Goal: Task Accomplishment & Management: Manage account settings

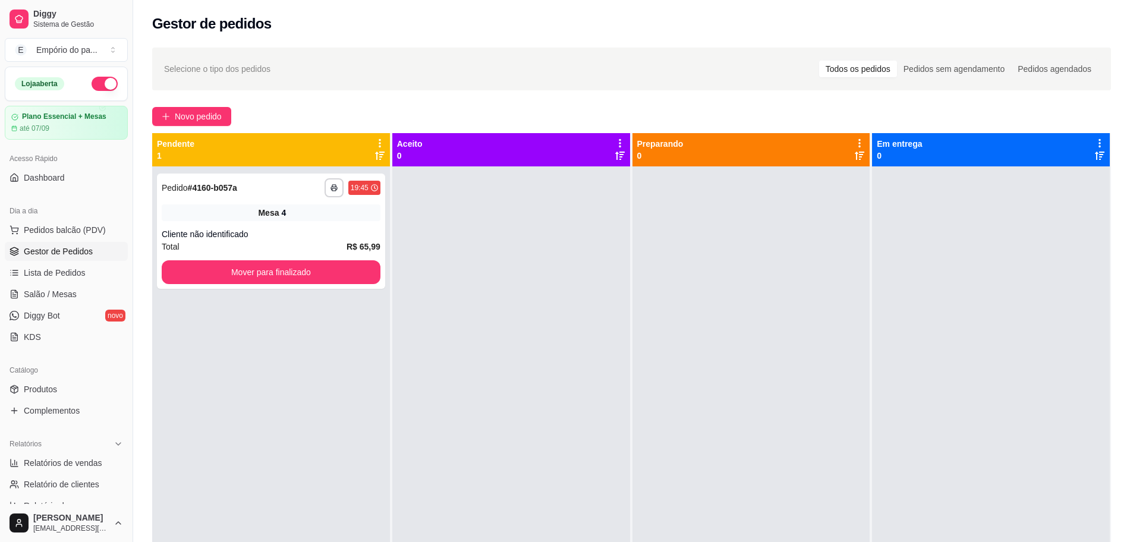
click at [297, 240] on div "Total R$ 65,99" at bounding box center [271, 246] width 219 height 13
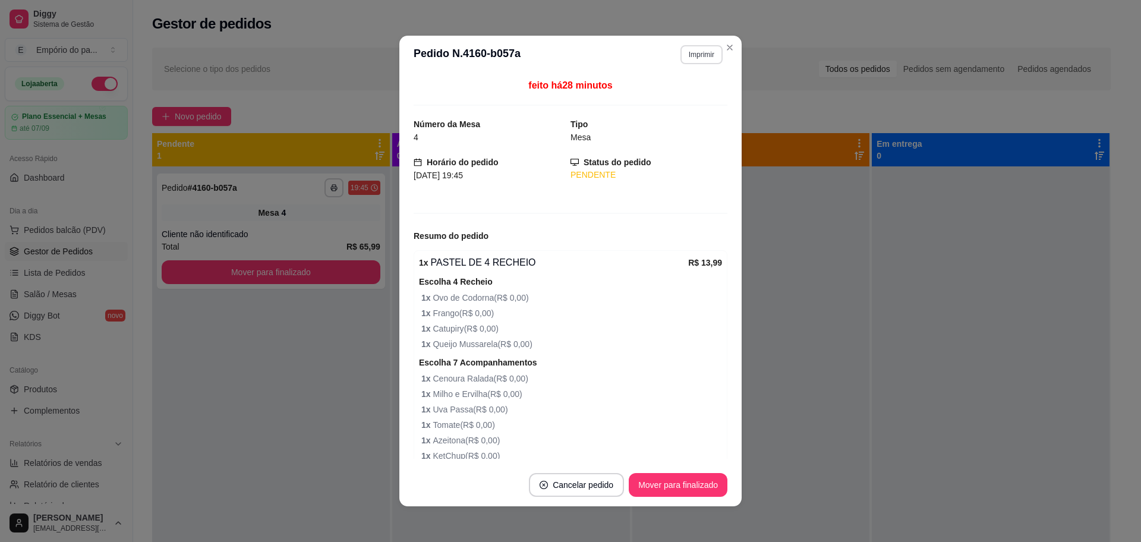
click at [697, 46] on button "Imprimir" at bounding box center [702, 54] width 42 height 19
click at [697, 52] on button "Imprimir" at bounding box center [701, 54] width 41 height 18
click at [697, 53] on button "Imprimir" at bounding box center [702, 54] width 42 height 19
click at [693, 98] on button "IMPRESSORA" at bounding box center [676, 96] width 86 height 19
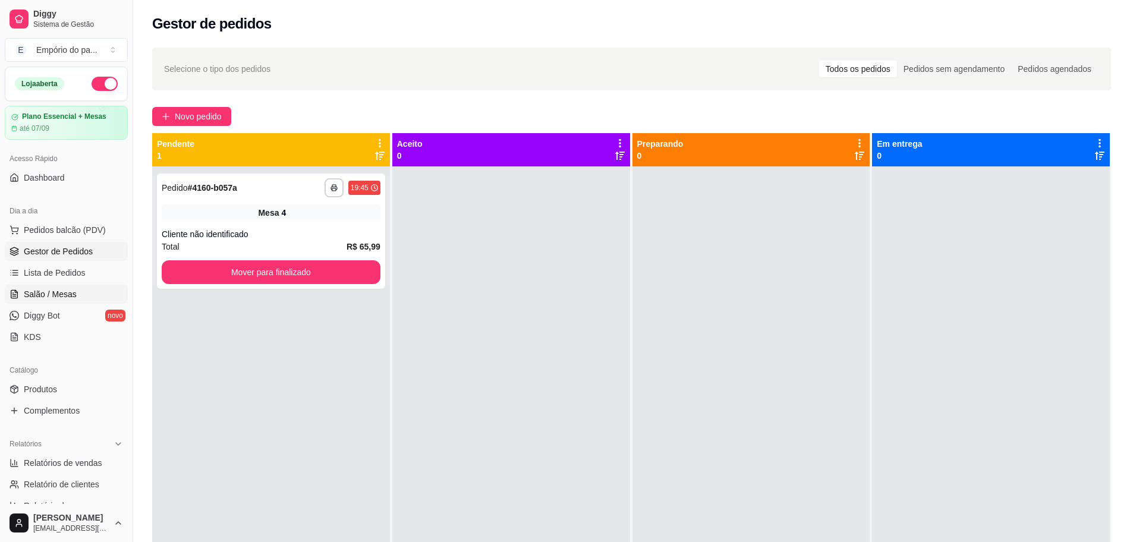
click at [44, 290] on span "Salão / Mesas" at bounding box center [50, 294] width 53 height 12
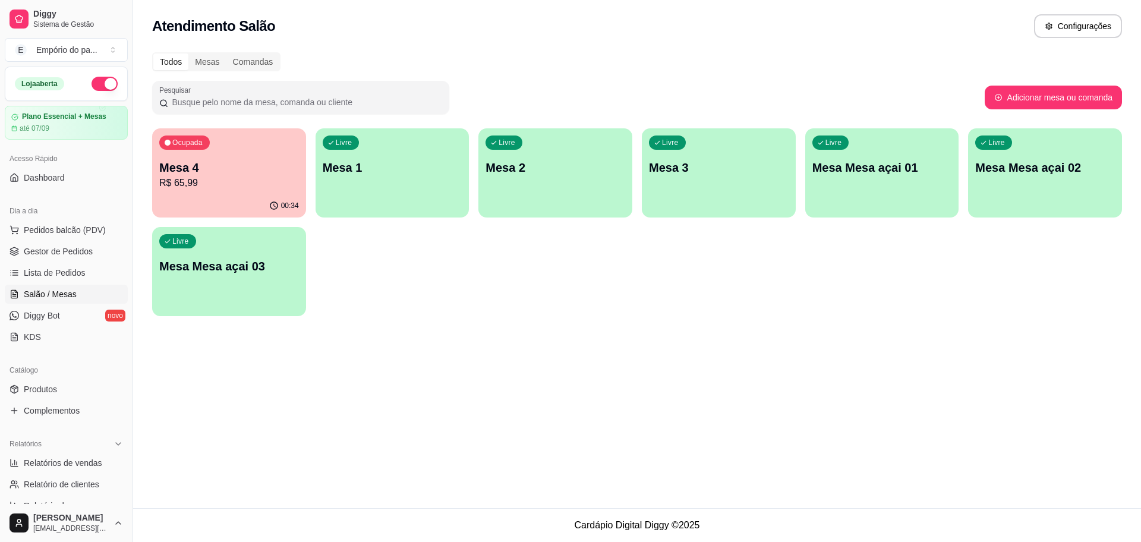
click at [259, 190] on div "Ocupada Mesa 4 R$ 65,99" at bounding box center [229, 161] width 154 height 66
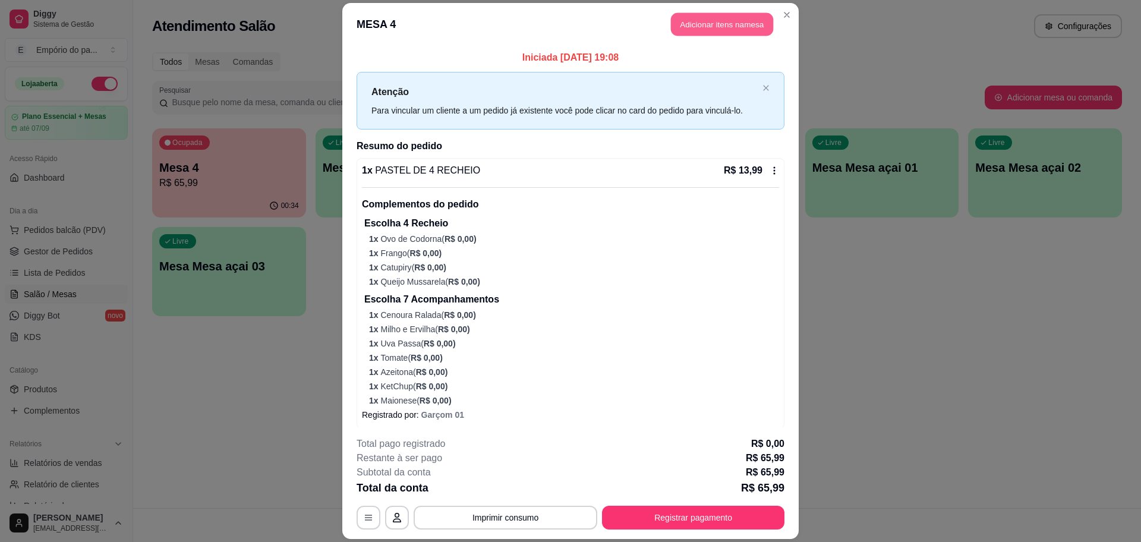
click at [738, 25] on button "Adicionar itens na mesa" at bounding box center [722, 23] width 102 height 23
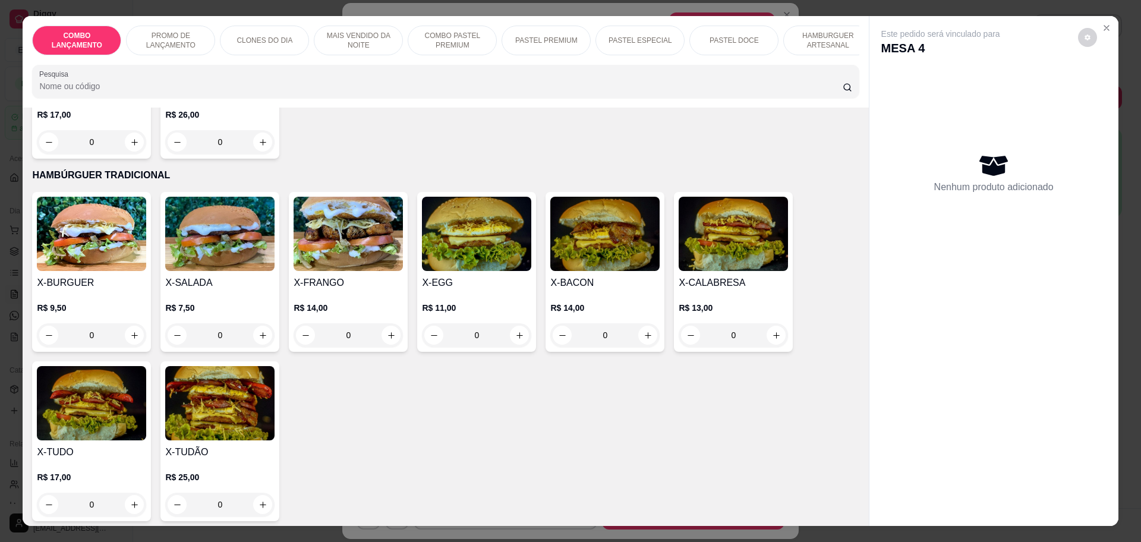
scroll to position [2527, 0]
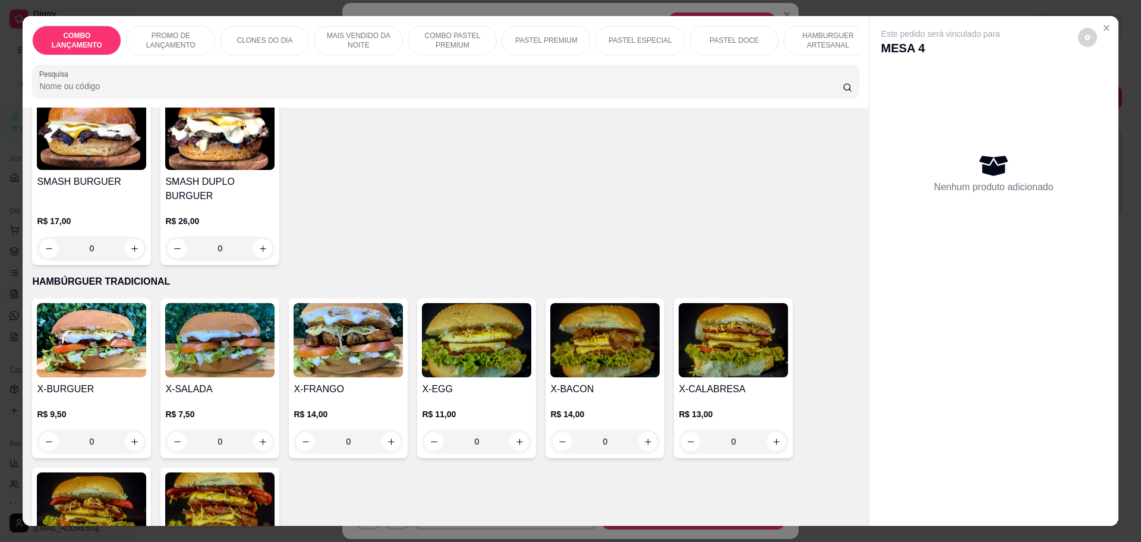
click at [382, 430] on div "0" at bounding box center [348, 442] width 109 height 24
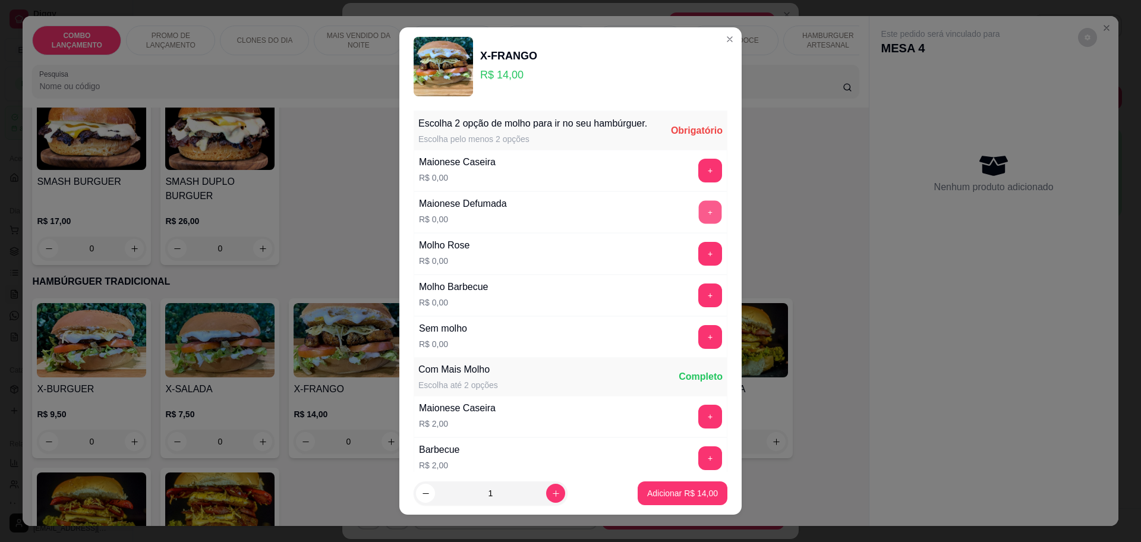
click at [699, 220] on button "+" at bounding box center [710, 211] width 23 height 23
click at [699, 302] on button "+" at bounding box center [711, 296] width 24 height 24
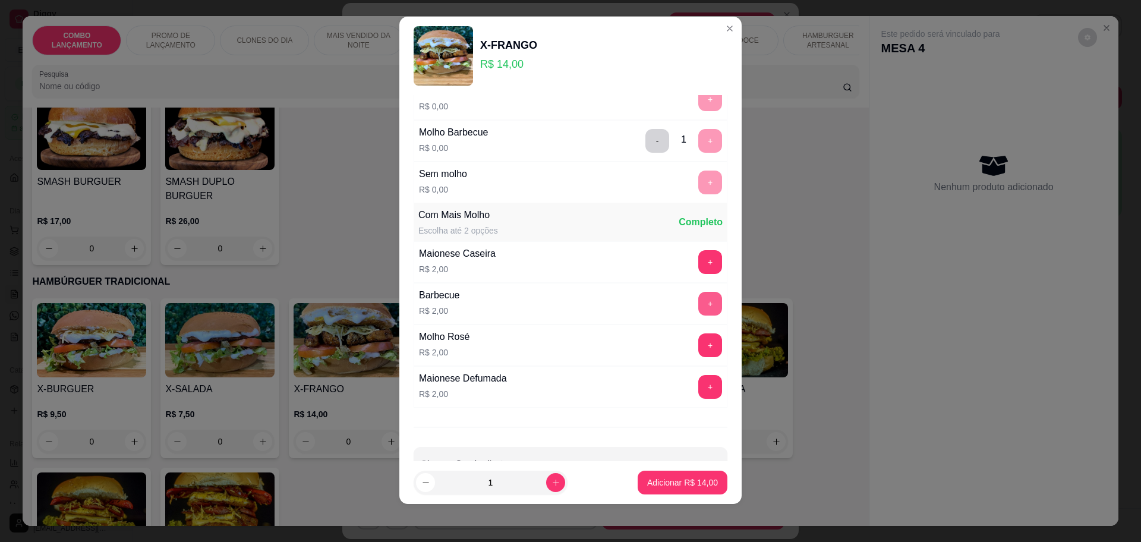
scroll to position [179, 0]
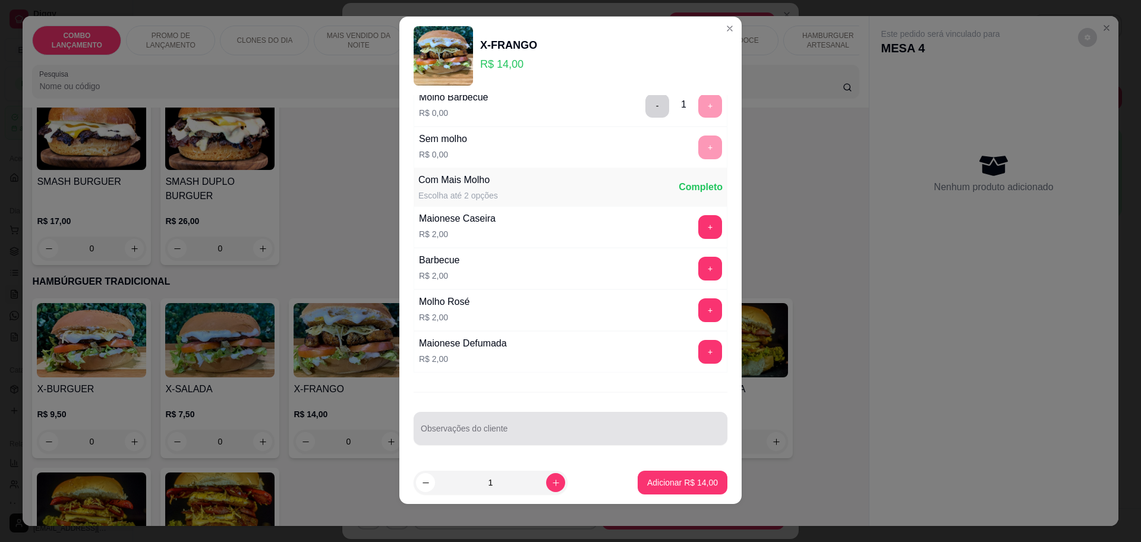
click at [596, 426] on div at bounding box center [571, 429] width 300 height 24
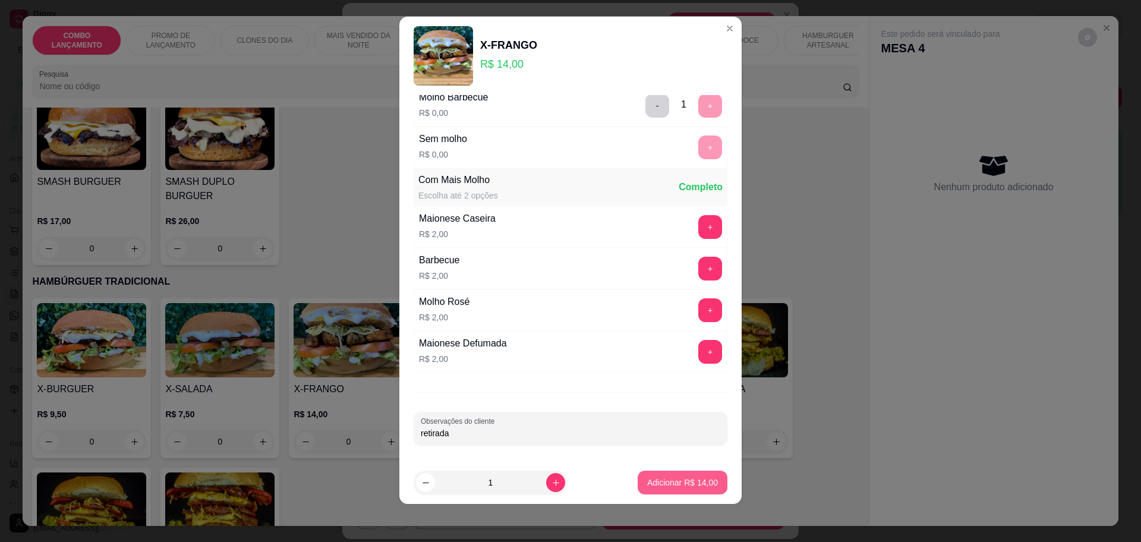
type input "retirada"
click at [677, 485] on p "Adicionar R$ 14,00" at bounding box center [683, 482] width 69 height 11
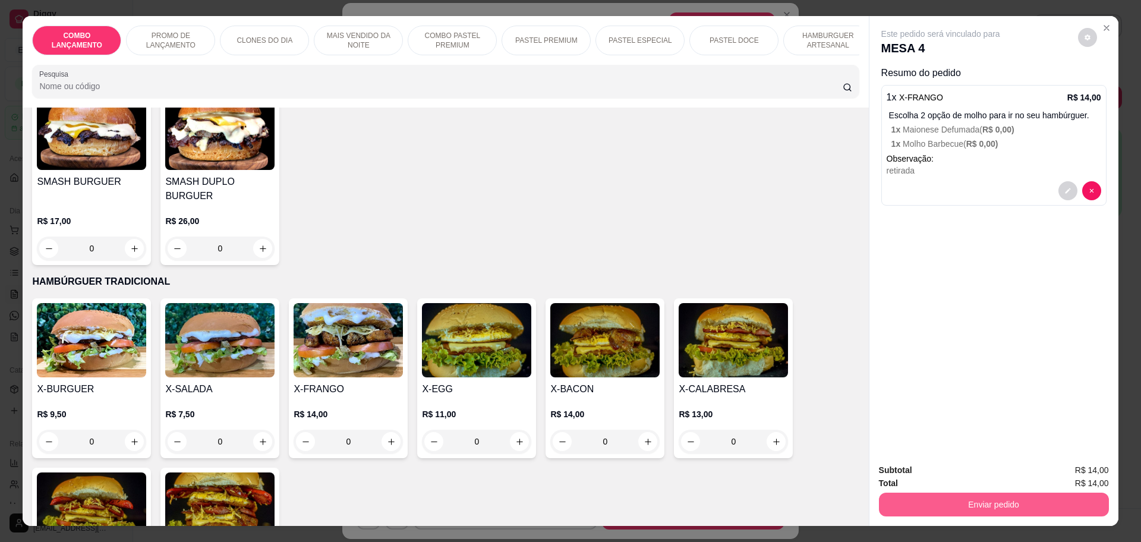
click at [1034, 498] on button "Enviar pedido" at bounding box center [994, 505] width 230 height 24
click at [982, 473] on button "Não registrar e enviar pedido" at bounding box center [954, 475] width 120 height 22
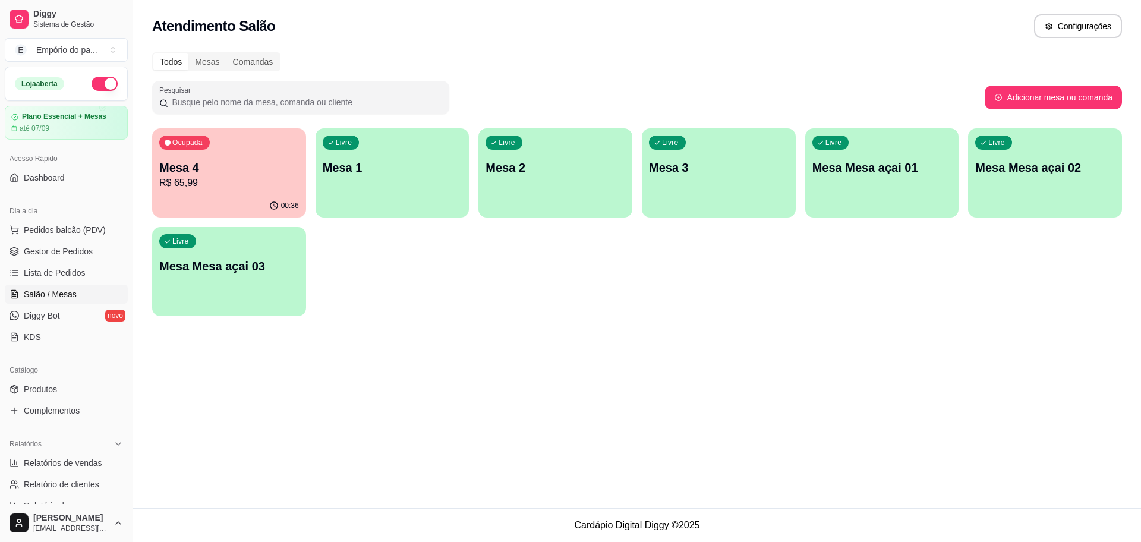
click at [118, 250] on div "Dia a dia Pedidos balcão (PDV) Gestor de Pedidos Lista de Pedidos Salão / Mesas…" at bounding box center [66, 274] width 133 height 155
click at [71, 252] on span "Gestor de Pedidos" at bounding box center [58, 252] width 69 height 12
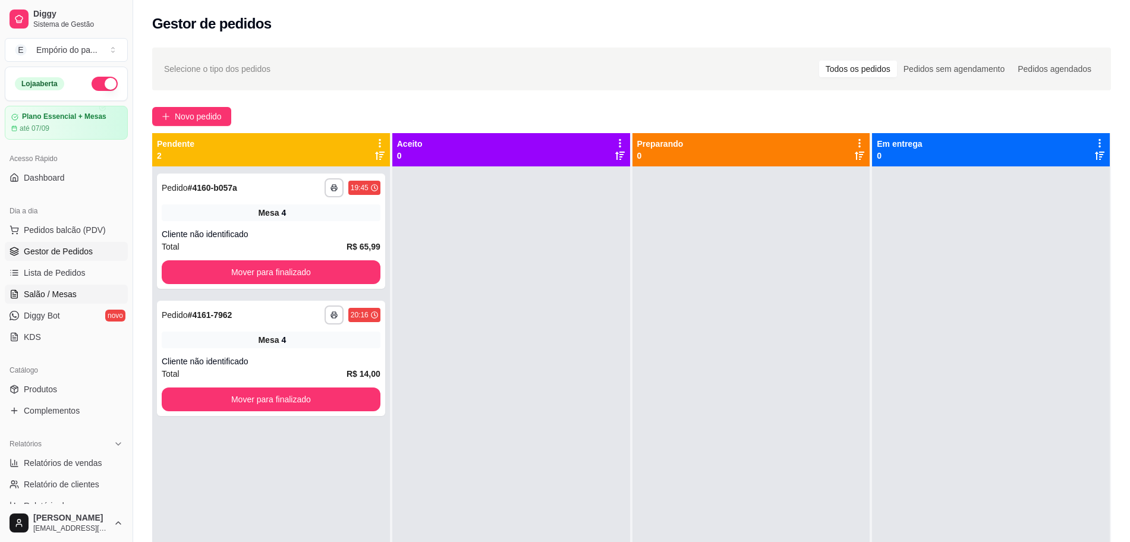
click at [74, 301] on link "Salão / Mesas" at bounding box center [66, 294] width 123 height 19
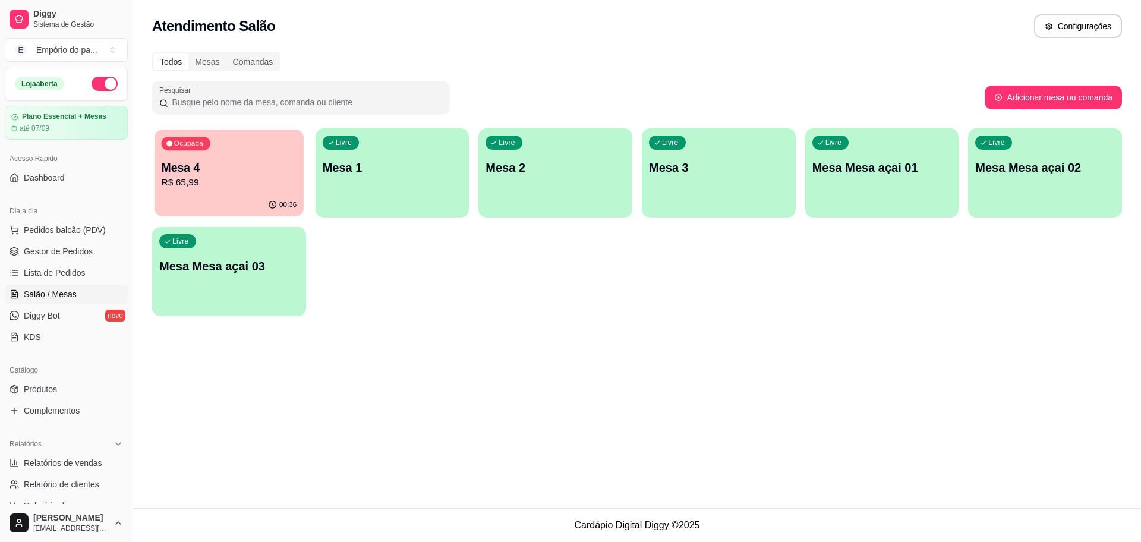
click at [224, 200] on div "00:36" at bounding box center [229, 205] width 149 height 23
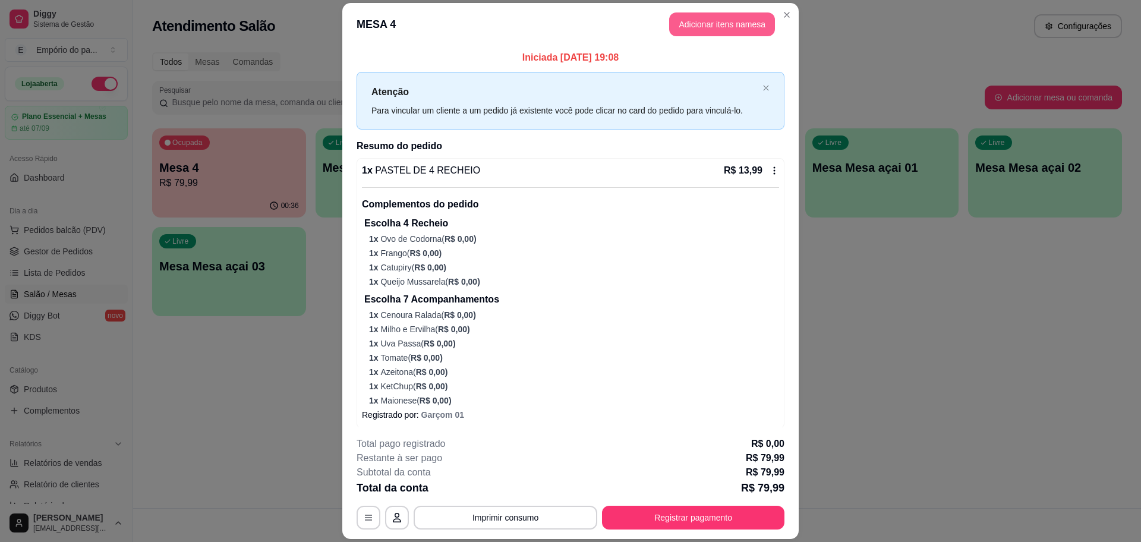
click at [696, 24] on button "Adicionar itens na mesa" at bounding box center [722, 24] width 106 height 24
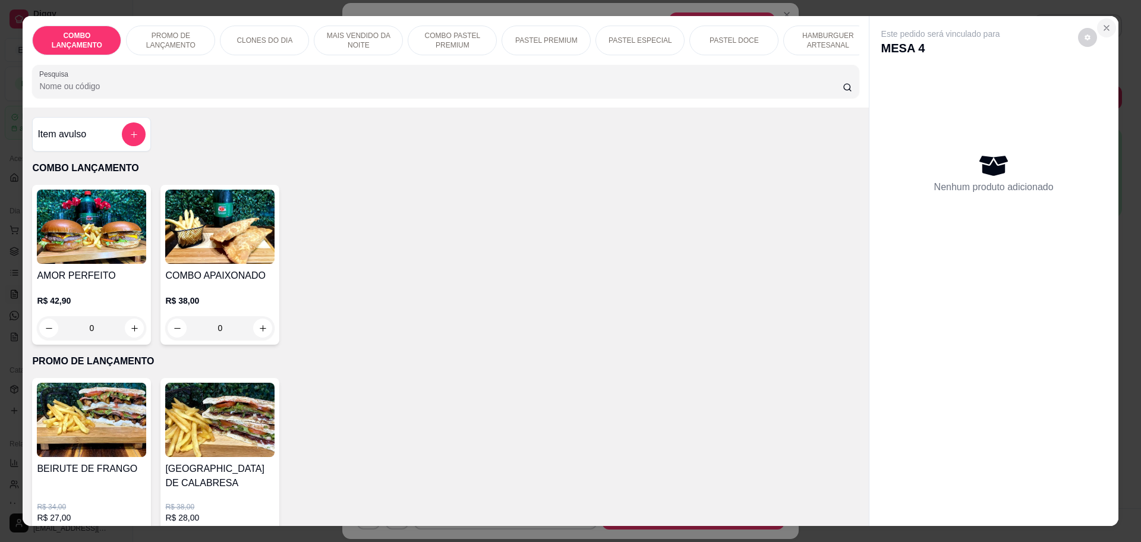
click at [1102, 23] on icon "Close" at bounding box center [1107, 28] width 10 height 10
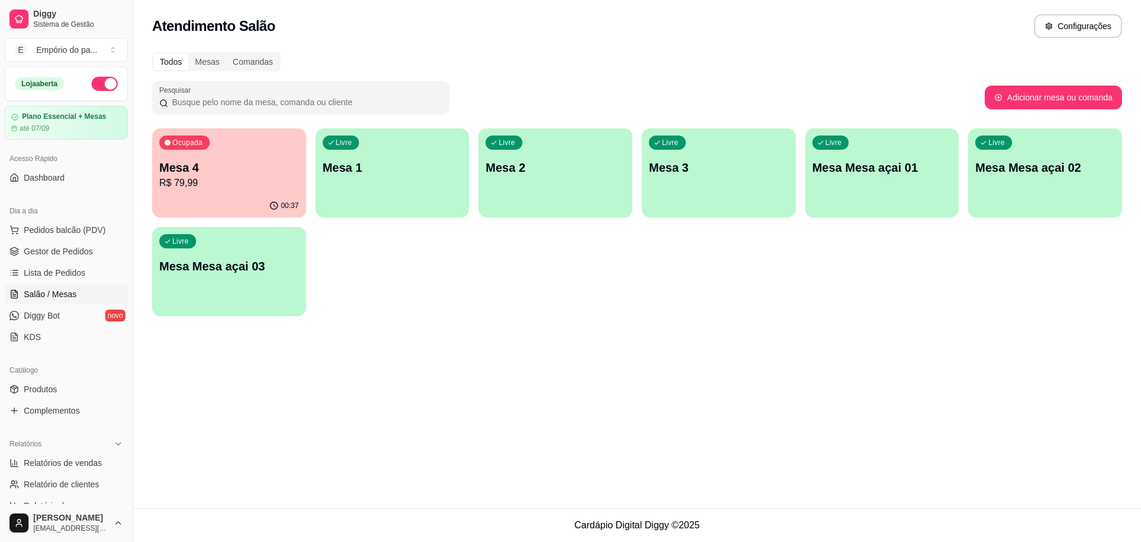
click at [54, 290] on span "Salão / Mesas" at bounding box center [50, 294] width 53 height 12
click at [45, 246] on span "Gestor de Pedidos" at bounding box center [58, 252] width 69 height 12
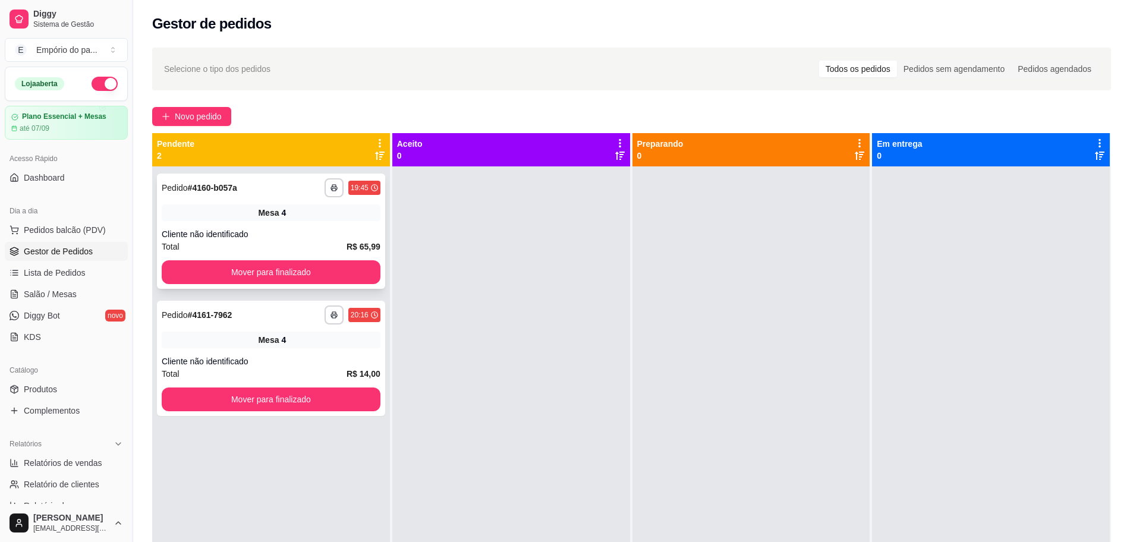
click at [228, 233] on div "Cliente não identificado" at bounding box center [271, 234] width 219 height 12
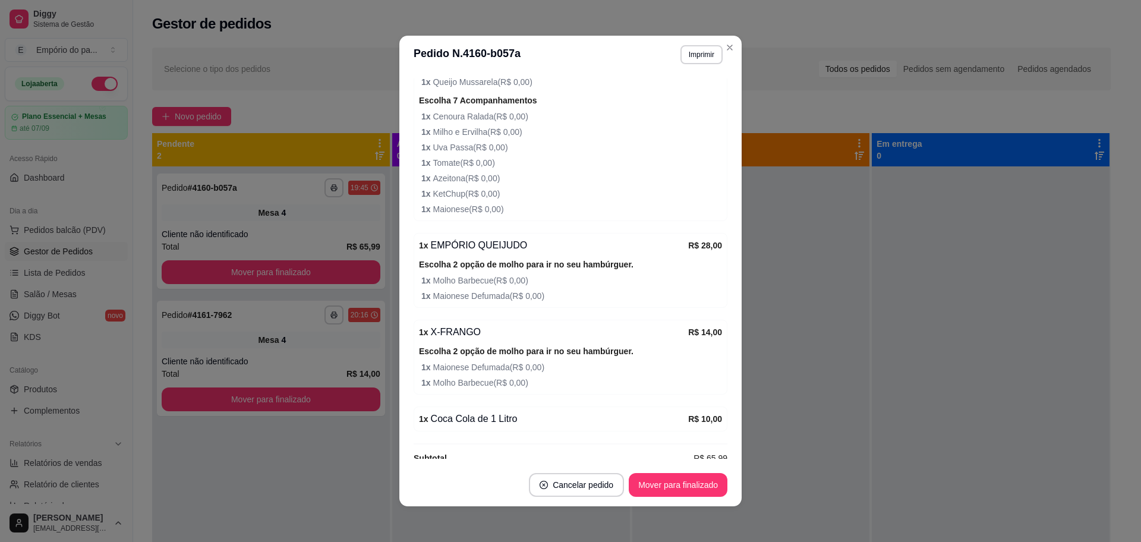
scroll to position [281, 0]
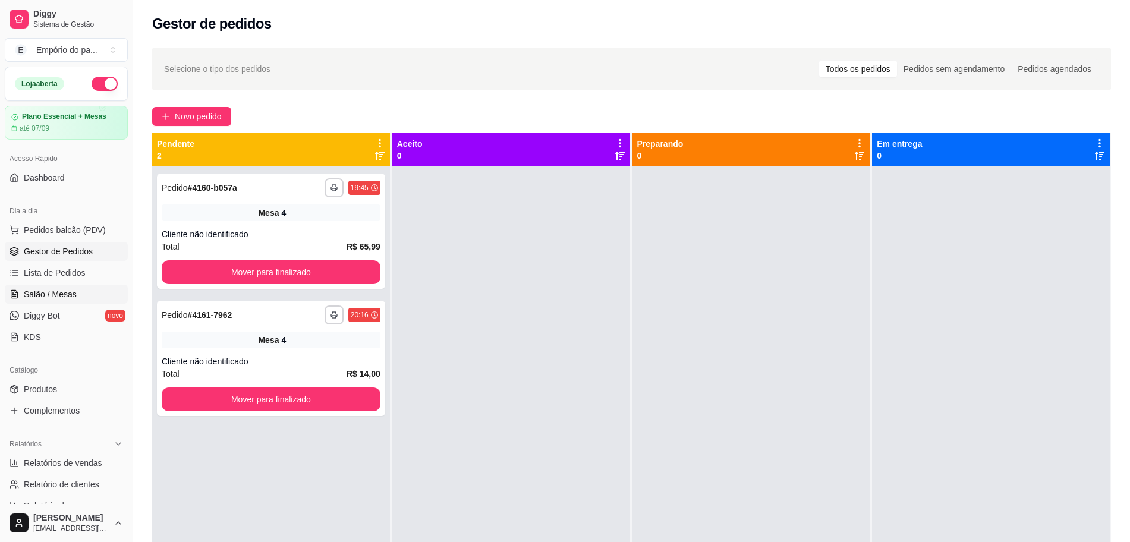
click at [61, 290] on span "Salão / Mesas" at bounding box center [50, 294] width 53 height 12
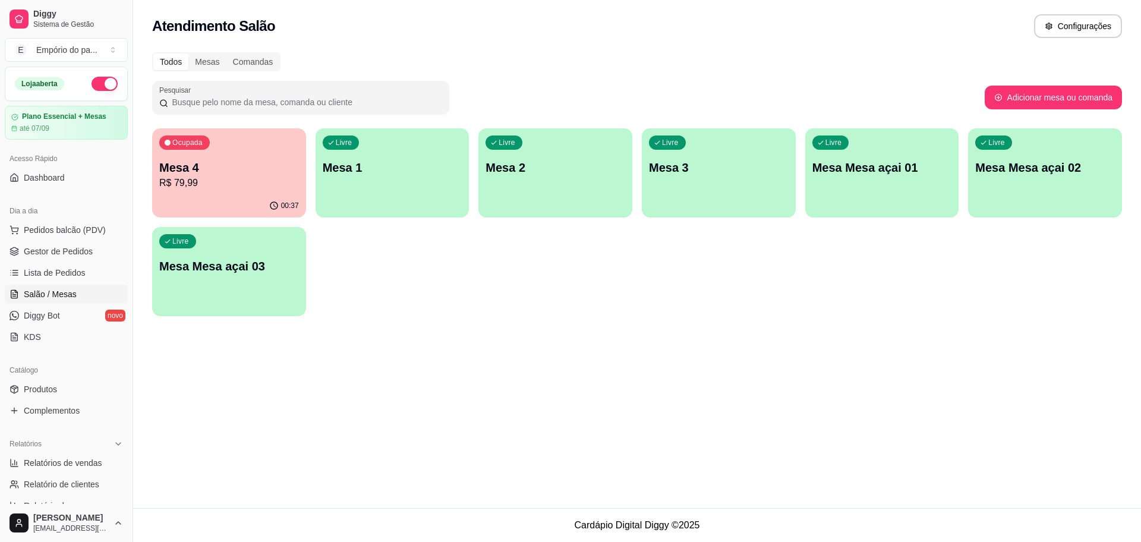
click at [203, 194] on button "Ocupada Mesa 4 R$ 79,99 00:37" at bounding box center [229, 172] width 154 height 89
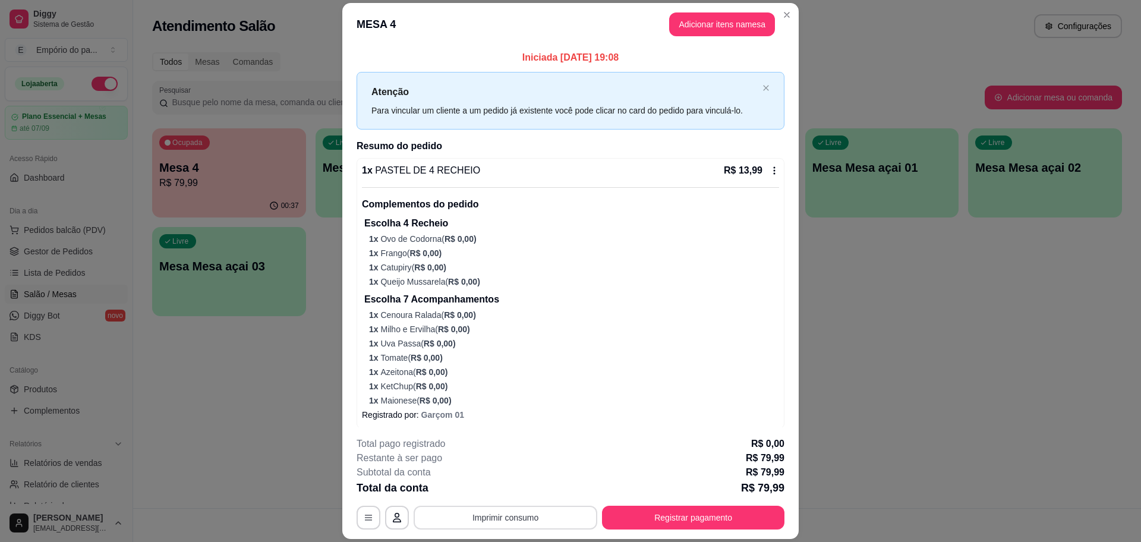
click at [552, 509] on button "Imprimir consumo" at bounding box center [506, 518] width 184 height 24
click at [503, 490] on button "IMPRESSORA" at bounding box center [503, 490] width 83 height 18
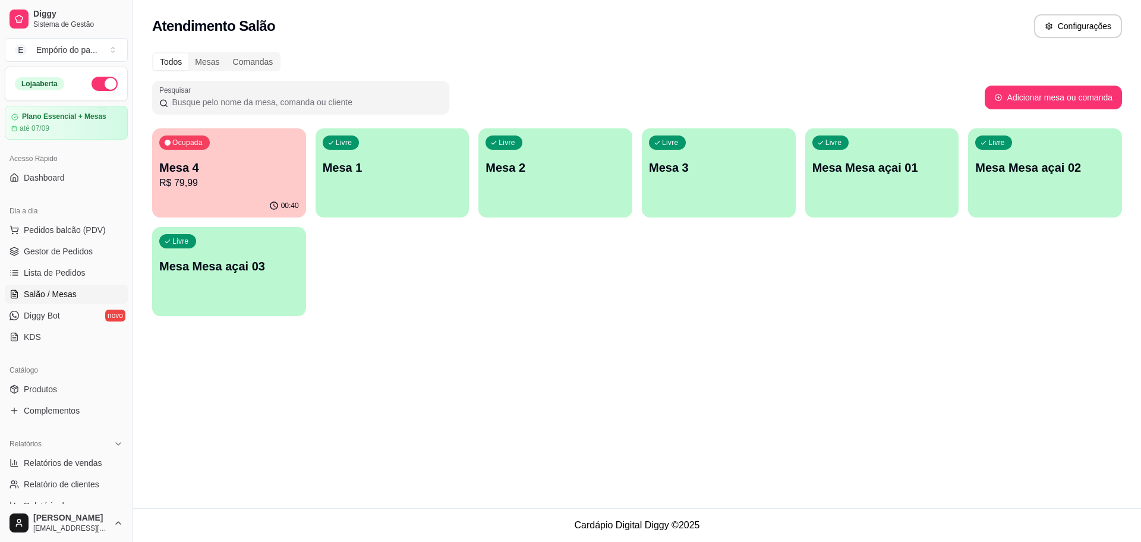
click at [215, 180] on p "R$ 79,99" at bounding box center [229, 183] width 140 height 14
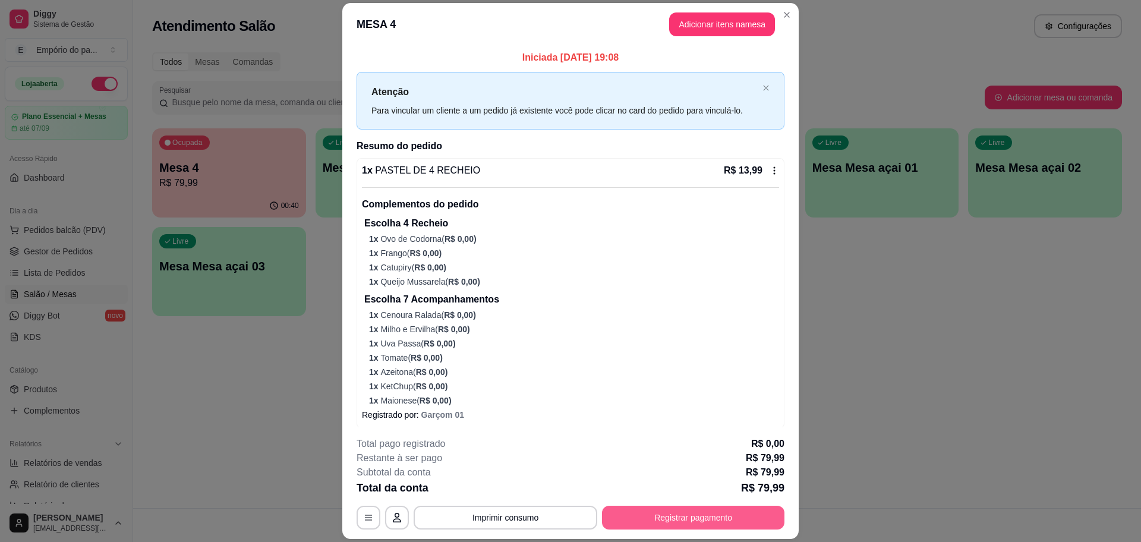
click at [678, 514] on button "Registrar pagamento" at bounding box center [693, 518] width 183 height 24
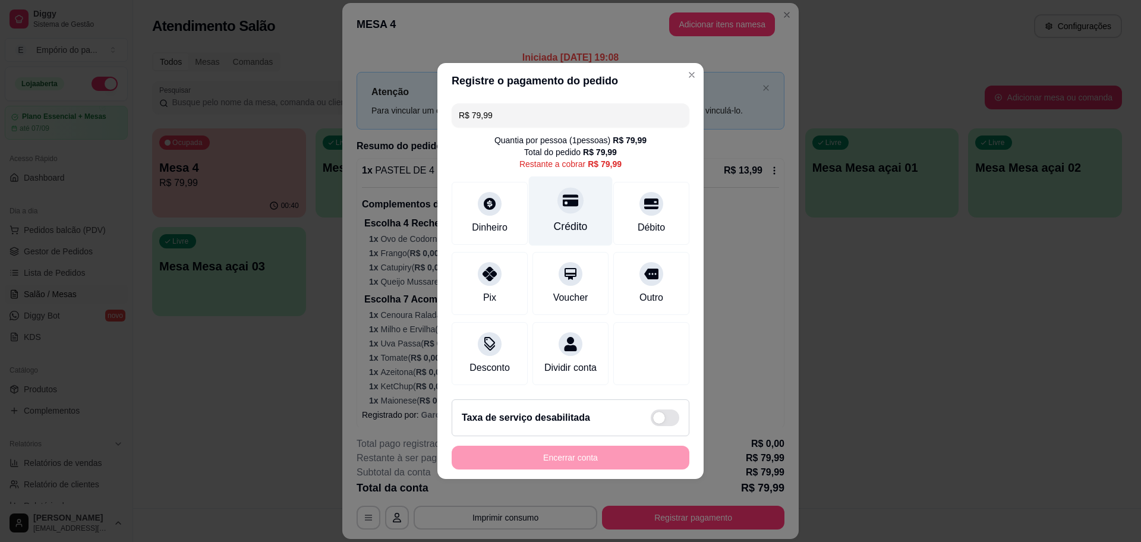
click at [554, 219] on div "Crédito" at bounding box center [571, 226] width 34 height 15
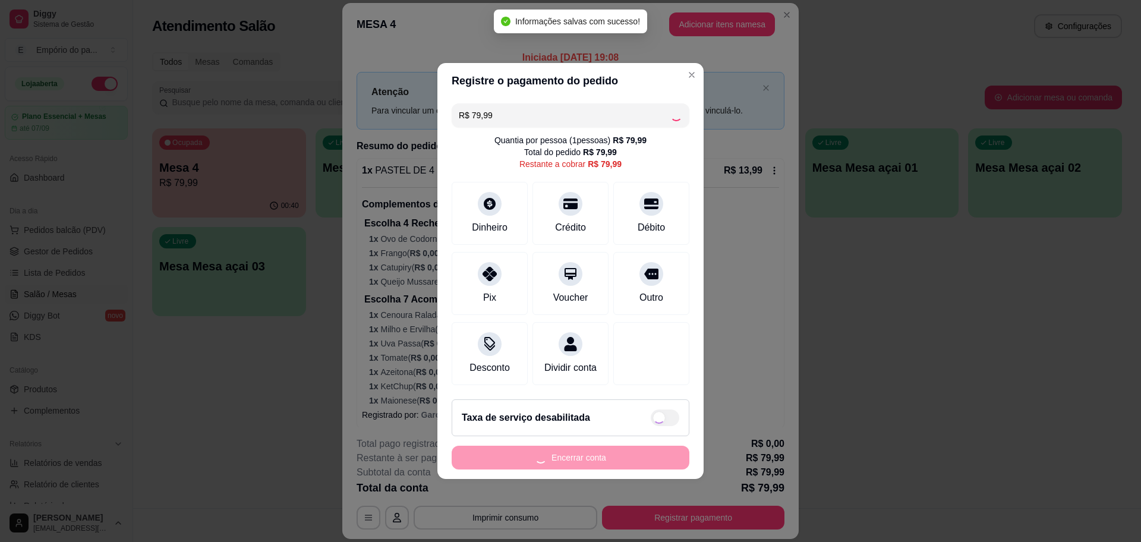
type input "R$ 0,00"
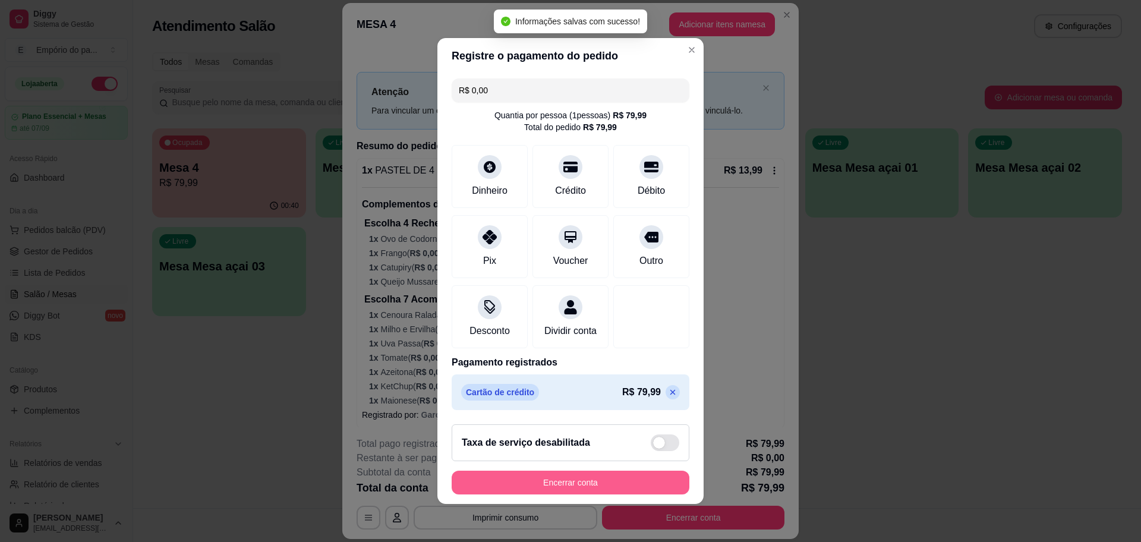
click at [603, 483] on button "Encerrar conta" at bounding box center [571, 483] width 238 height 24
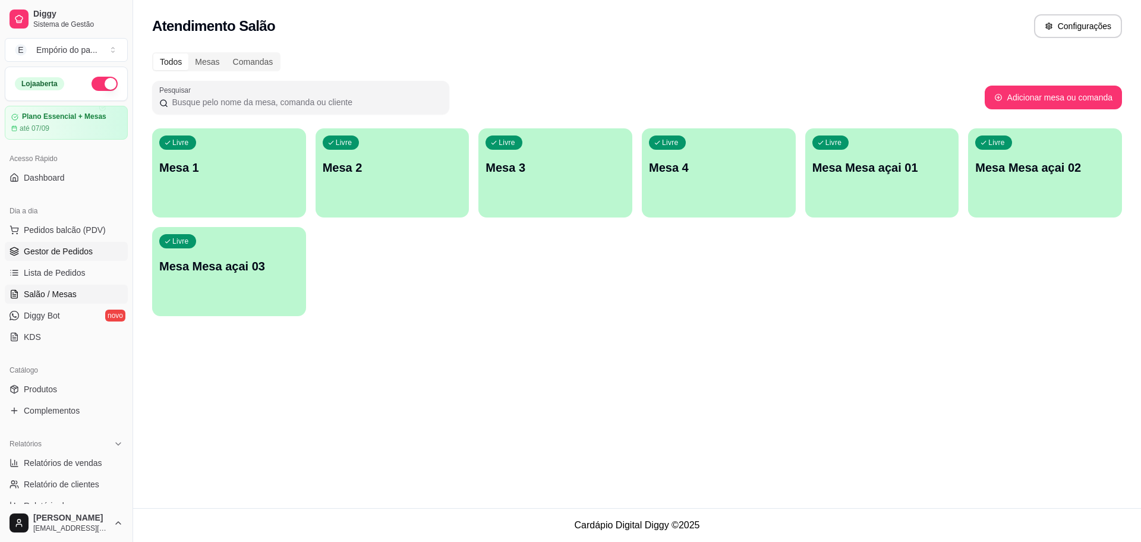
click at [86, 256] on span "Gestor de Pedidos" at bounding box center [58, 252] width 69 height 12
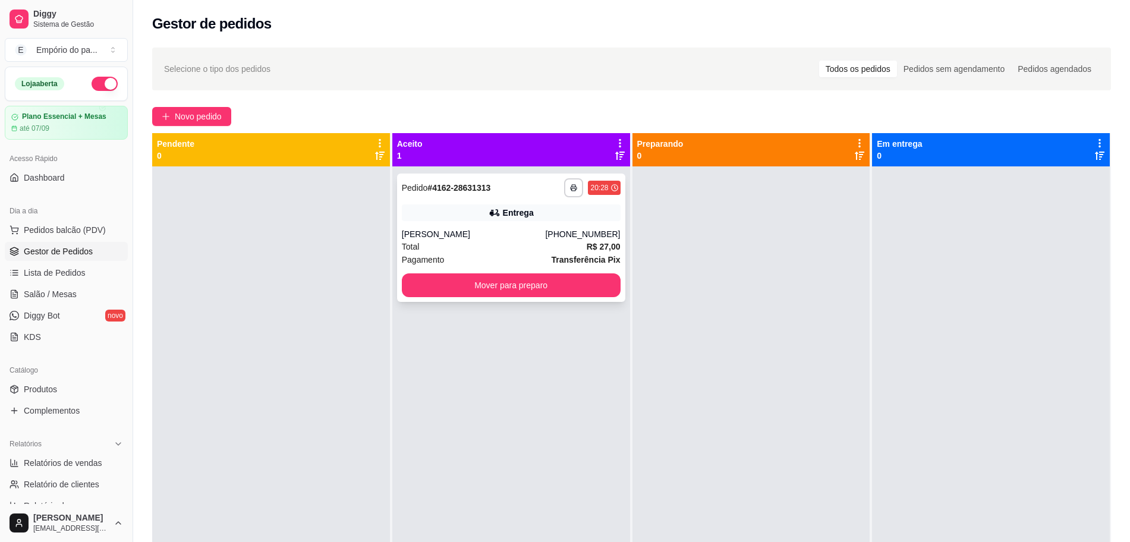
click at [450, 256] on div "Pagamento Transferência Pix" at bounding box center [511, 259] width 219 height 13
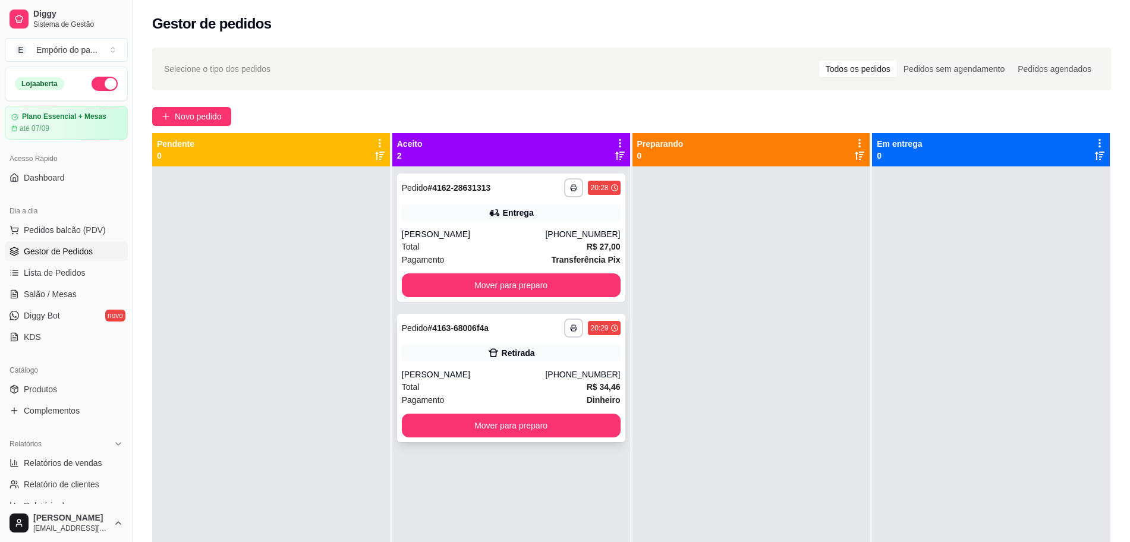
click at [529, 389] on div "Total R$ 34,46" at bounding box center [511, 386] width 219 height 13
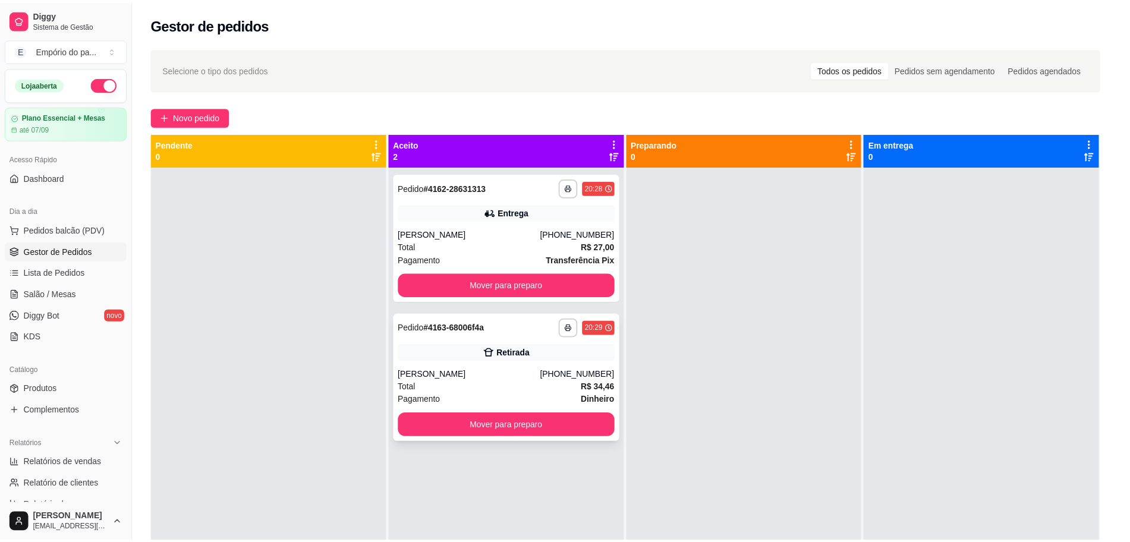
scroll to position [128, 0]
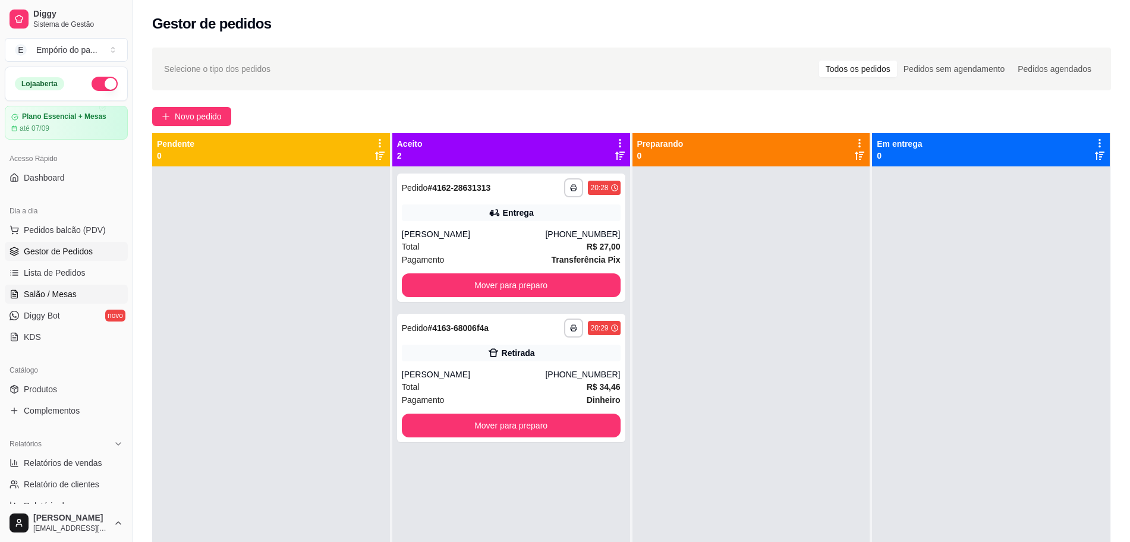
click at [34, 291] on span "Salão / Mesas" at bounding box center [50, 294] width 53 height 12
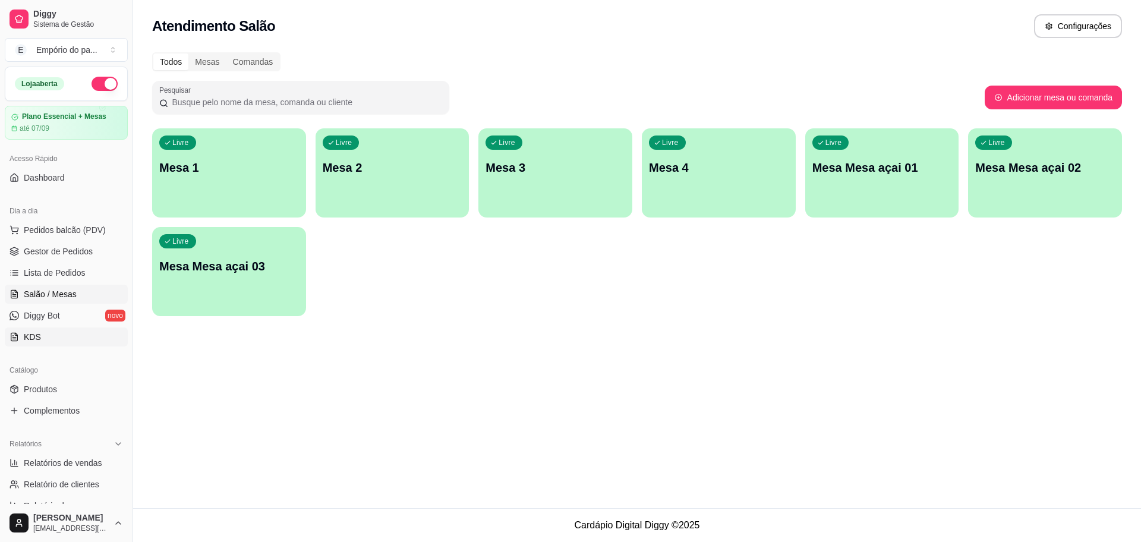
click at [33, 330] on link "KDS" at bounding box center [66, 337] width 123 height 19
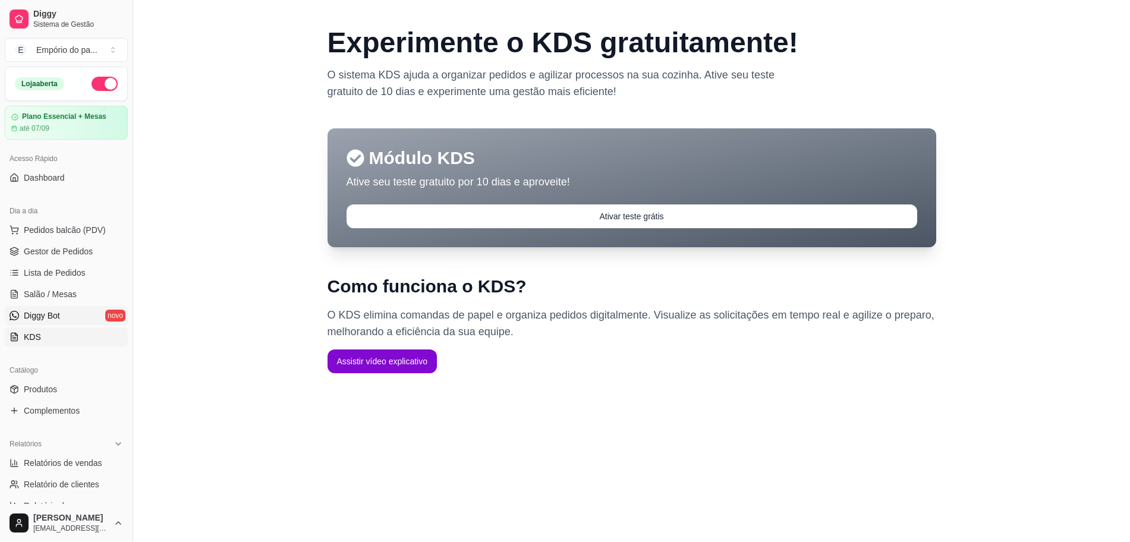
click at [70, 311] on link "Diggy Bot novo" at bounding box center [66, 315] width 123 height 19
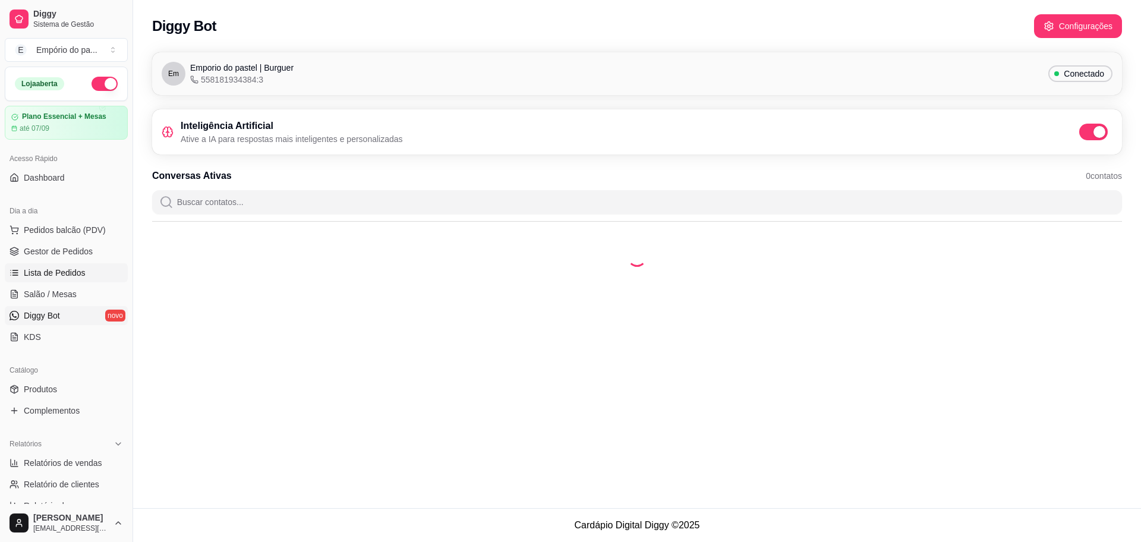
click at [51, 265] on link "Lista de Pedidos" at bounding box center [66, 272] width 123 height 19
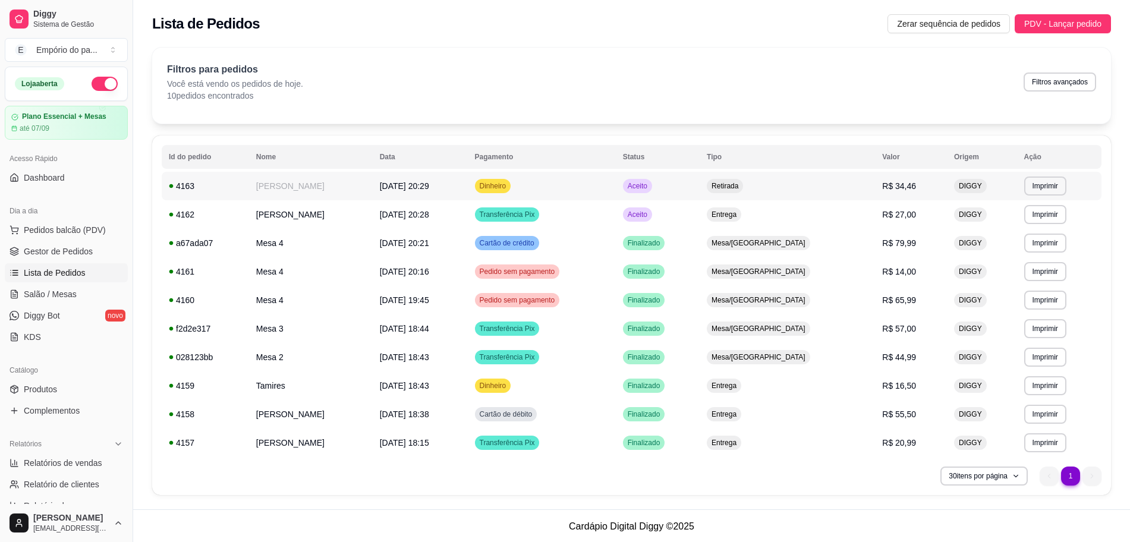
scroll to position [1, 0]
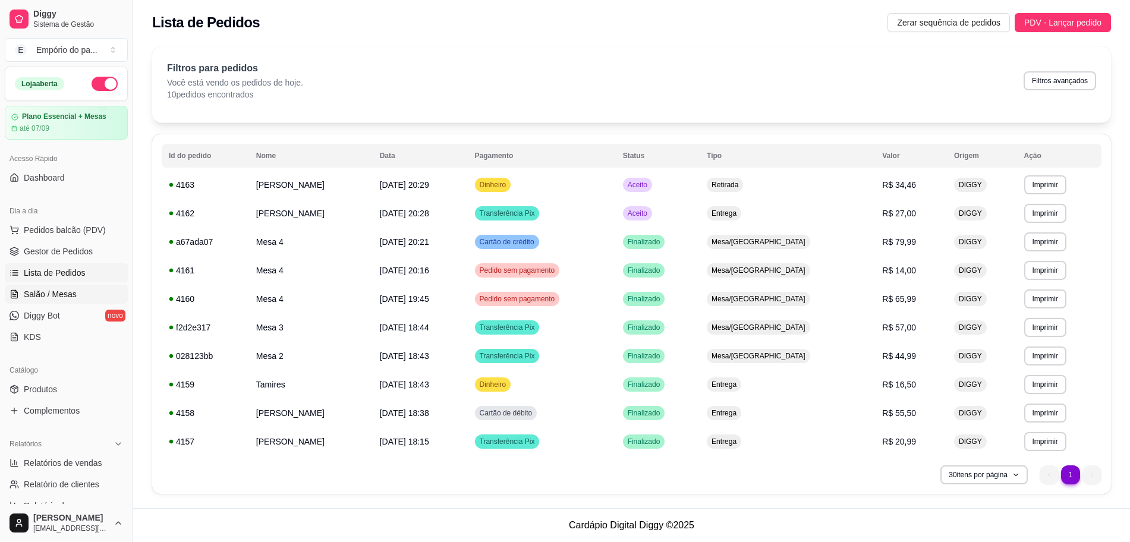
click at [59, 288] on span "Salão / Mesas" at bounding box center [50, 294] width 53 height 12
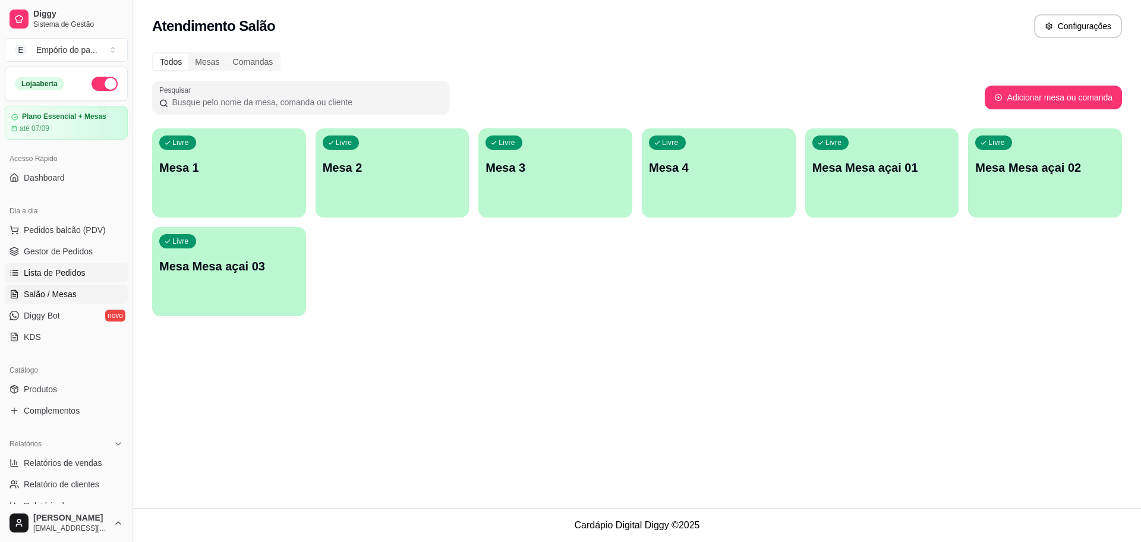
click at [25, 267] on span "Lista de Pedidos" at bounding box center [55, 273] width 62 height 12
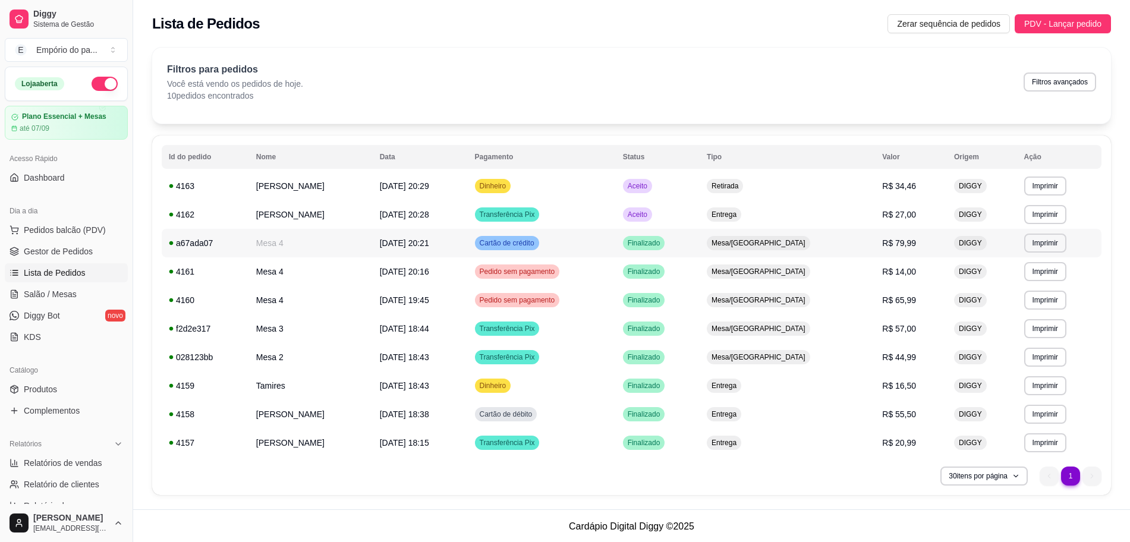
click at [616, 234] on td "Cartão de crédito" at bounding box center [542, 243] width 148 height 29
click at [78, 247] on span "Gestor de Pedidos" at bounding box center [58, 252] width 69 height 12
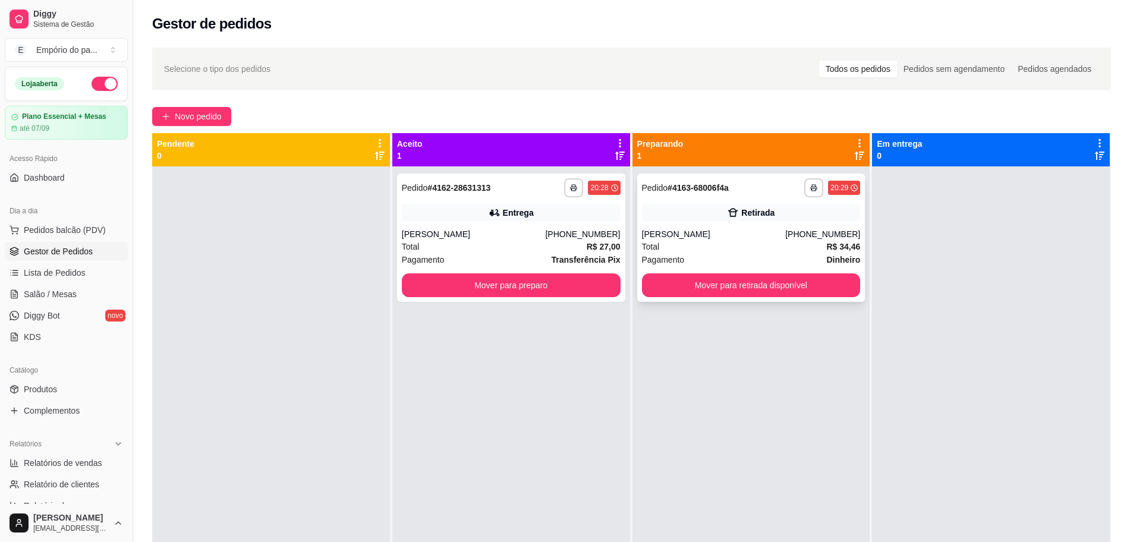
click at [767, 260] on div "Pagamento Dinheiro" at bounding box center [751, 259] width 219 height 13
click at [762, 289] on button "Mover para retirada disponível" at bounding box center [751, 285] width 219 height 24
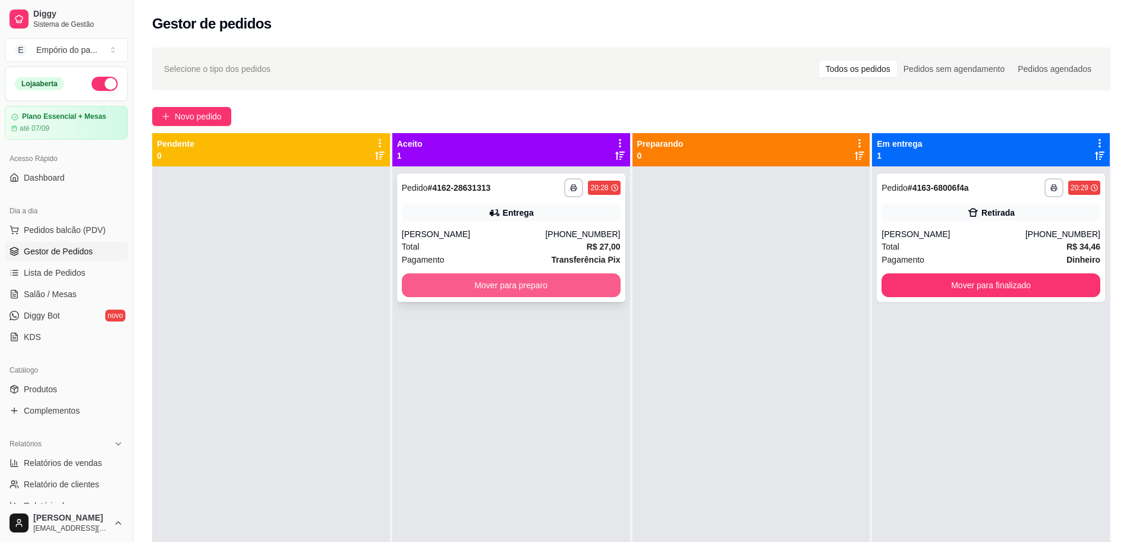
click at [443, 294] on button "Mover para preparo" at bounding box center [511, 285] width 219 height 24
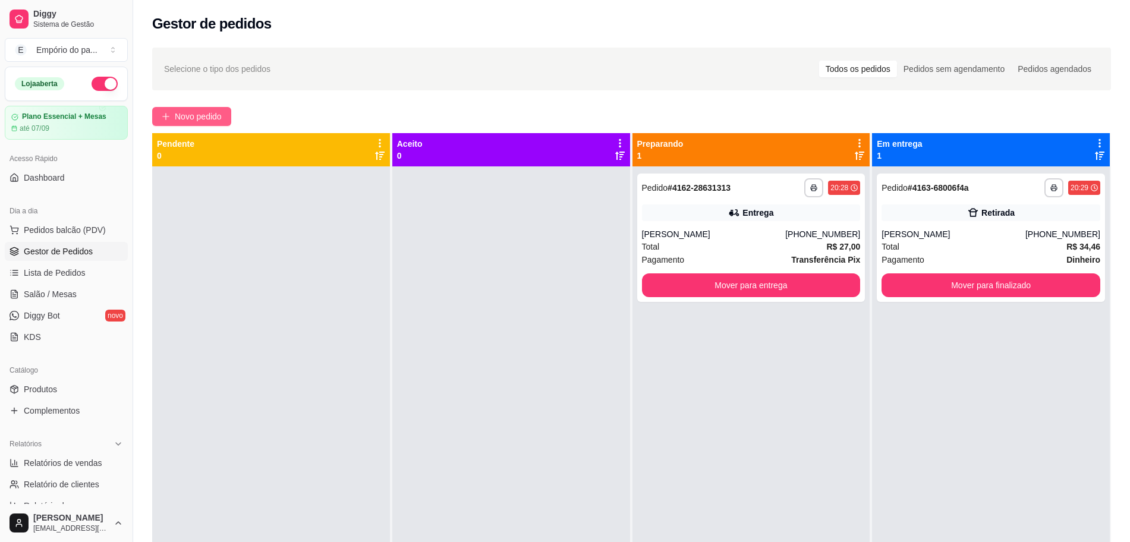
click at [172, 109] on button "Novo pedido" at bounding box center [191, 116] width 79 height 19
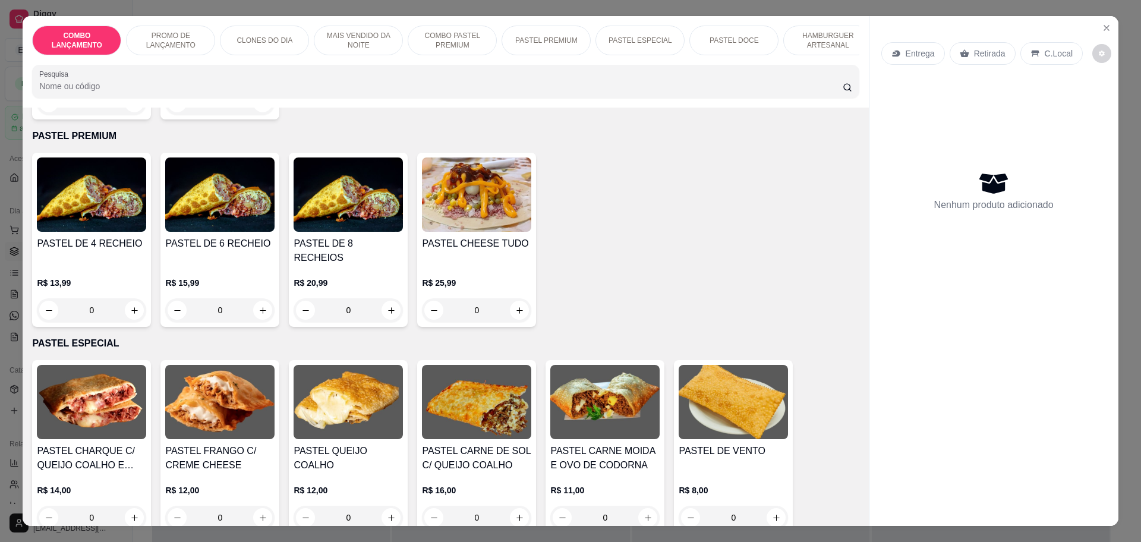
scroll to position [1486, 0]
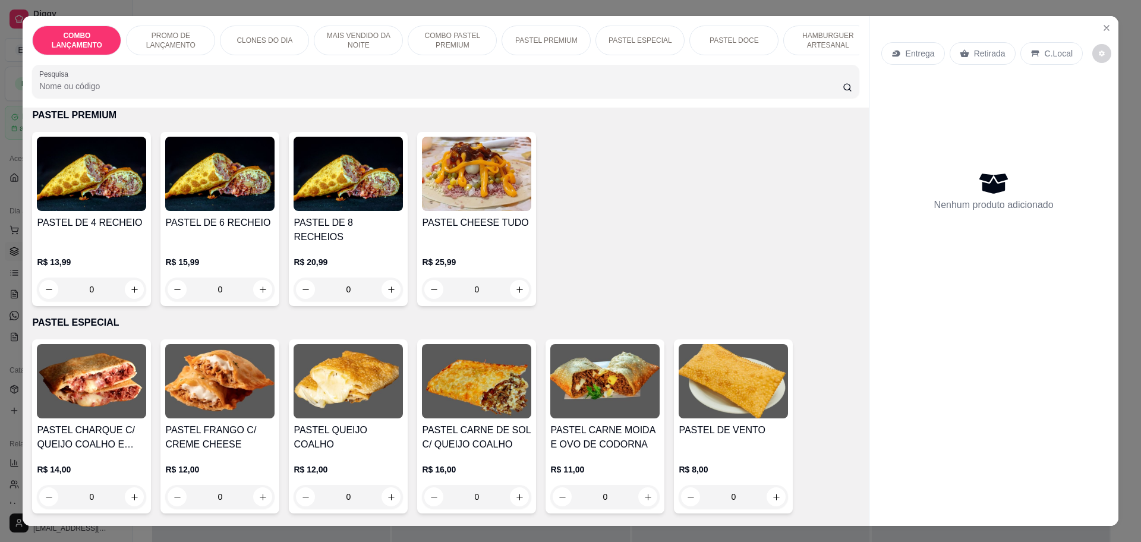
click at [130, 278] on div "0" at bounding box center [91, 290] width 109 height 24
click at [1102, 26] on icon "Close" at bounding box center [1107, 28] width 10 height 10
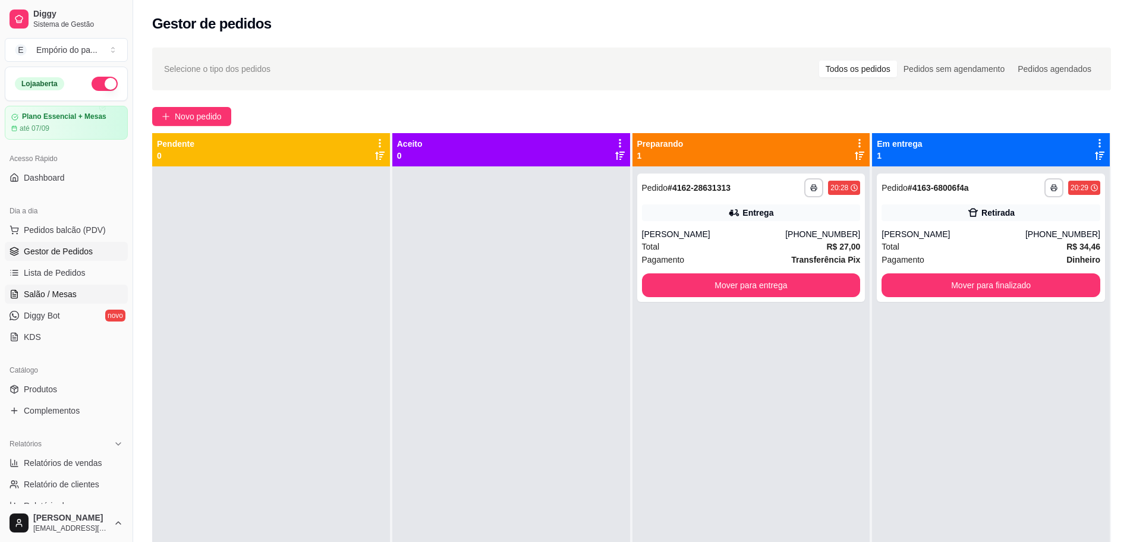
click at [36, 295] on span "Salão / Mesas" at bounding box center [50, 294] width 53 height 12
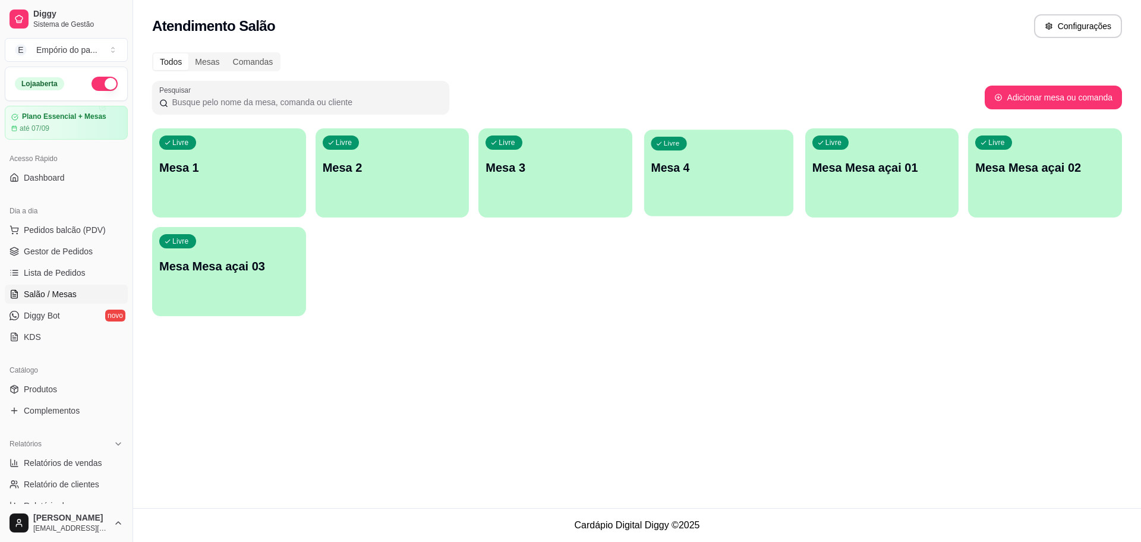
click at [684, 197] on div "Livre Mesa 4" at bounding box center [718, 166] width 149 height 73
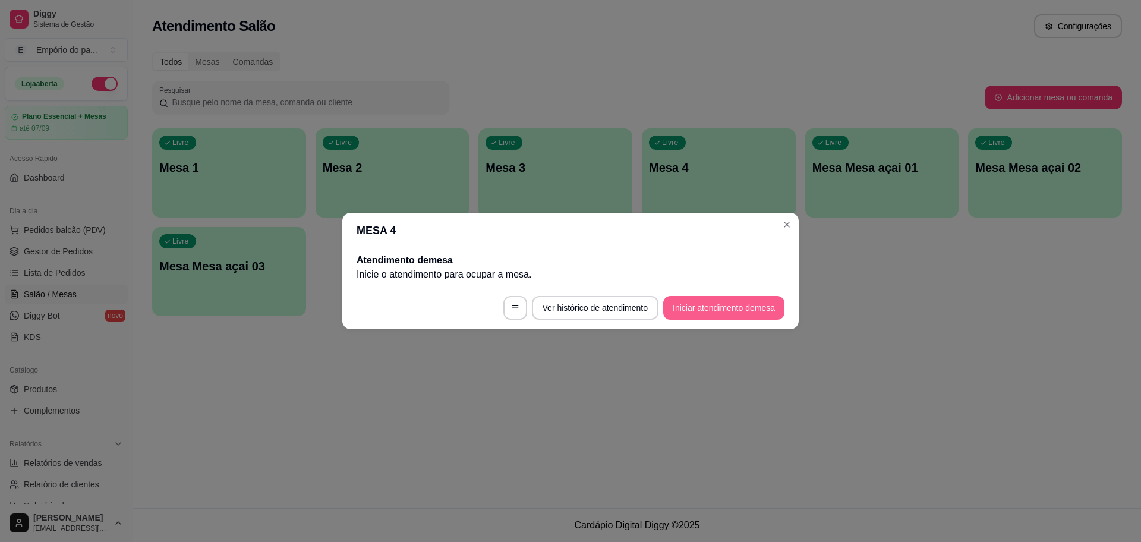
click at [672, 311] on button "Iniciar atendimento de mesa" at bounding box center [723, 308] width 121 height 24
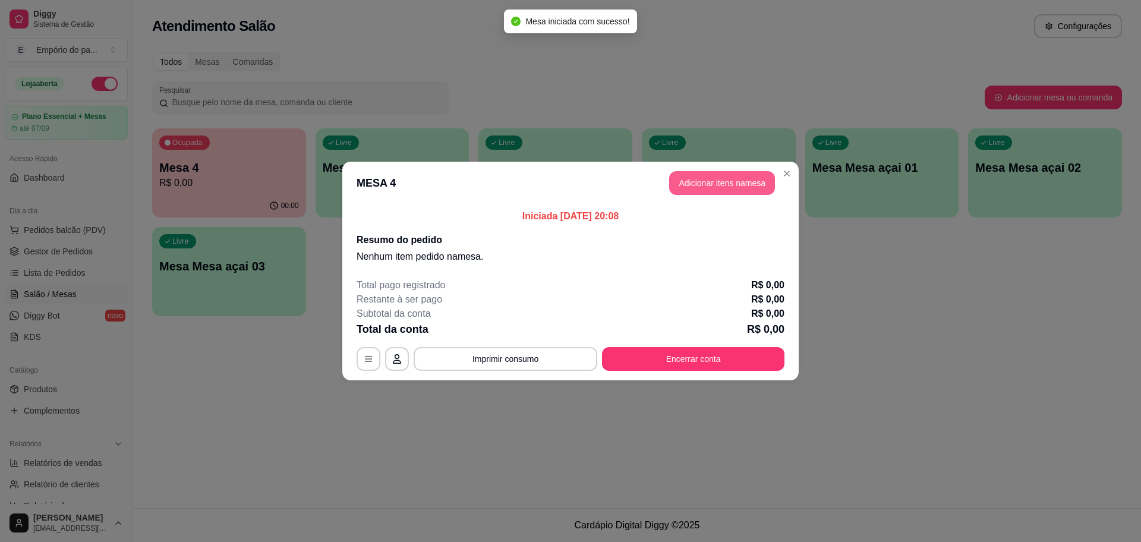
click at [734, 176] on button "Adicionar itens na mesa" at bounding box center [722, 183] width 106 height 24
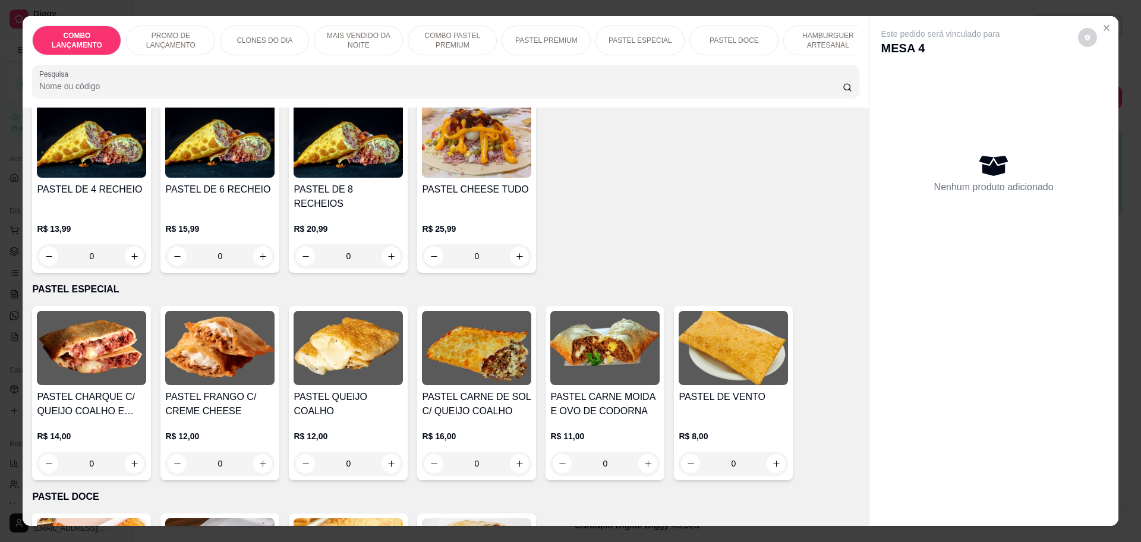
scroll to position [1338, 0]
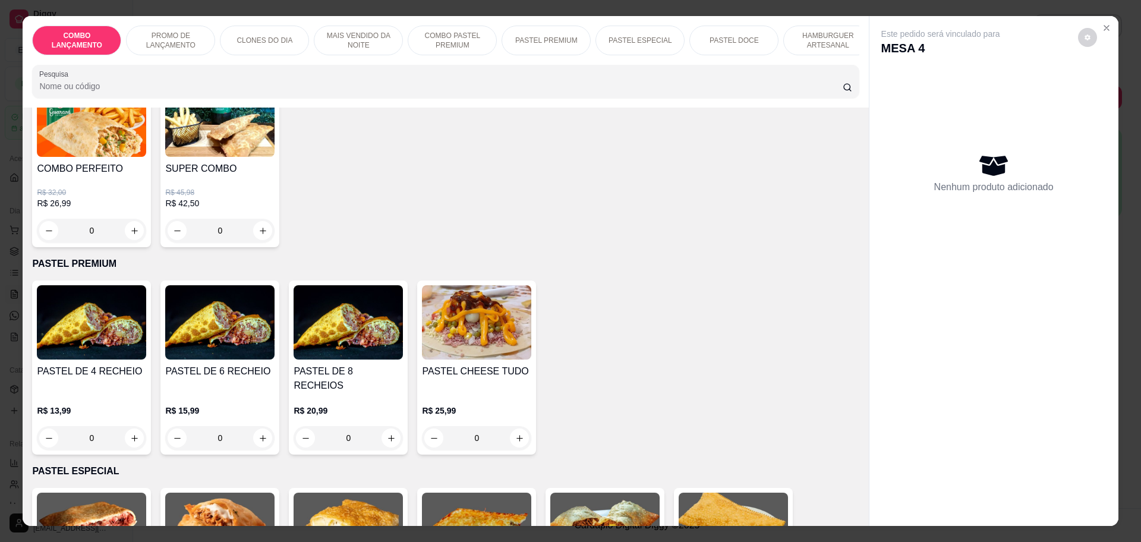
click at [127, 426] on div "0" at bounding box center [91, 438] width 109 height 24
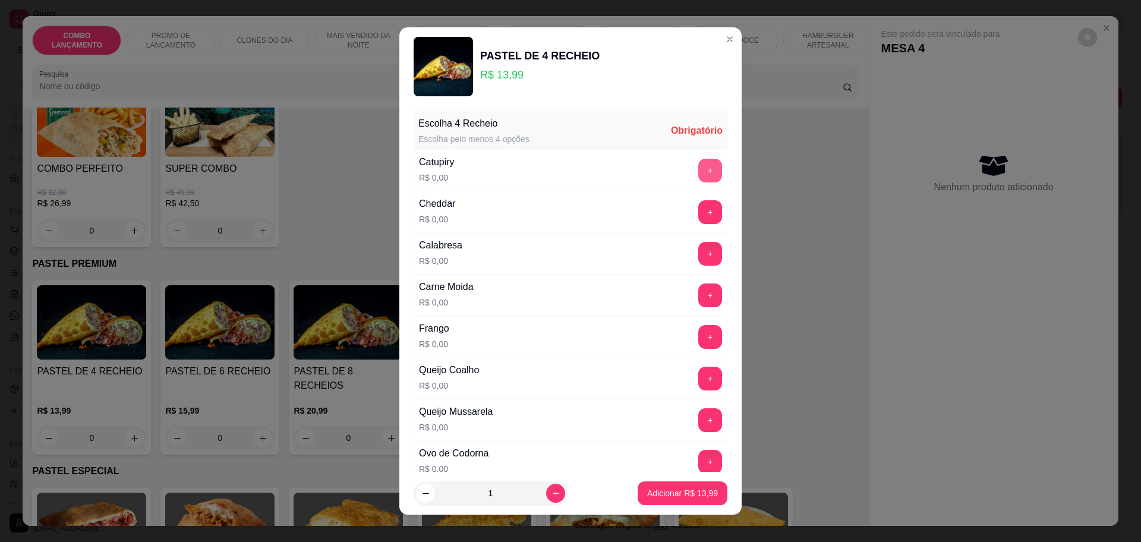
click at [699, 168] on button "+" at bounding box center [711, 171] width 24 height 24
click at [699, 209] on button "+" at bounding box center [710, 211] width 23 height 23
click at [699, 339] on button "+" at bounding box center [710, 336] width 23 height 23
click at [699, 422] on button "+" at bounding box center [710, 419] width 23 height 23
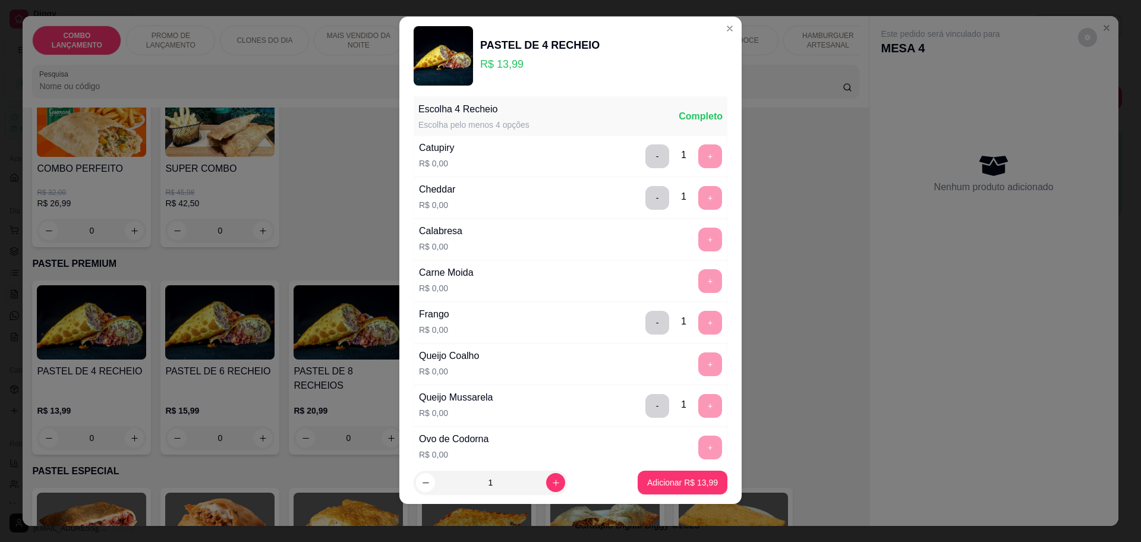
scroll to position [0, 0]
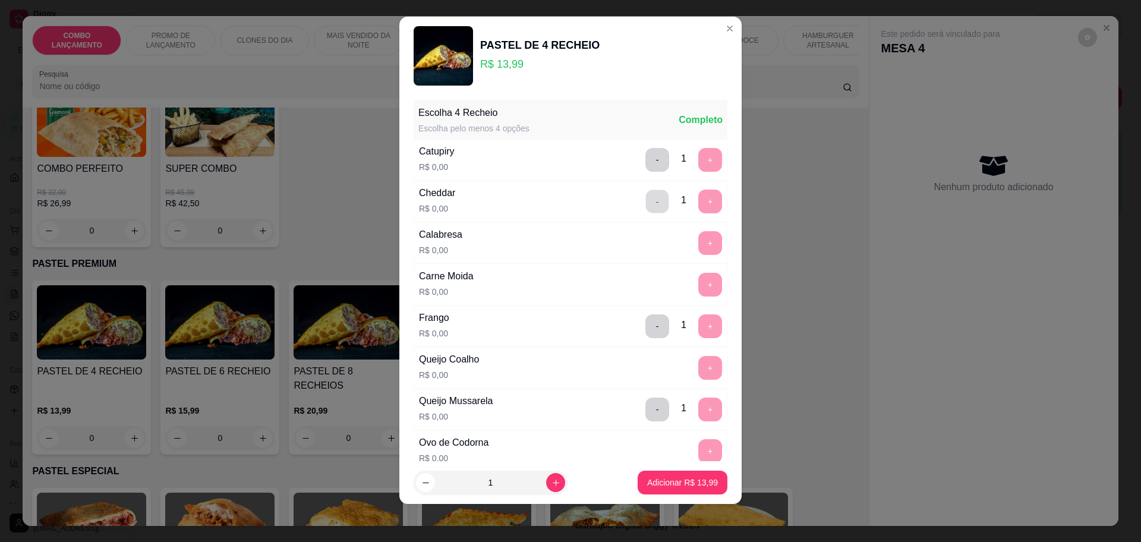
click at [646, 198] on button "-" at bounding box center [657, 201] width 23 height 23
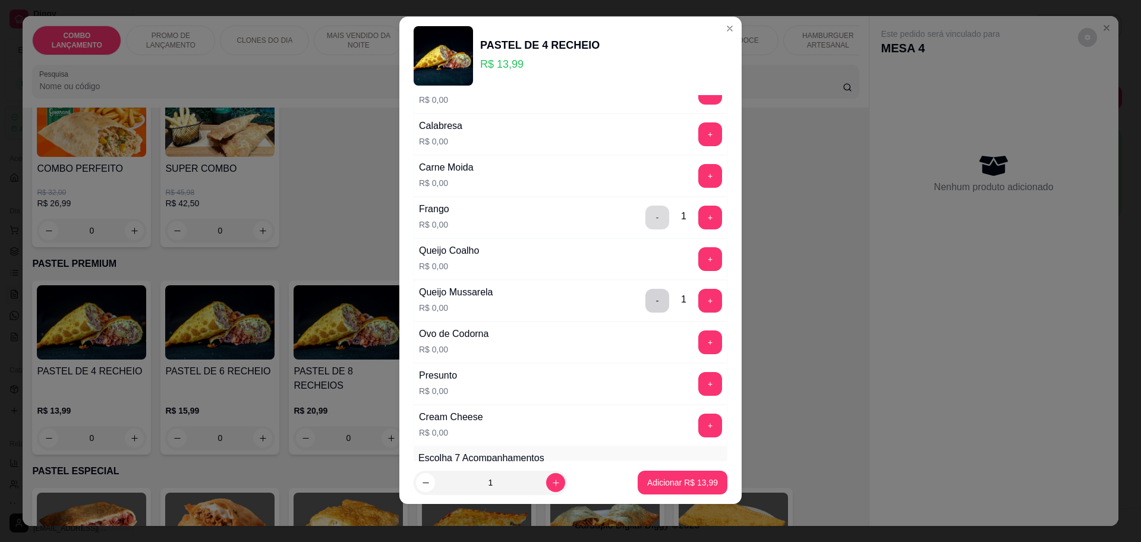
scroll to position [149, 0]
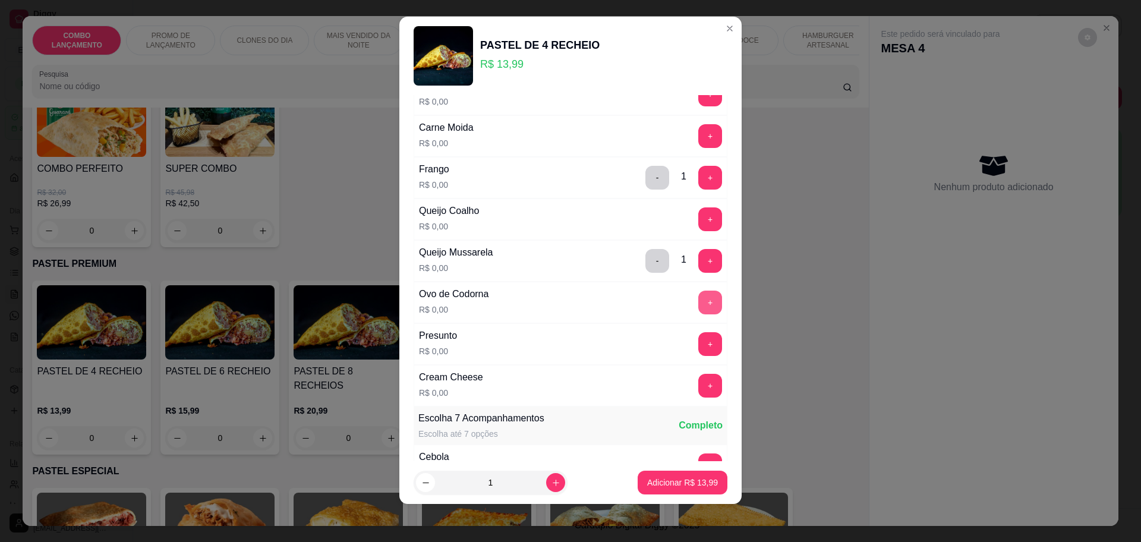
click at [699, 298] on button "+" at bounding box center [711, 303] width 24 height 24
click at [694, 298] on div "+" at bounding box center [710, 303] width 33 height 24
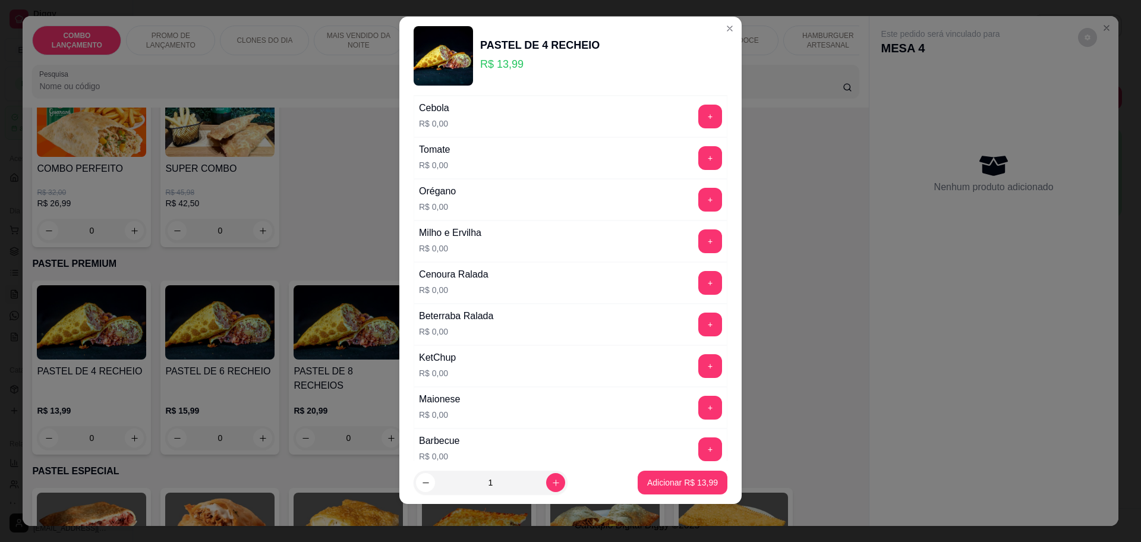
scroll to position [520, 0]
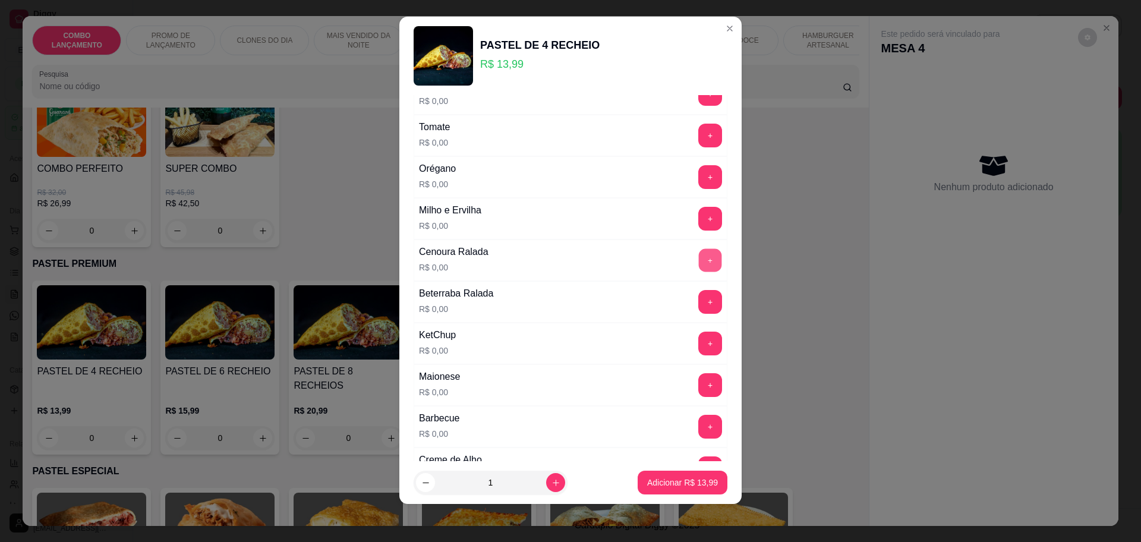
click at [699, 258] on button "+" at bounding box center [710, 260] width 23 height 23
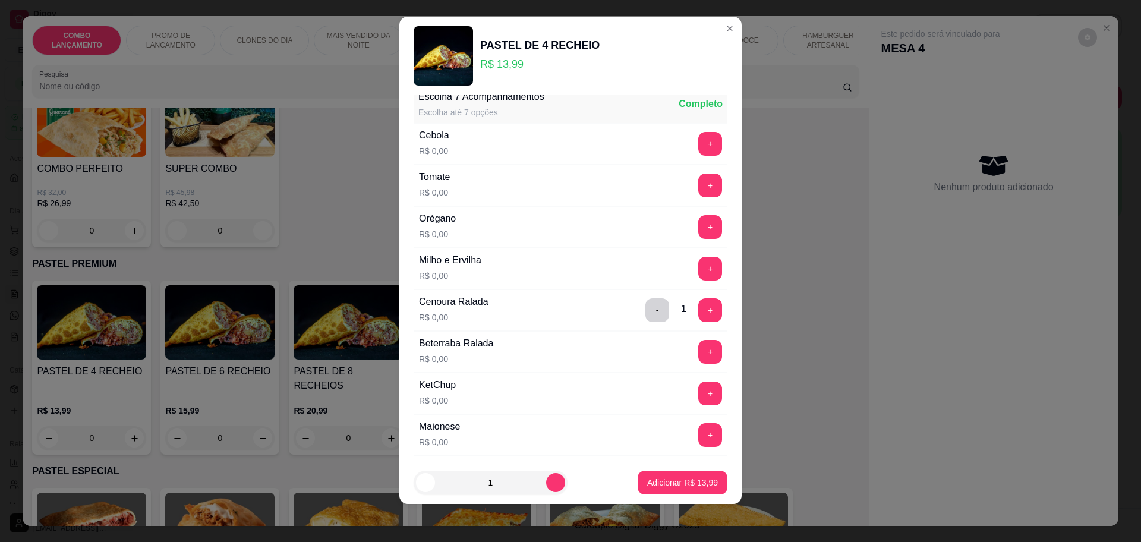
scroll to position [372, 0]
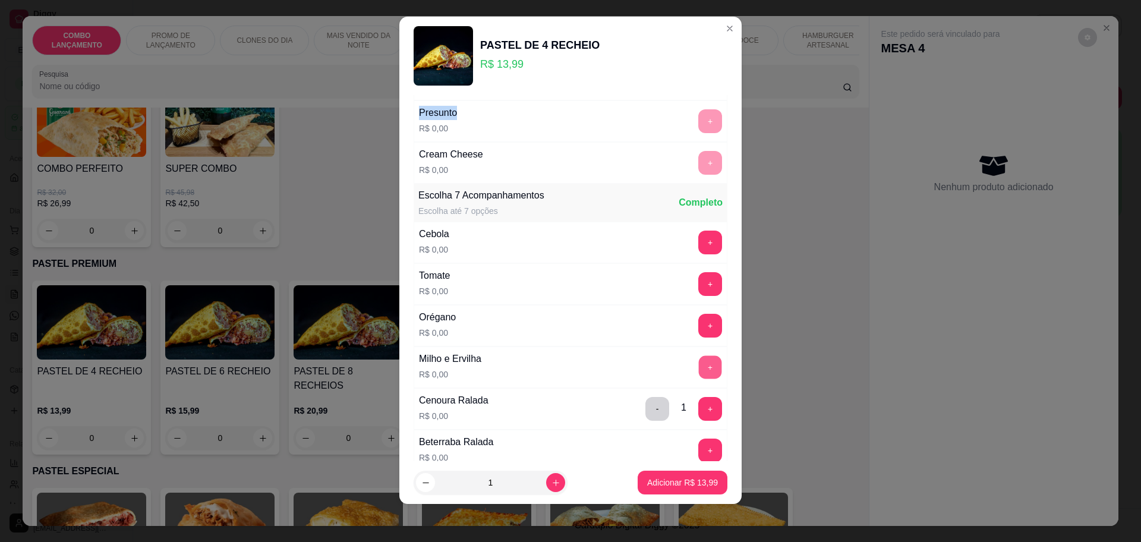
click at [699, 361] on button "+" at bounding box center [710, 367] width 23 height 23
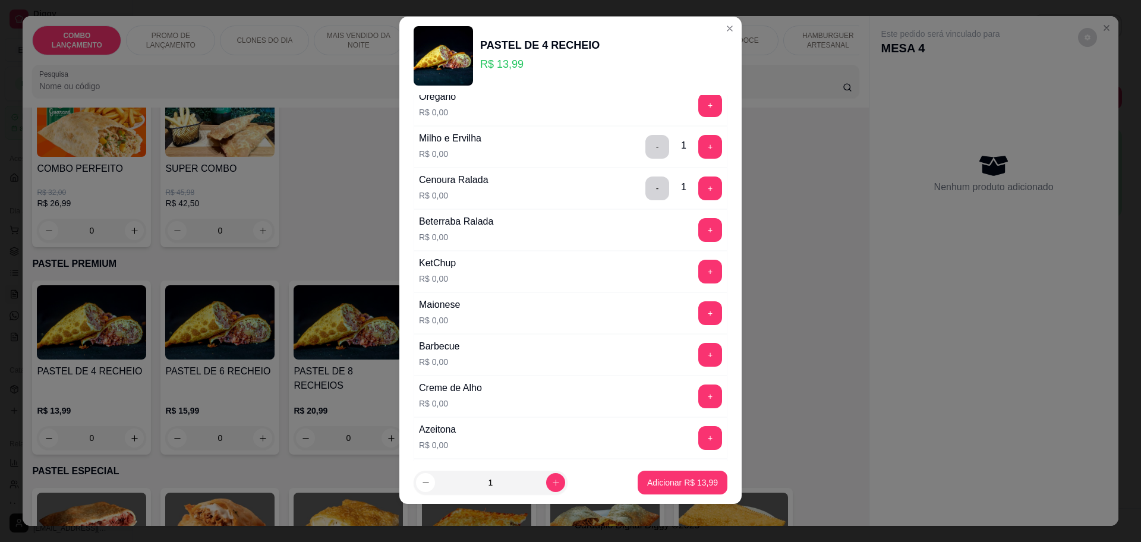
scroll to position [595, 0]
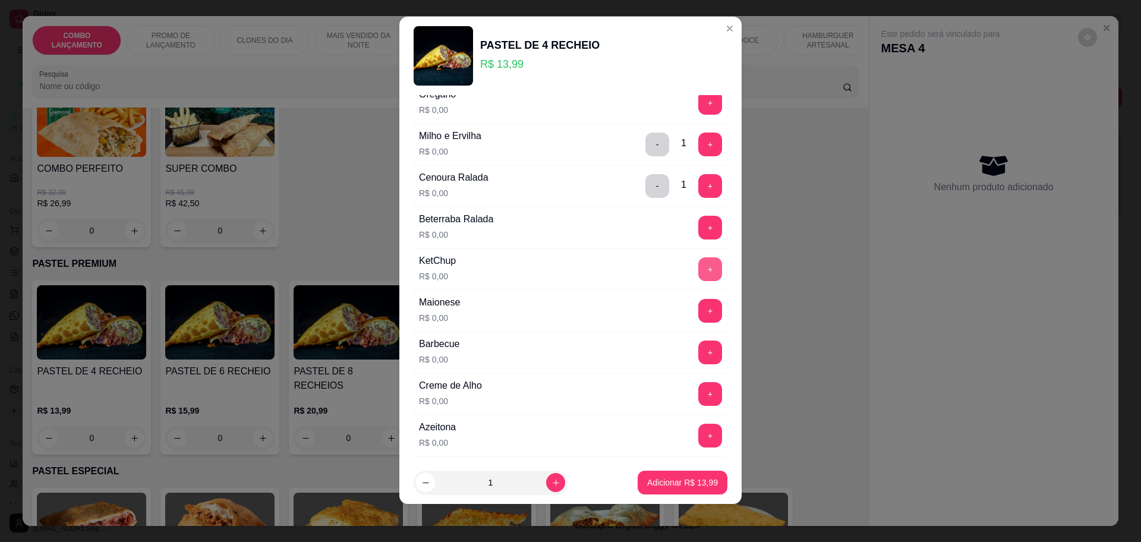
click at [699, 266] on button "+" at bounding box center [711, 269] width 24 height 24
click at [699, 312] on button "+" at bounding box center [710, 310] width 23 height 23
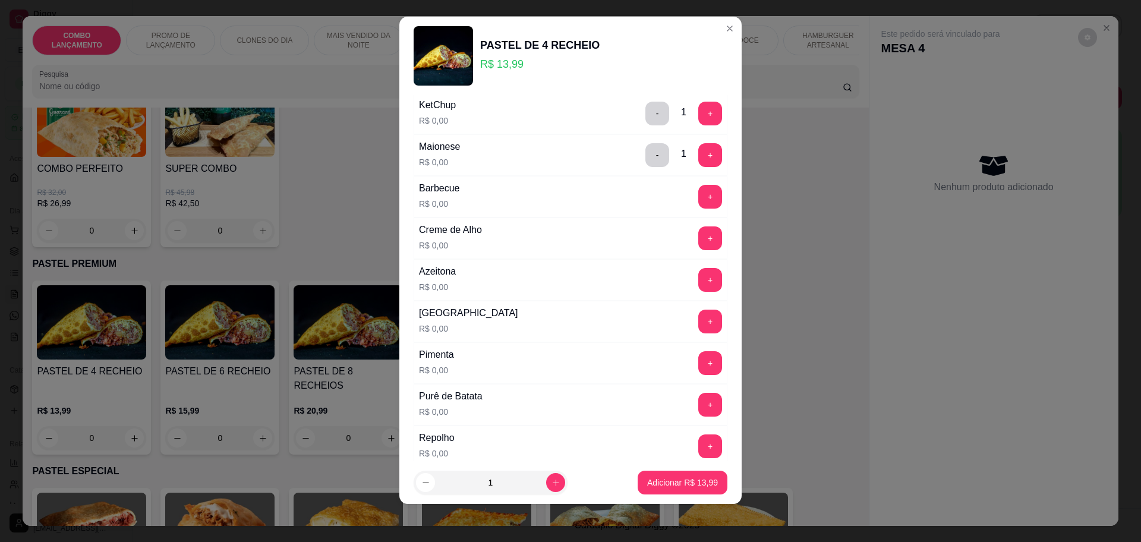
scroll to position [817, 0]
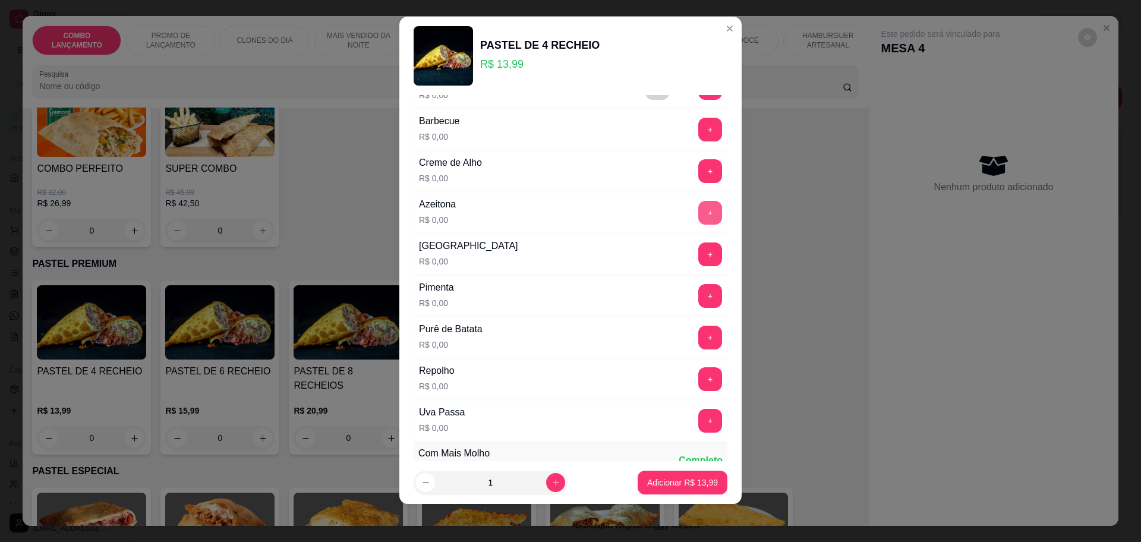
click at [699, 210] on button "+" at bounding box center [711, 213] width 24 height 24
click at [699, 413] on button "+" at bounding box center [710, 420] width 23 height 23
click at [678, 477] on p "Adicionar R$ 13,99" at bounding box center [683, 482] width 69 height 11
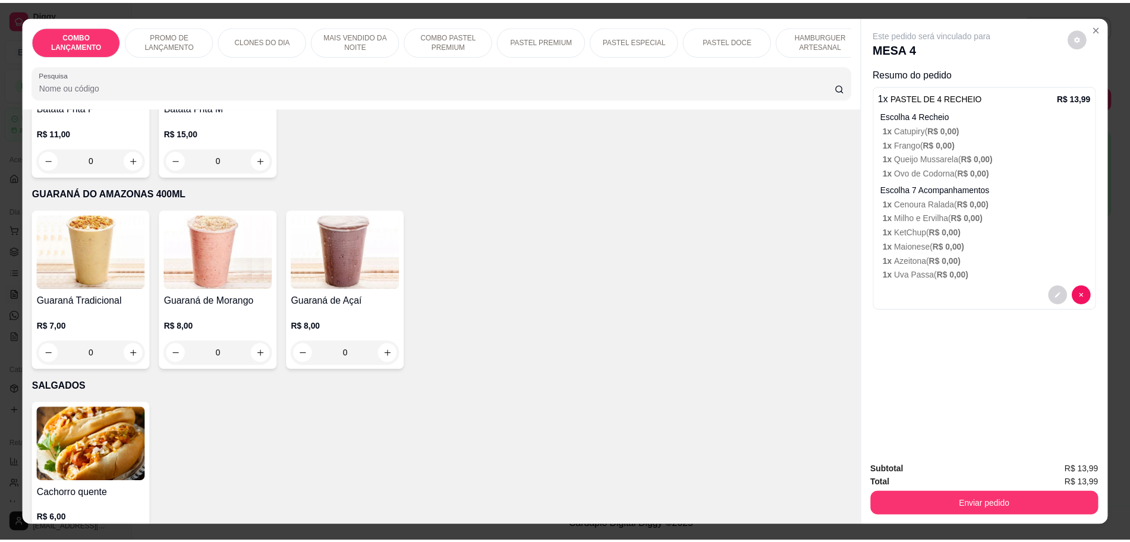
scroll to position [3864, 0]
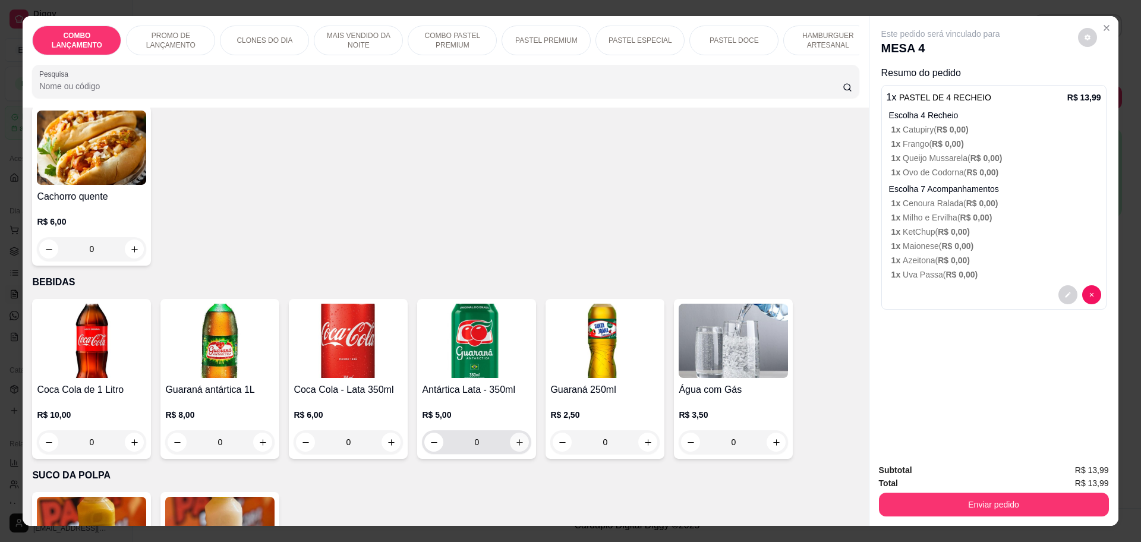
click at [517, 439] on icon "increase-product-quantity" at bounding box center [520, 442] width 7 height 7
type input "1"
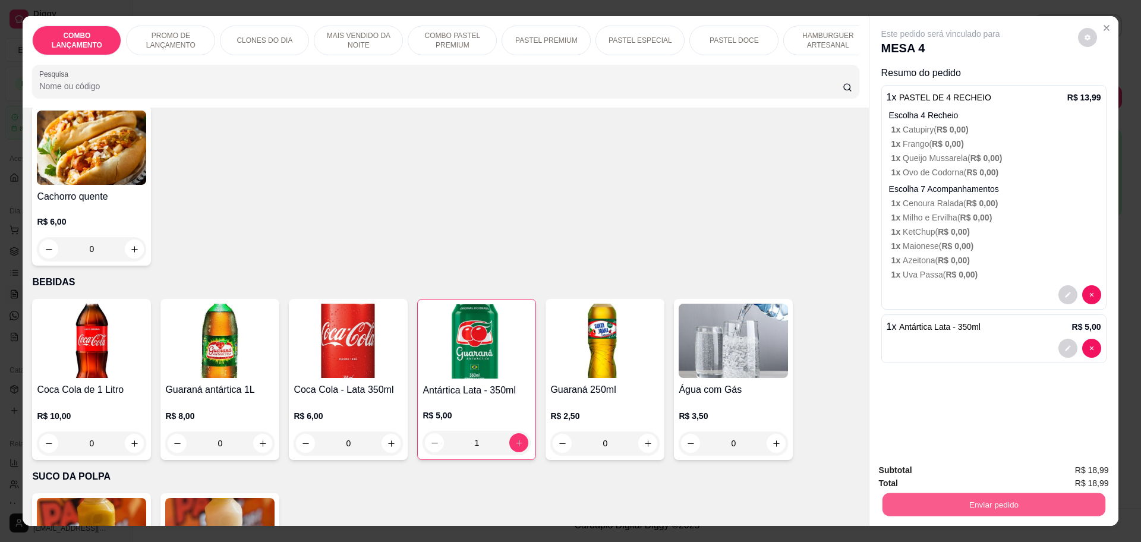
click at [1001, 506] on button "Enviar pedido" at bounding box center [993, 504] width 223 height 23
click at [958, 479] on button "Não registrar e enviar pedido" at bounding box center [954, 475] width 120 height 22
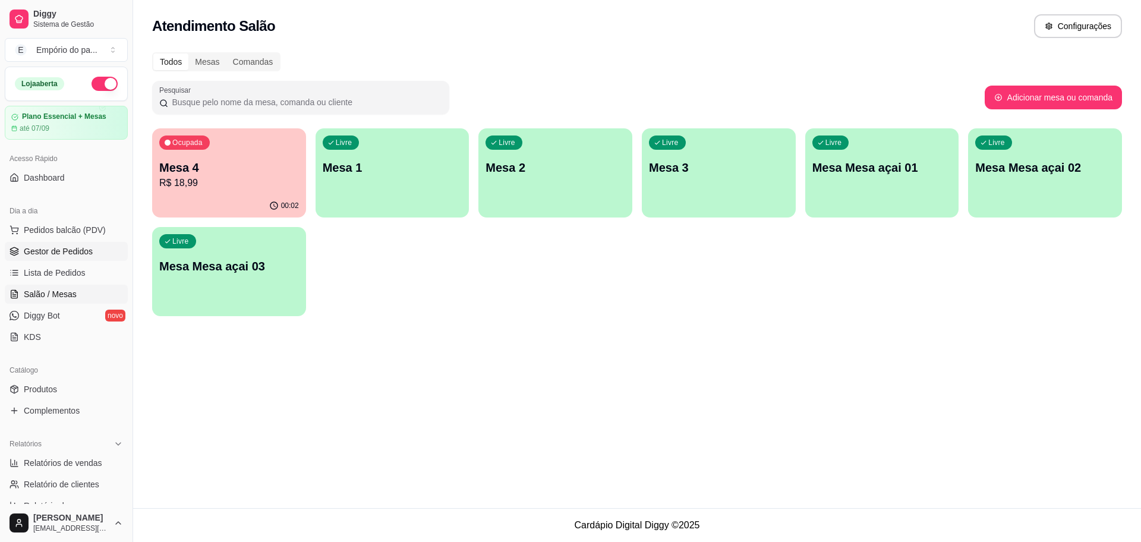
click at [67, 243] on link "Gestor de Pedidos" at bounding box center [66, 251] width 123 height 19
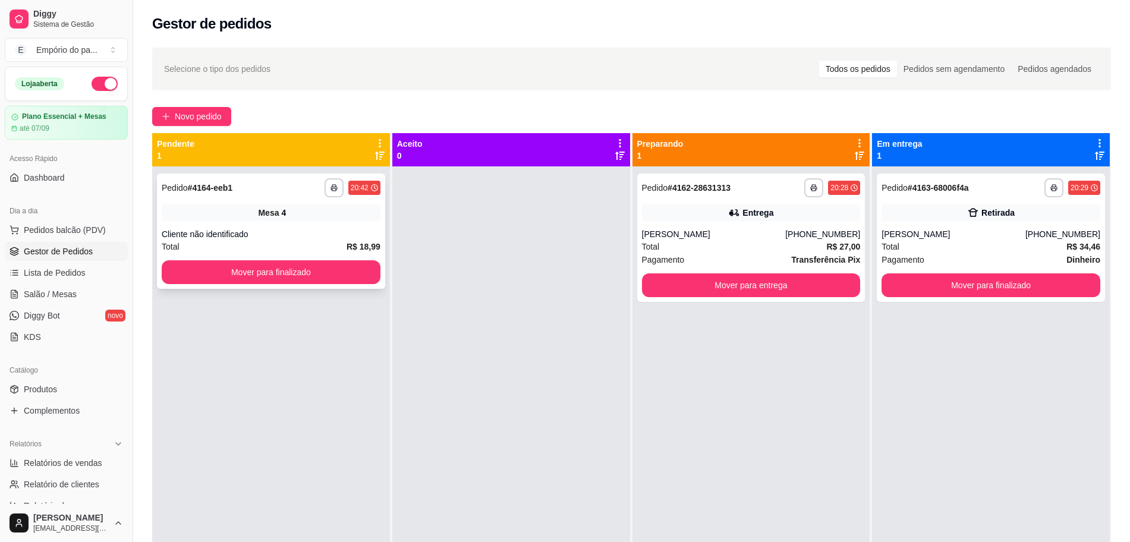
click at [300, 249] on div "Total R$ 18,99" at bounding box center [271, 246] width 219 height 13
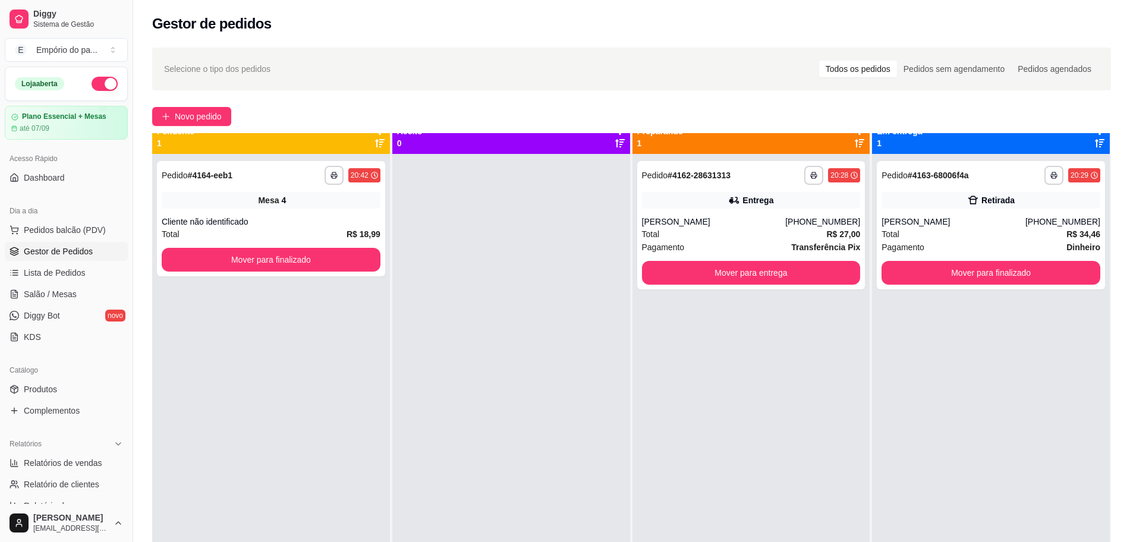
scroll to position [33, 0]
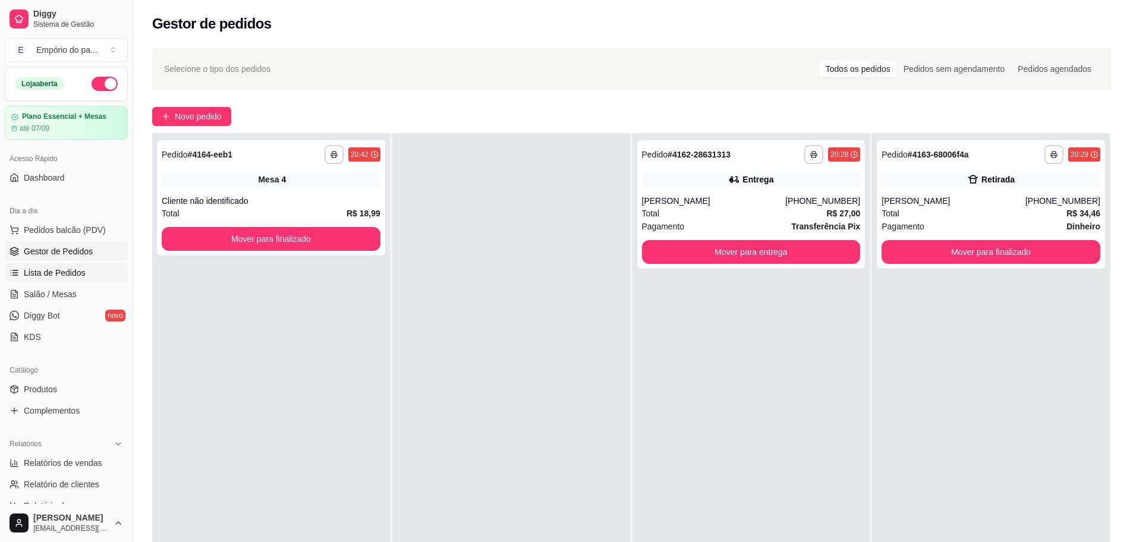
click at [73, 267] on span "Lista de Pedidos" at bounding box center [55, 273] width 62 height 12
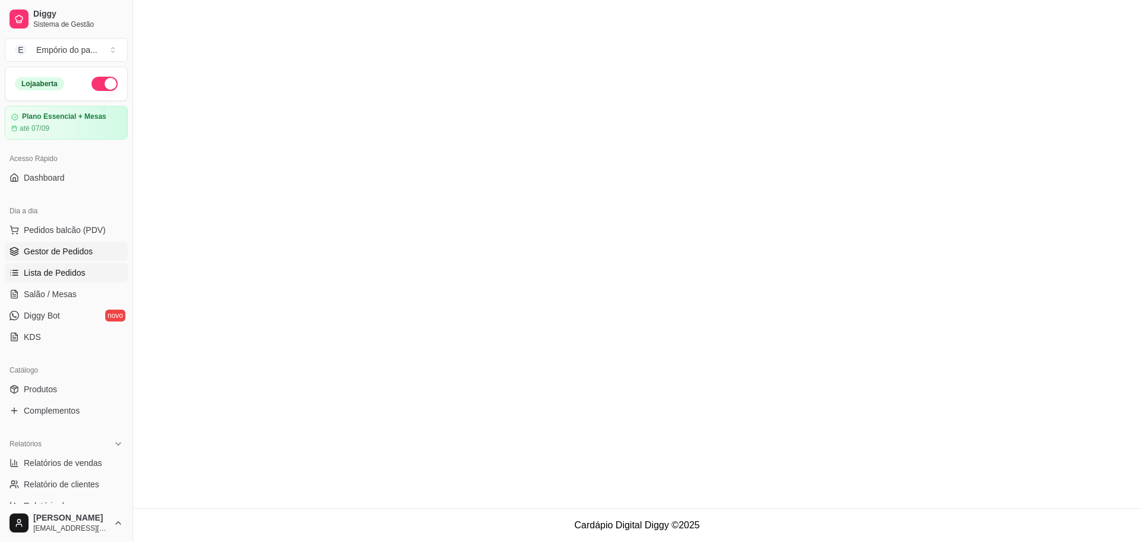
click at [77, 254] on span "Gestor de Pedidos" at bounding box center [58, 252] width 69 height 12
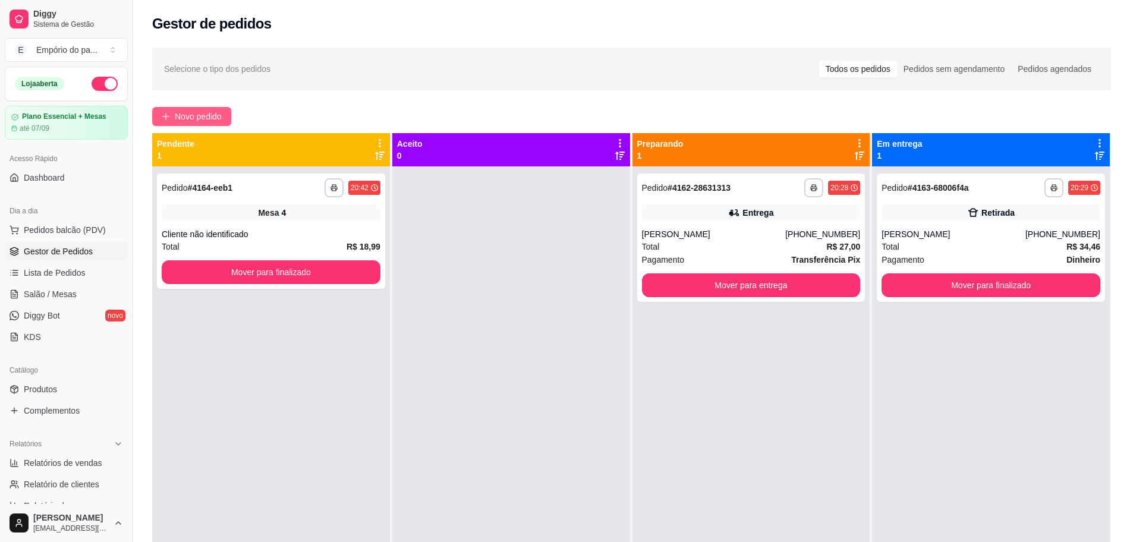
click at [209, 115] on span "Novo pedido" at bounding box center [198, 116] width 47 height 13
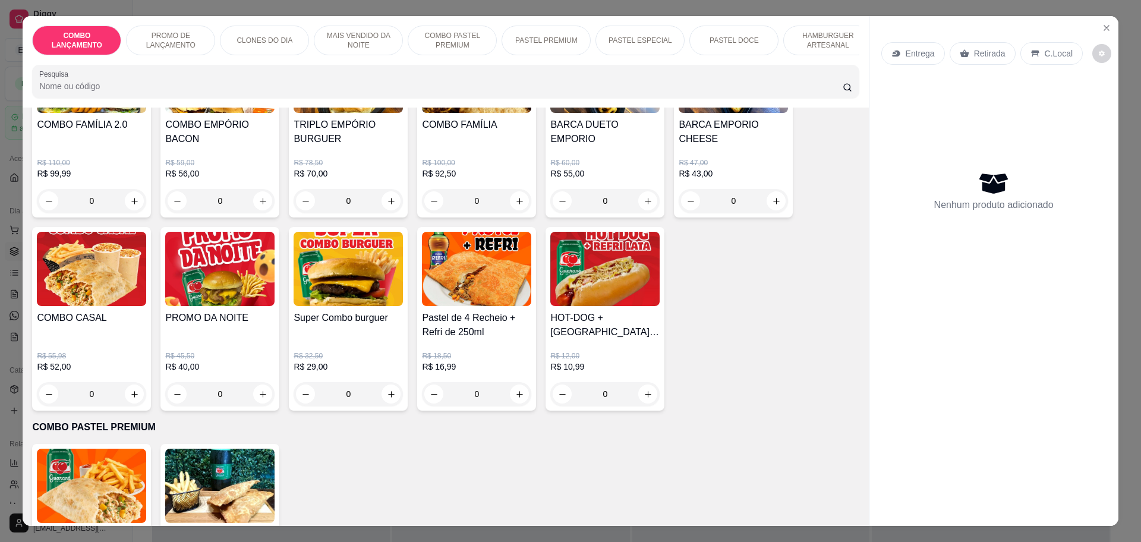
scroll to position [1040, 0]
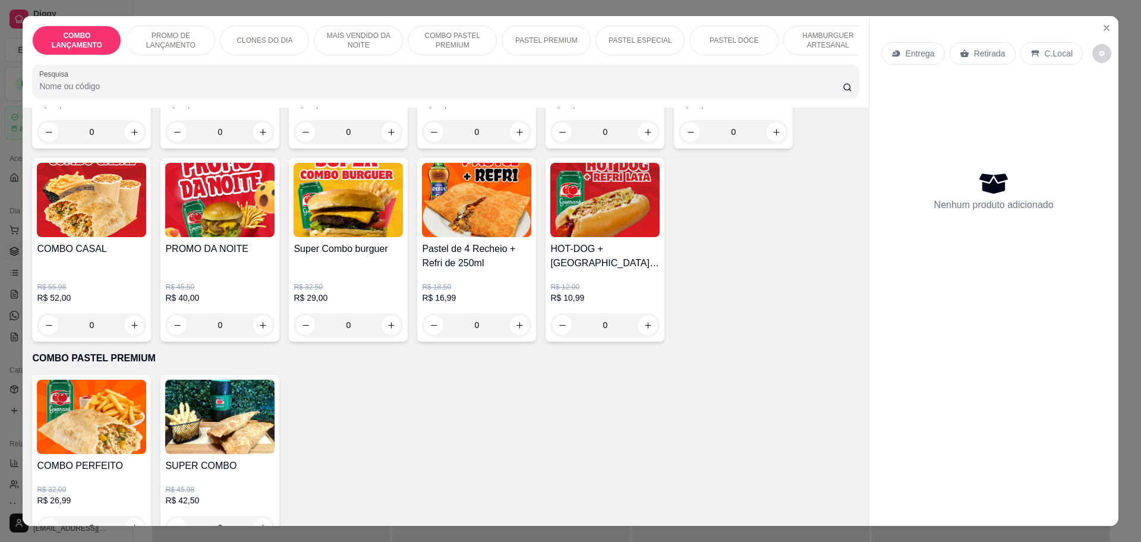
click at [511, 313] on div "0" at bounding box center [476, 325] width 109 height 24
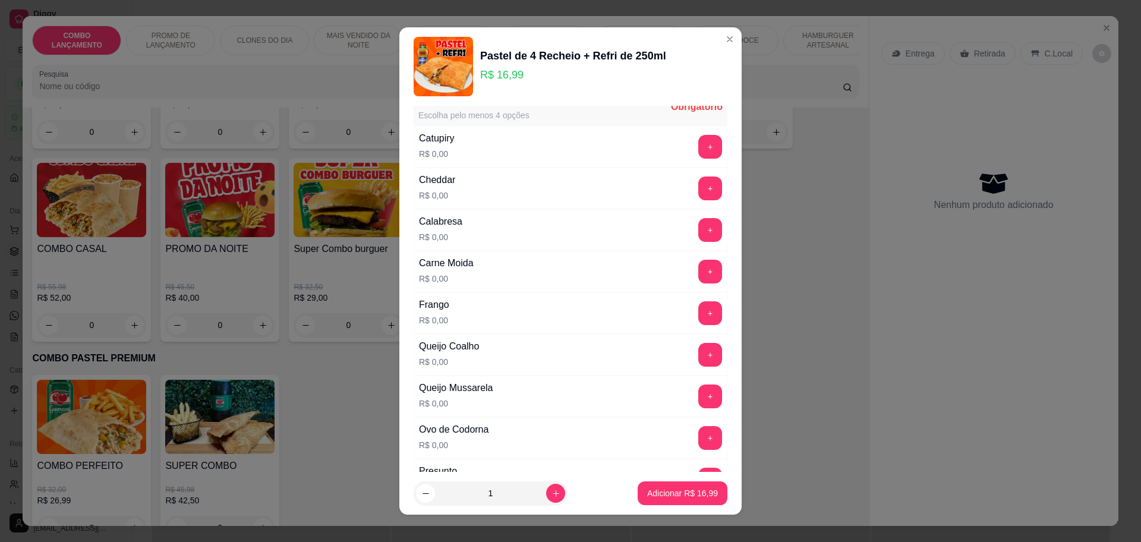
scroll to position [0, 0]
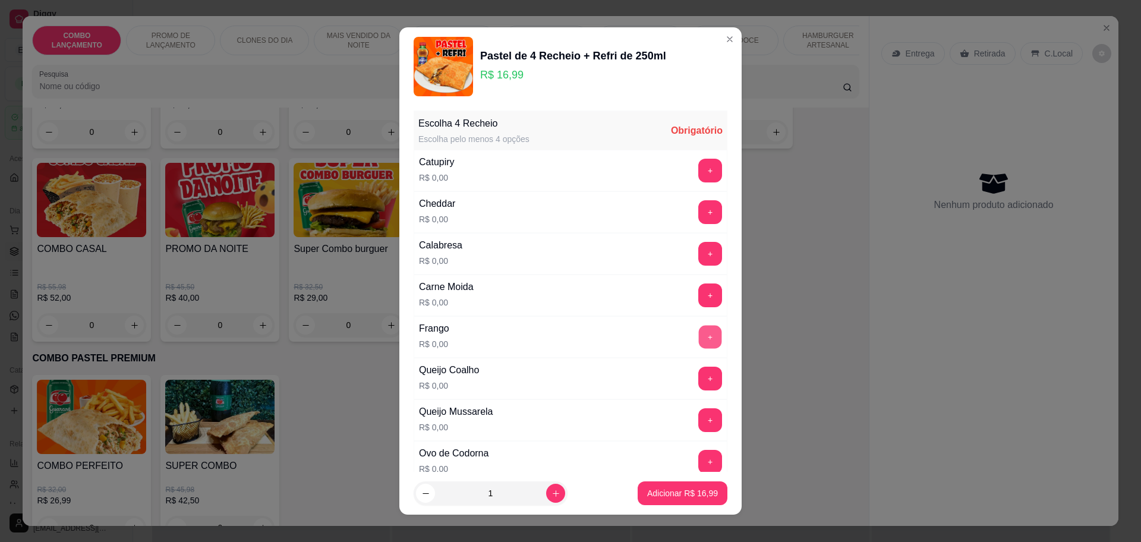
click at [699, 334] on button "+" at bounding box center [710, 336] width 23 height 23
click at [699, 411] on button "+" at bounding box center [710, 419] width 23 height 23
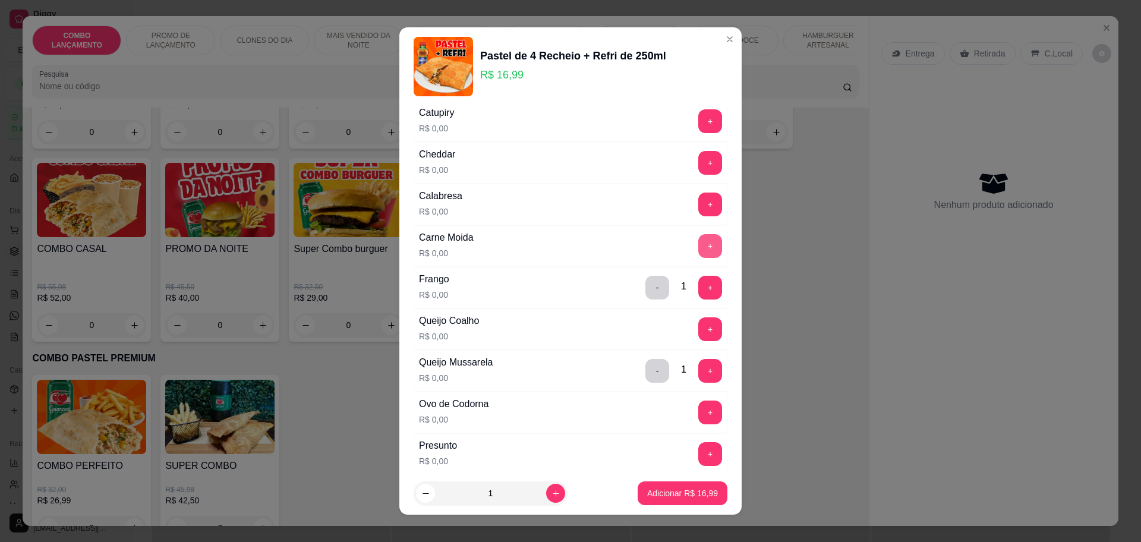
scroll to position [74, 0]
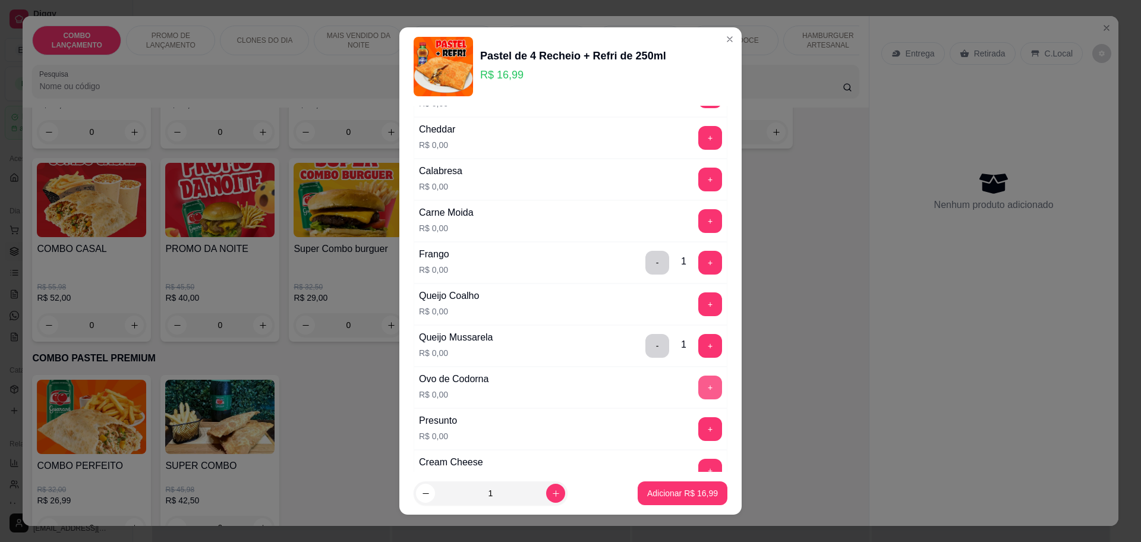
click at [699, 387] on button "+" at bounding box center [711, 388] width 24 height 24
click at [699, 425] on button "+" at bounding box center [710, 428] width 23 height 23
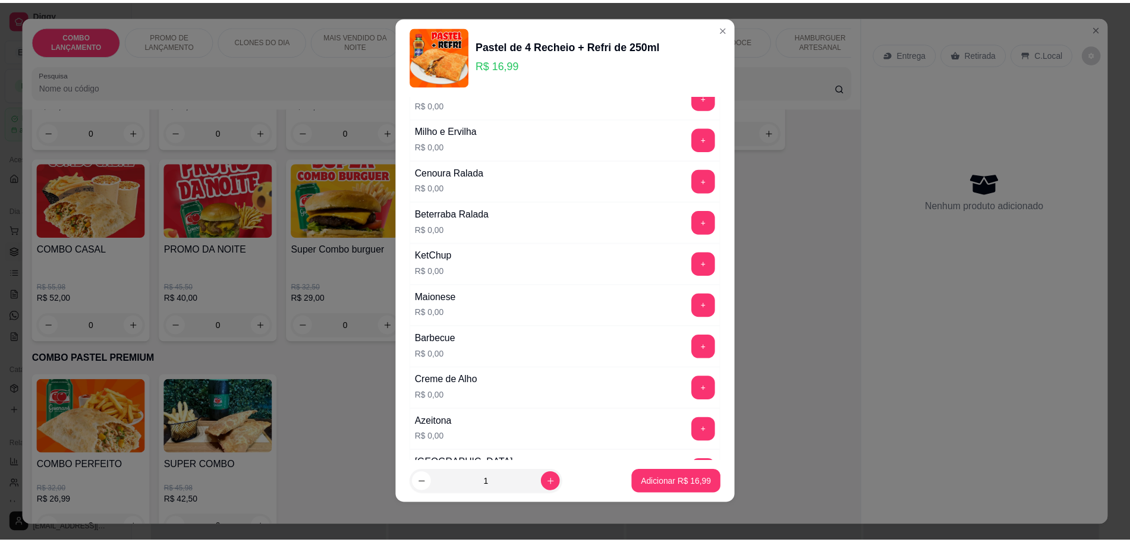
scroll to position [609, 0]
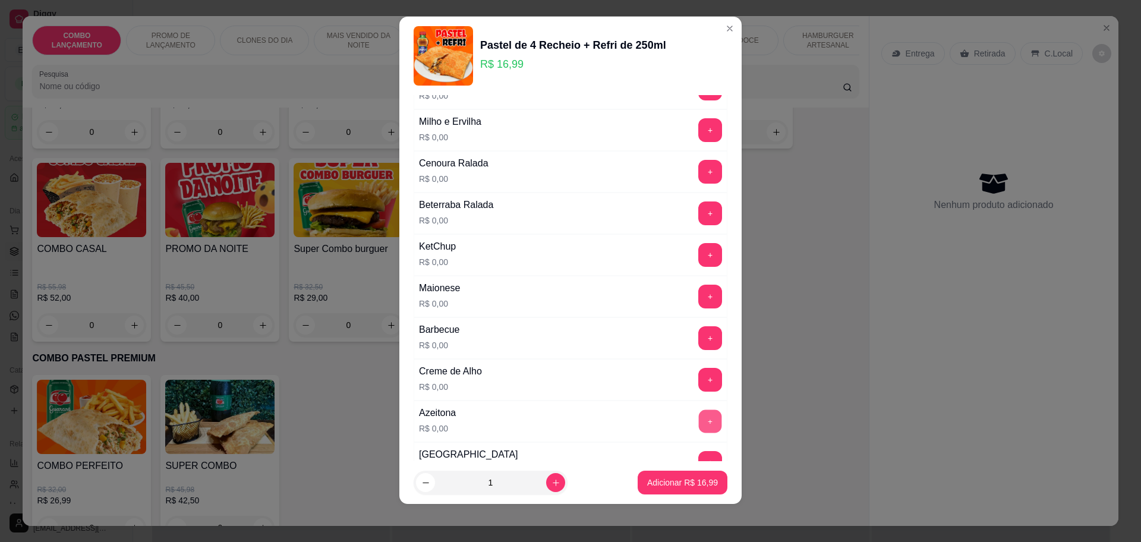
click at [699, 420] on button "+" at bounding box center [710, 421] width 23 height 23
click at [699, 251] on button "+" at bounding box center [711, 255] width 24 height 24
click at [663, 480] on p "Adicionar R$ 16,99" at bounding box center [682, 483] width 71 height 12
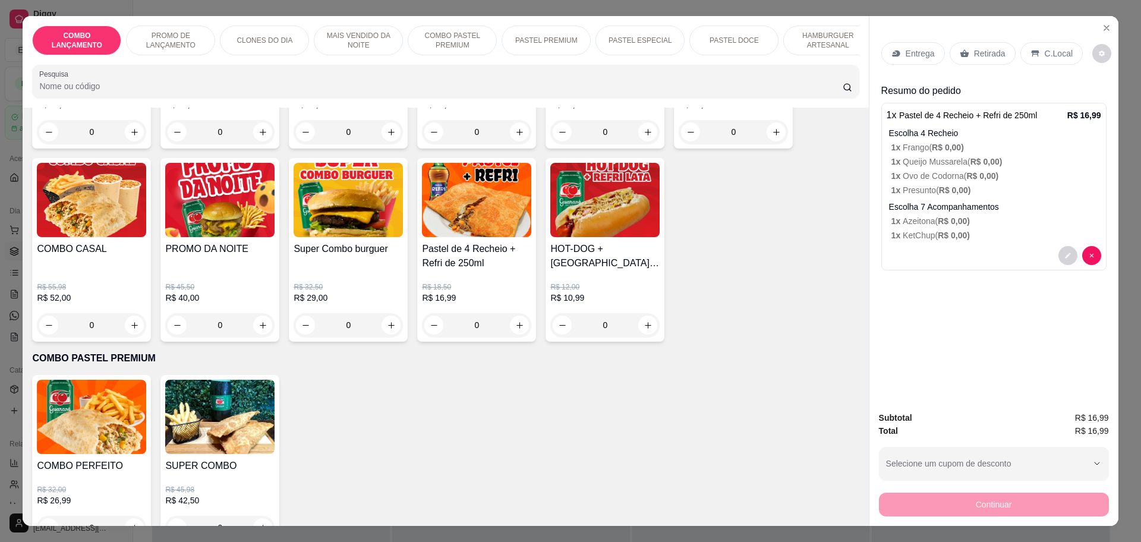
click at [994, 52] on p "Retirada" at bounding box center [990, 54] width 32 height 12
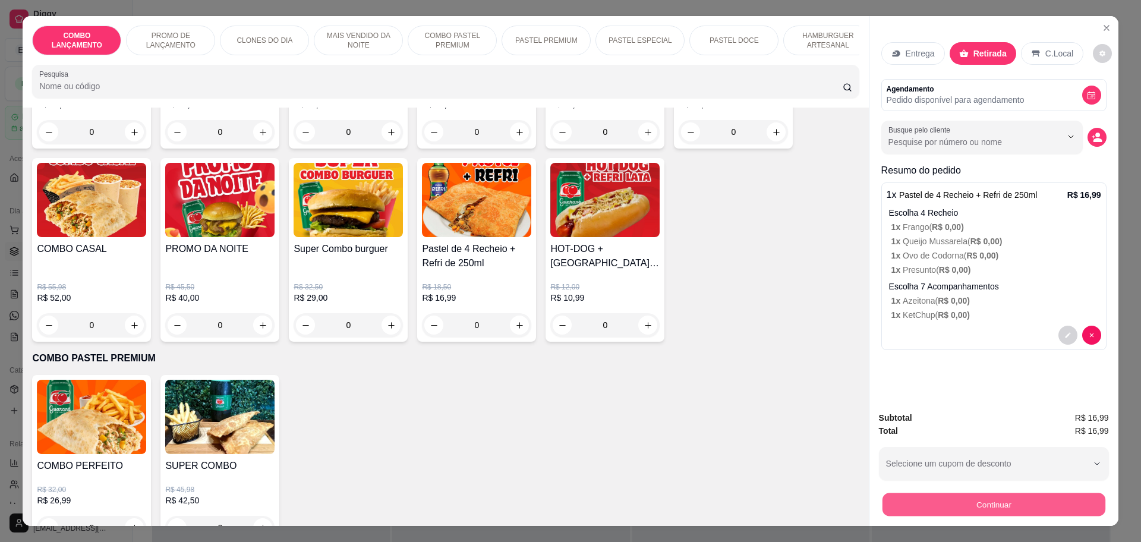
click at [935, 499] on button "Continuar" at bounding box center [993, 504] width 223 height 23
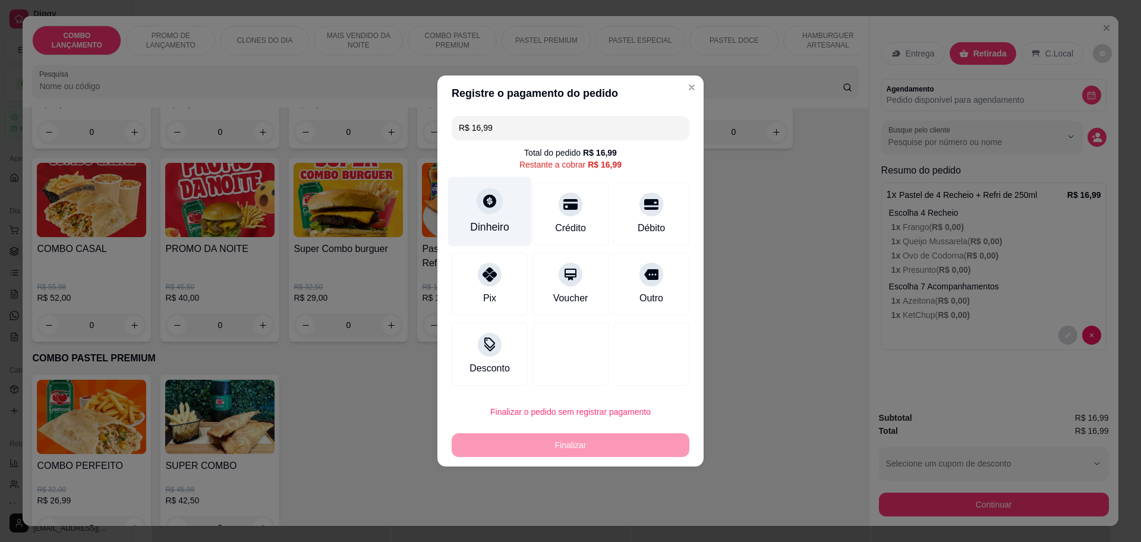
click at [494, 199] on icon at bounding box center [489, 200] width 15 height 15
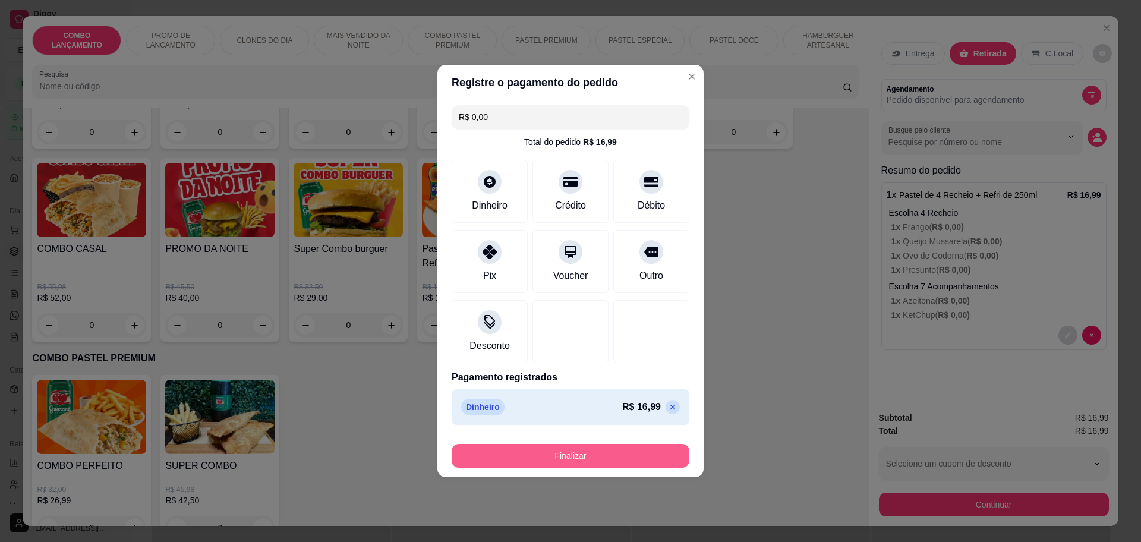
click at [587, 455] on button "Finalizar" at bounding box center [571, 456] width 238 height 24
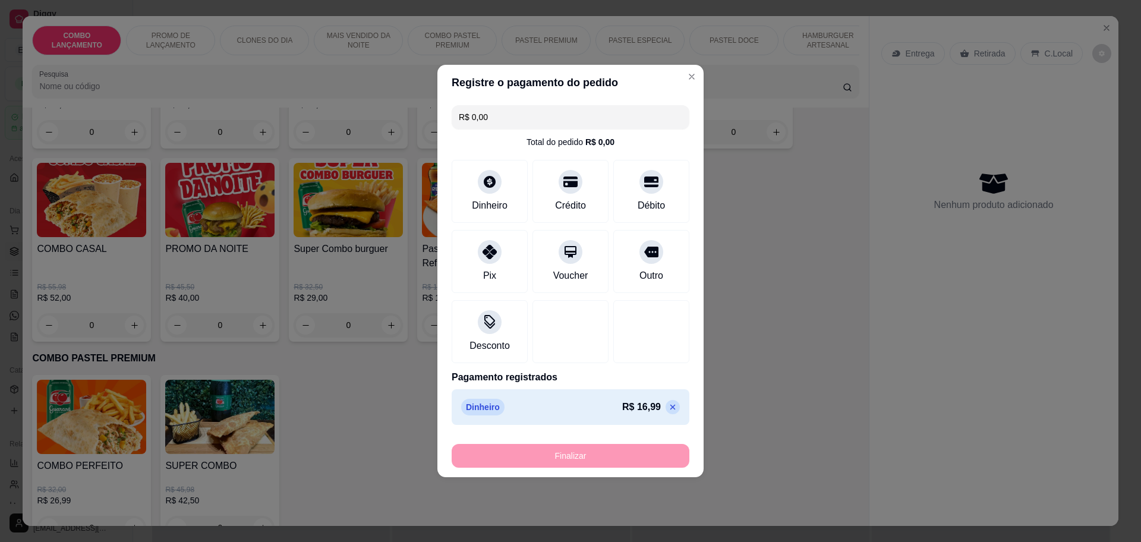
type input "-R$ 16,99"
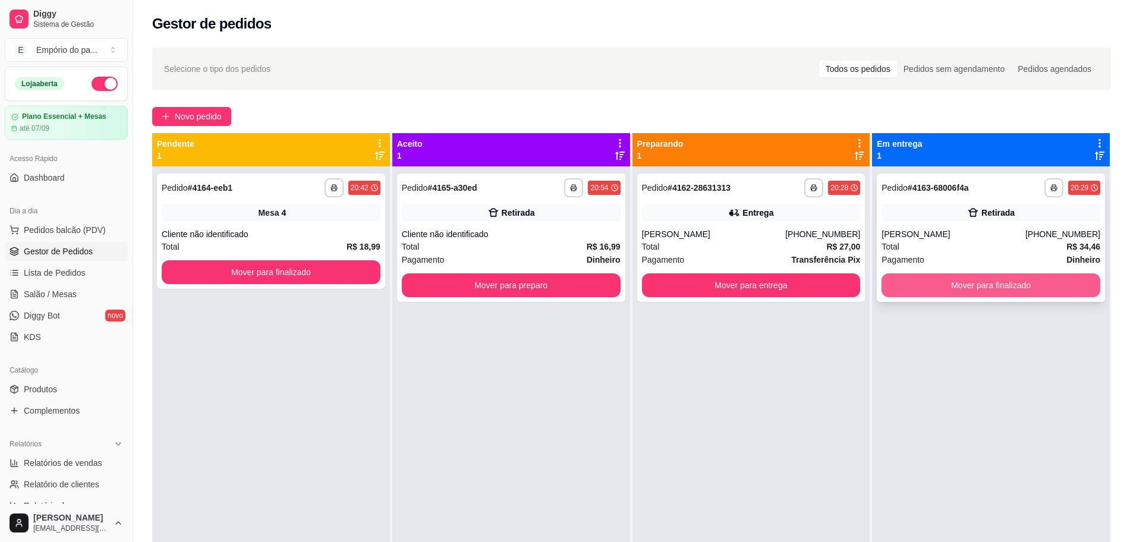
click at [969, 288] on button "Mover para finalizado" at bounding box center [991, 285] width 219 height 24
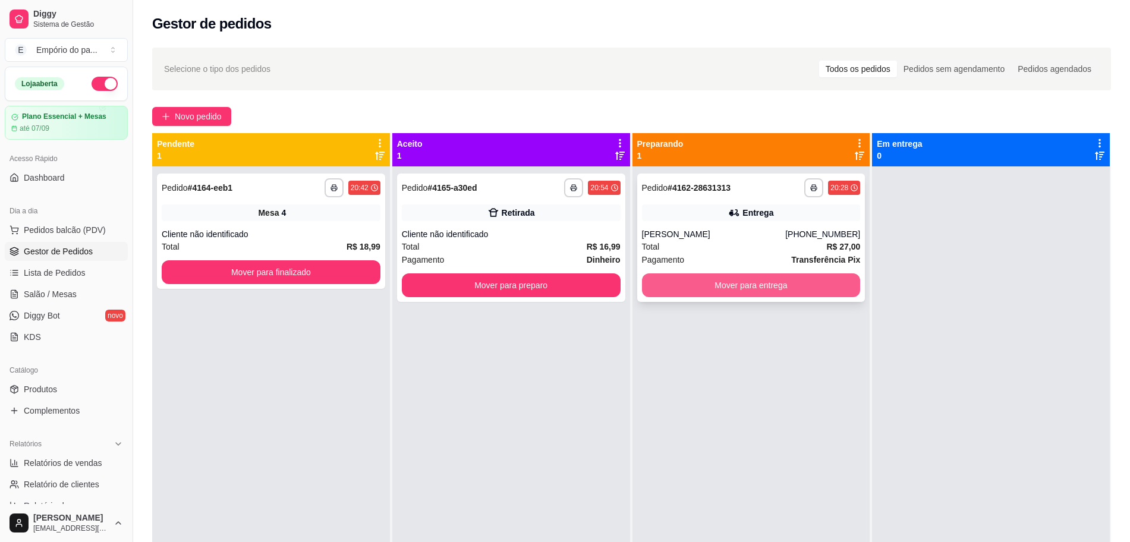
click at [762, 285] on button "Mover para entrega" at bounding box center [751, 285] width 219 height 24
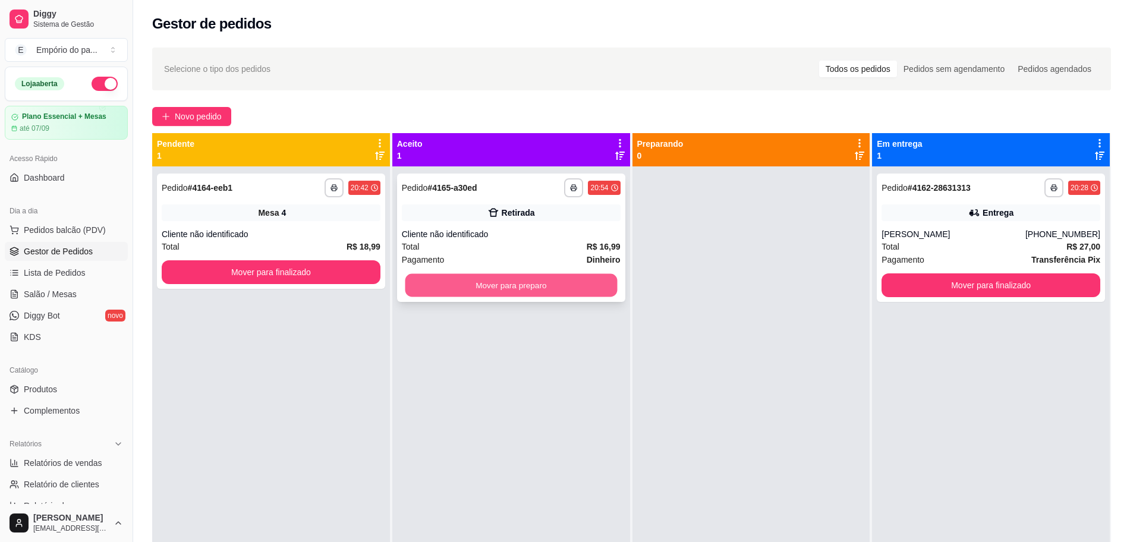
click at [514, 284] on button "Mover para preparo" at bounding box center [511, 285] width 212 height 23
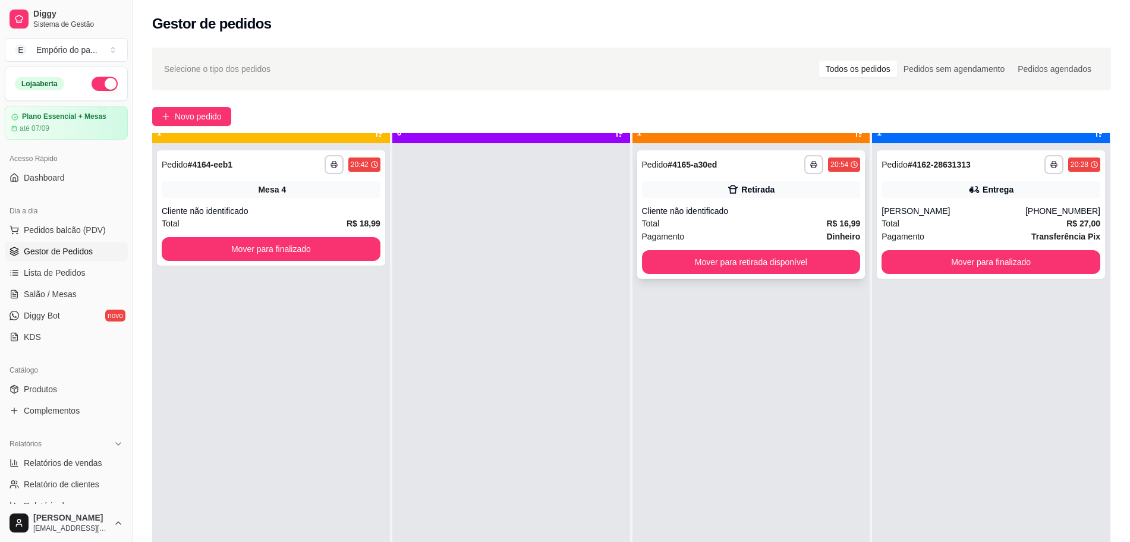
scroll to position [33, 0]
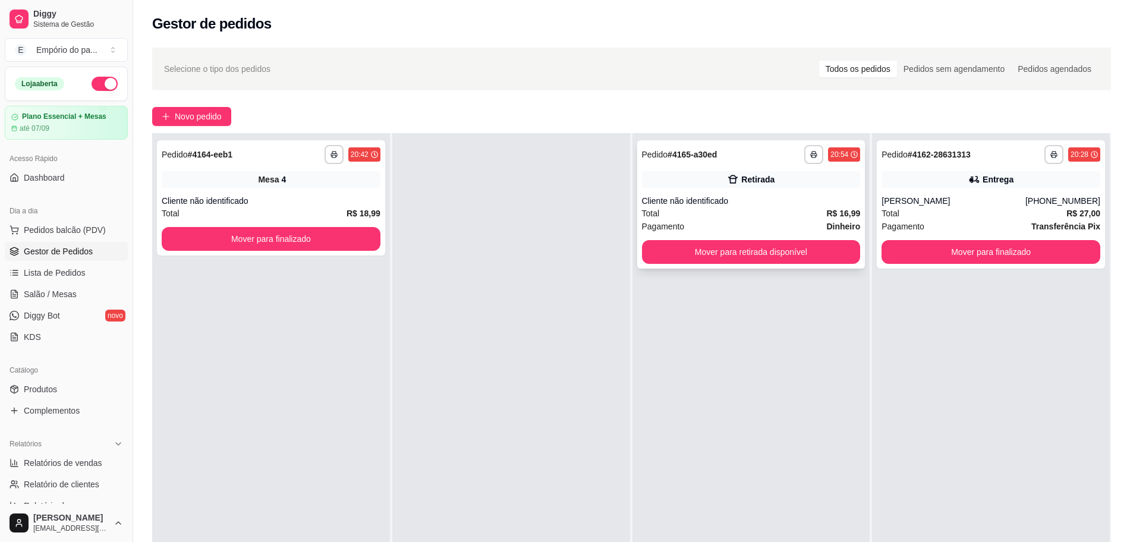
click at [799, 195] on div "Cliente não identificado" at bounding box center [751, 201] width 219 height 12
click at [1013, 251] on button "Mover para finalizado" at bounding box center [991, 252] width 212 height 23
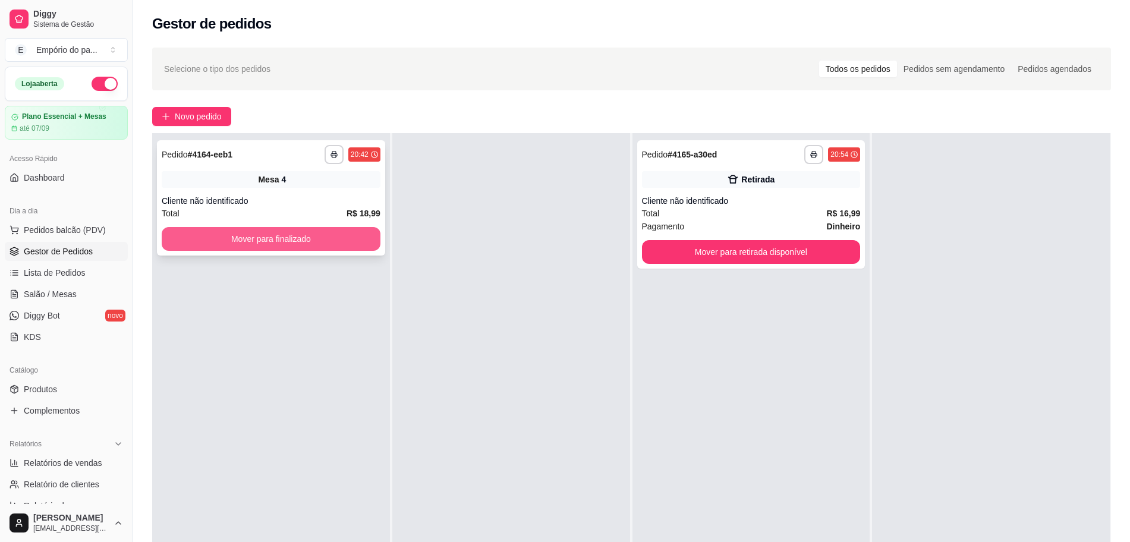
click at [268, 235] on button "Mover para finalizado" at bounding box center [271, 239] width 219 height 24
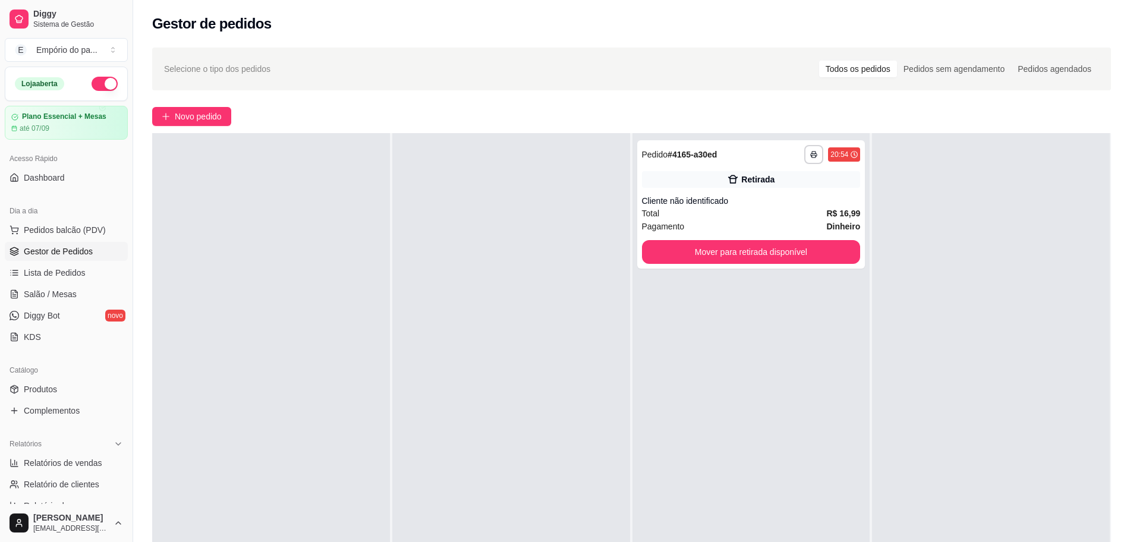
click at [251, 235] on div at bounding box center [271, 404] width 238 height 542
click at [696, 255] on button "Mover para retirada disponível" at bounding box center [751, 252] width 219 height 24
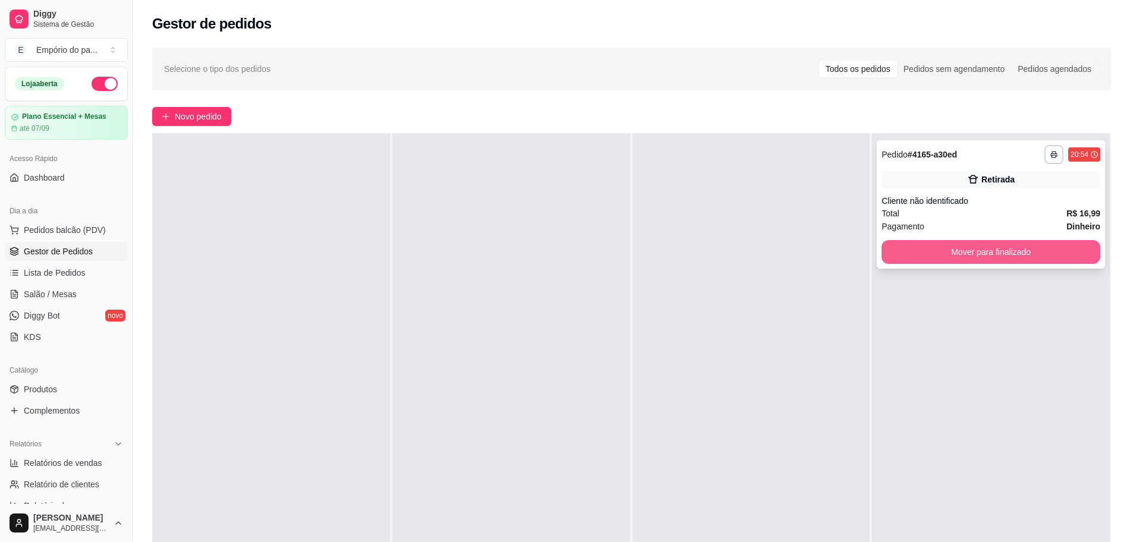
click at [954, 254] on button "Mover para finalizado" at bounding box center [991, 252] width 219 height 24
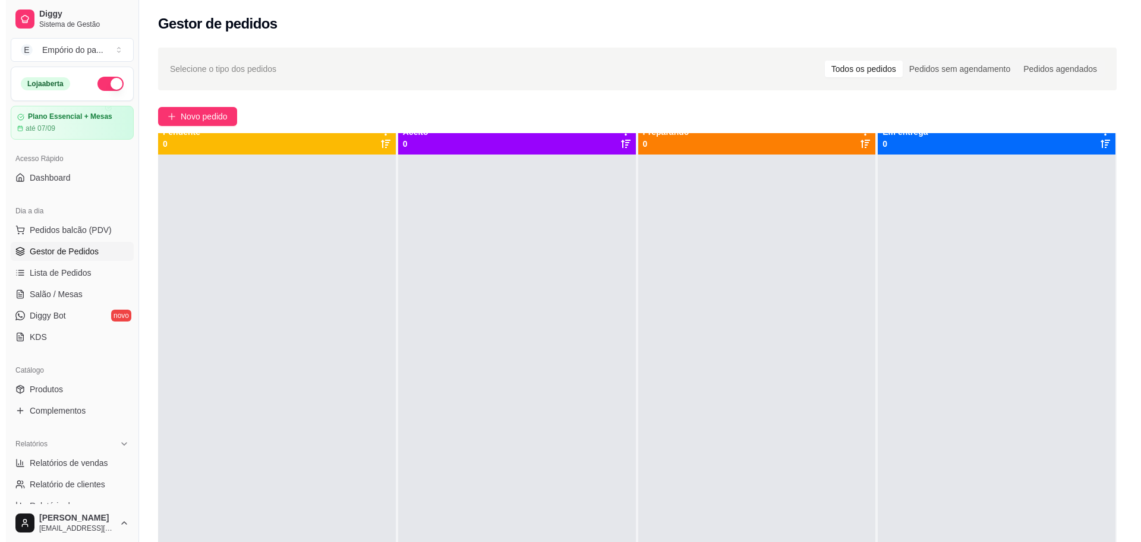
scroll to position [0, 0]
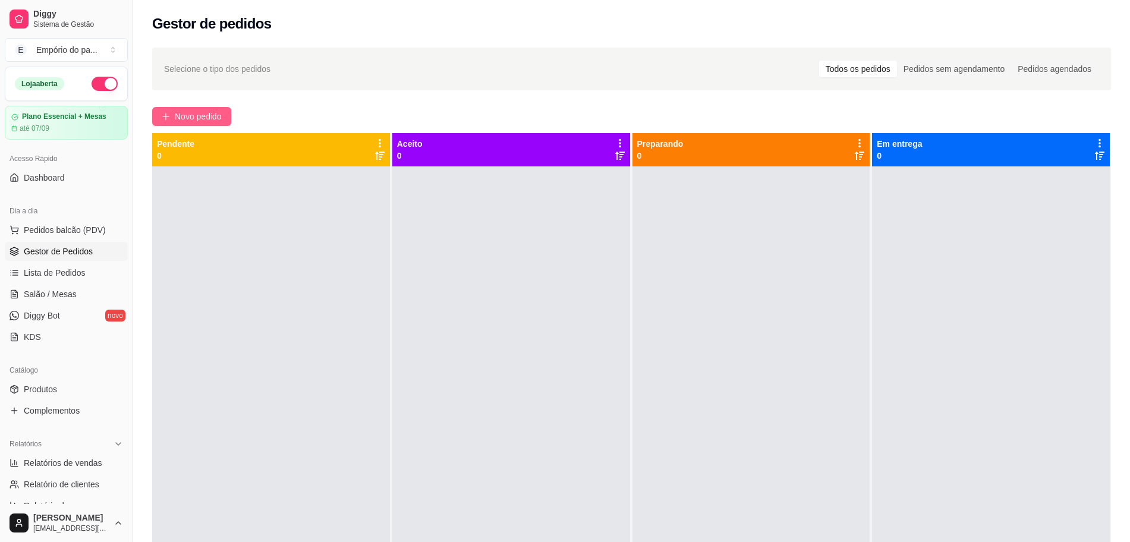
click at [215, 117] on span "Novo pedido" at bounding box center [198, 116] width 47 height 13
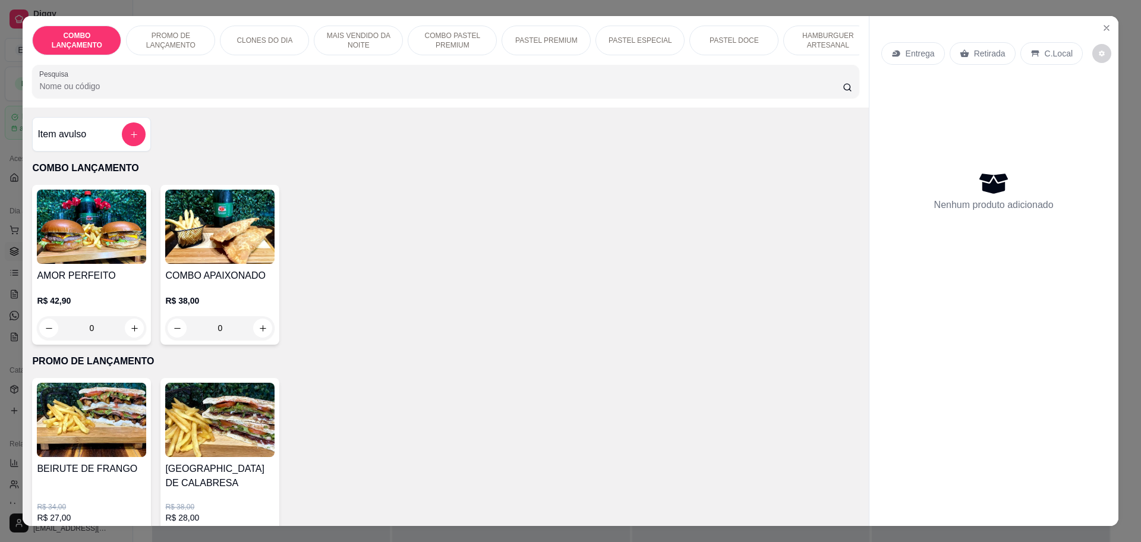
click at [987, 53] on p "Retirada" at bounding box center [990, 54] width 32 height 12
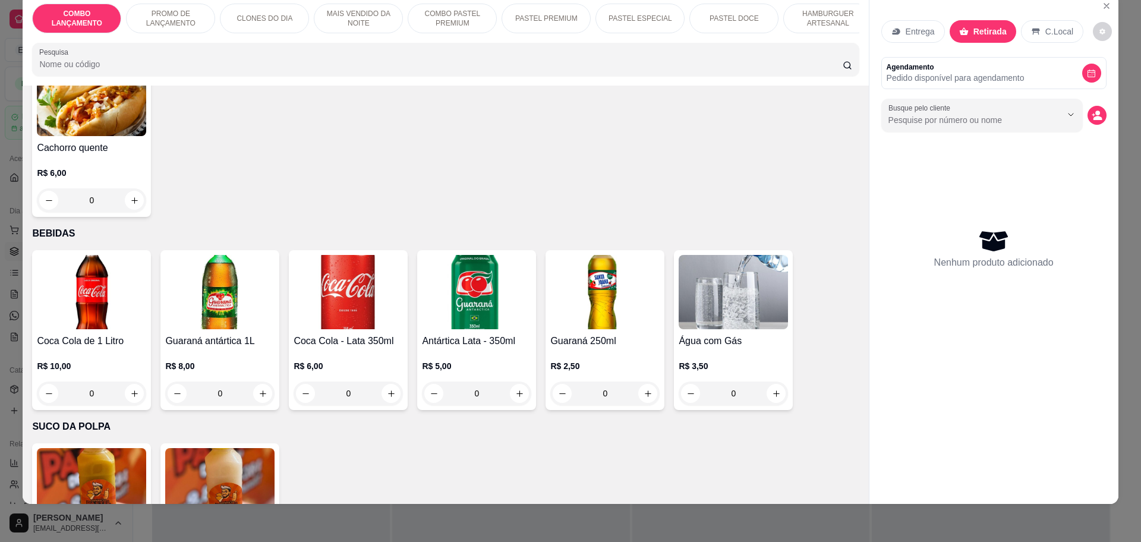
scroll to position [3940, 0]
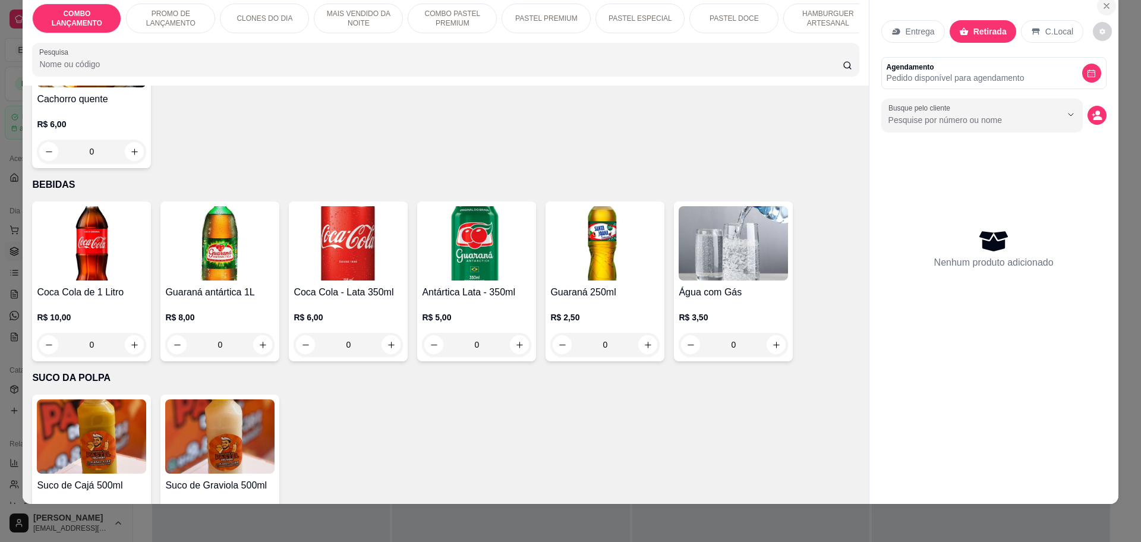
click at [1102, 6] on icon "Close" at bounding box center [1107, 6] width 10 height 10
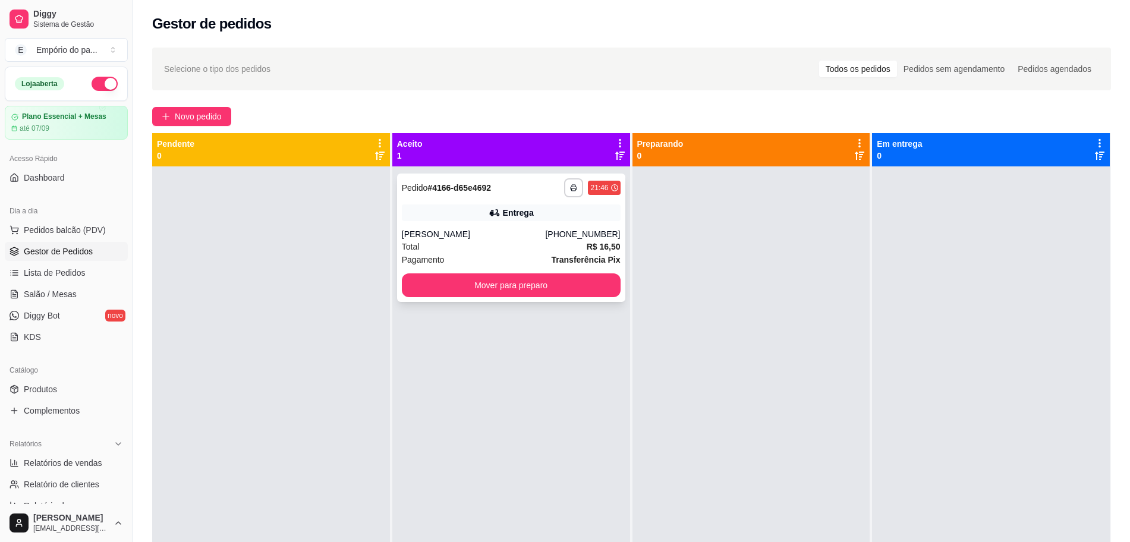
click at [479, 247] on div "Total R$ 16,50" at bounding box center [511, 246] width 219 height 13
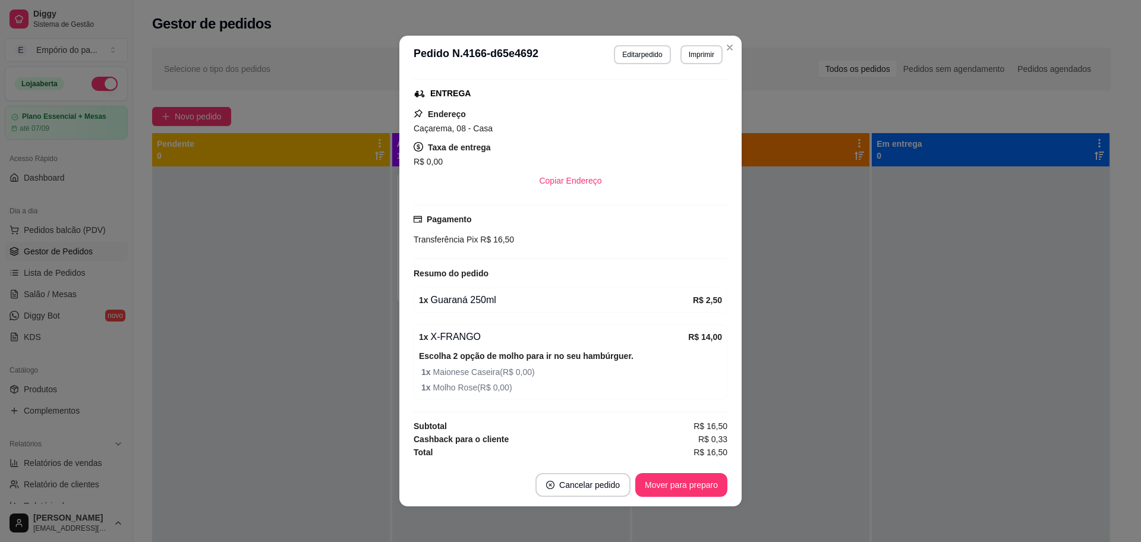
scroll to position [240, 0]
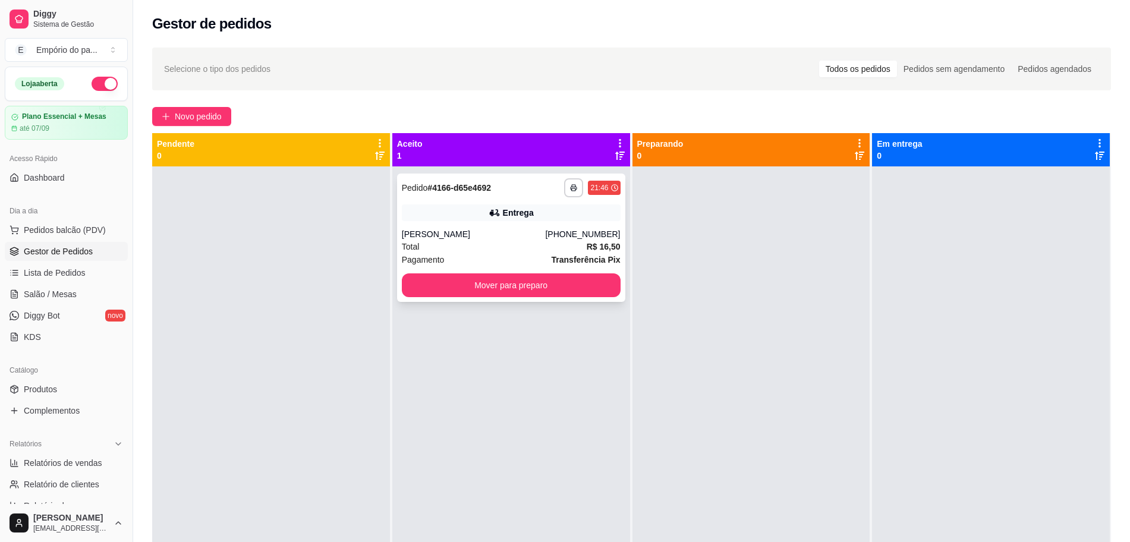
click at [464, 244] on div "Total R$ 16,50" at bounding box center [511, 246] width 219 height 13
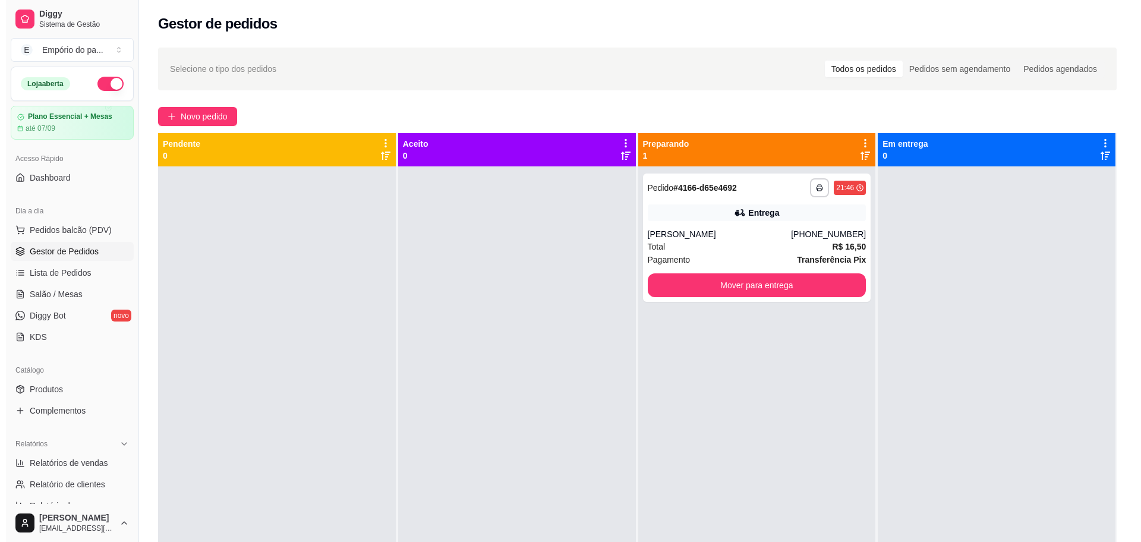
scroll to position [33, 0]
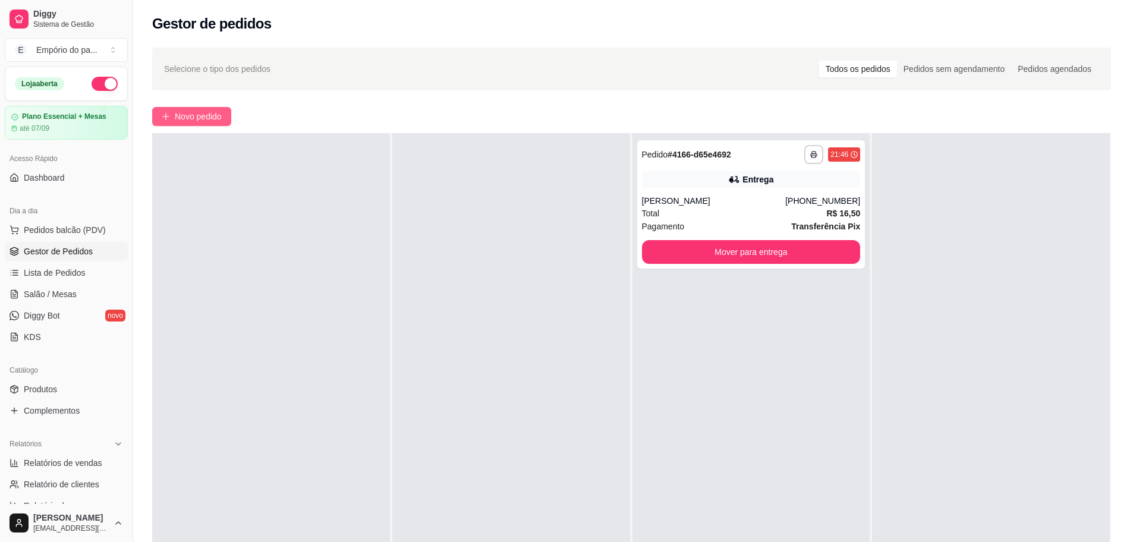
click at [178, 115] on span "Novo pedido" at bounding box center [198, 116] width 47 height 13
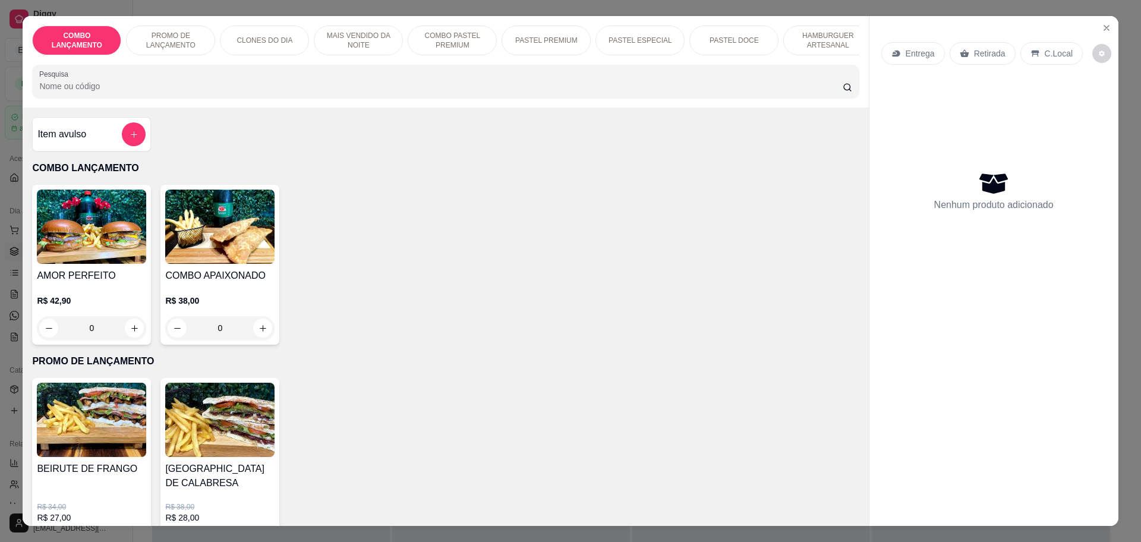
click at [974, 52] on p "Retirada" at bounding box center [990, 54] width 32 height 12
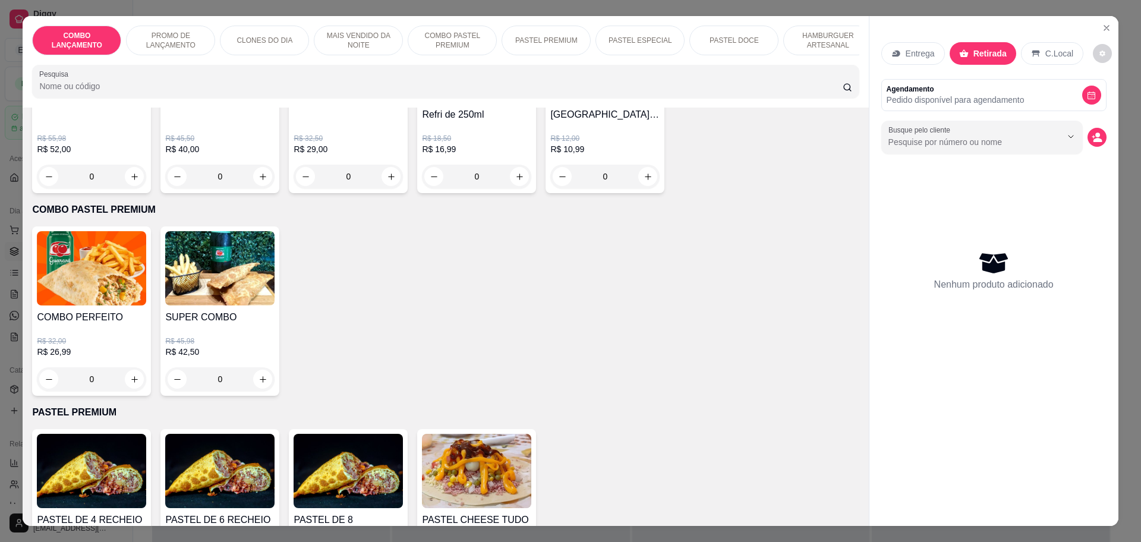
scroll to position [1486, 0]
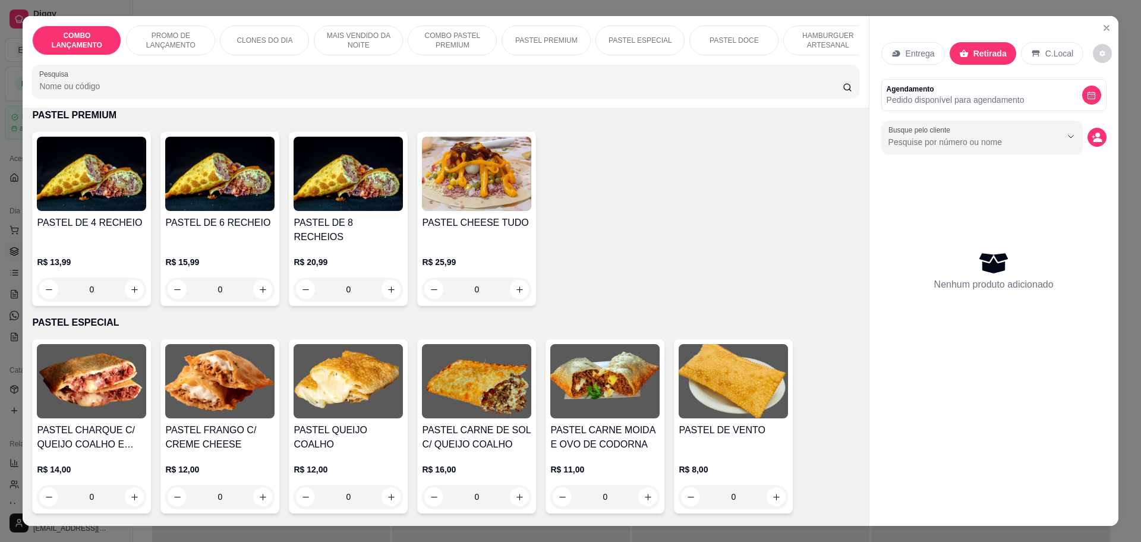
click at [133, 278] on div "0" at bounding box center [91, 290] width 109 height 24
click at [128, 278] on div "0" at bounding box center [91, 290] width 109 height 24
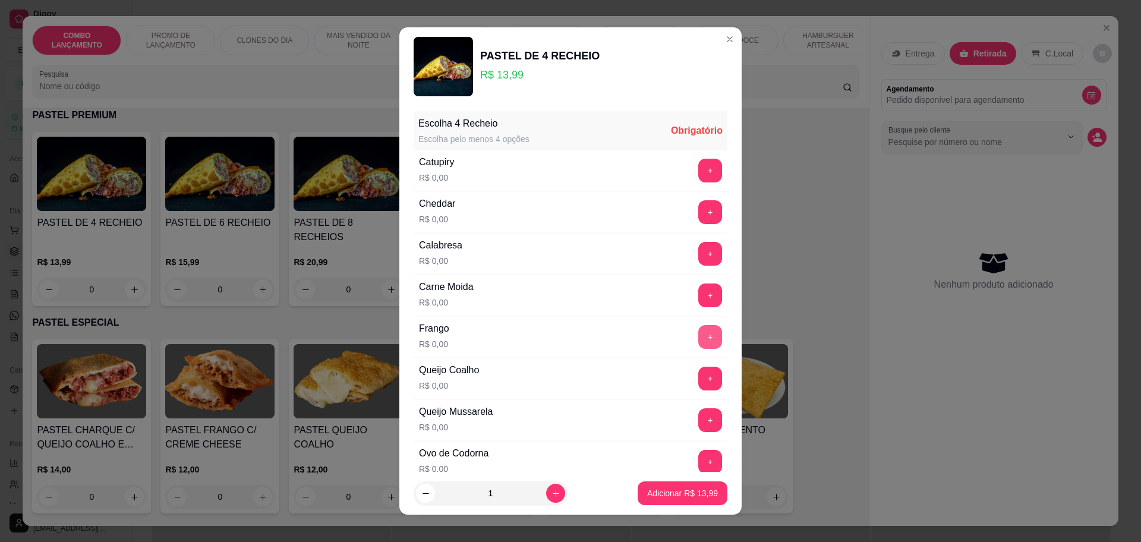
click at [699, 334] on button "+" at bounding box center [711, 337] width 24 height 24
click at [699, 420] on button "+" at bounding box center [710, 419] width 23 height 23
click at [699, 455] on button "+" at bounding box center [711, 462] width 24 height 24
click at [699, 339] on button "+" at bounding box center [711, 337] width 24 height 24
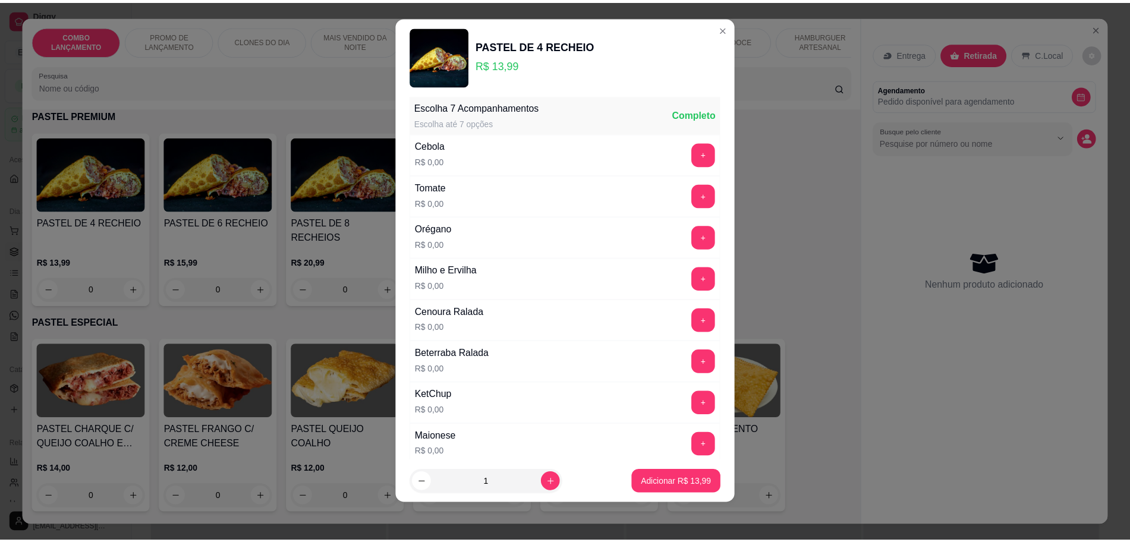
scroll to position [493, 0]
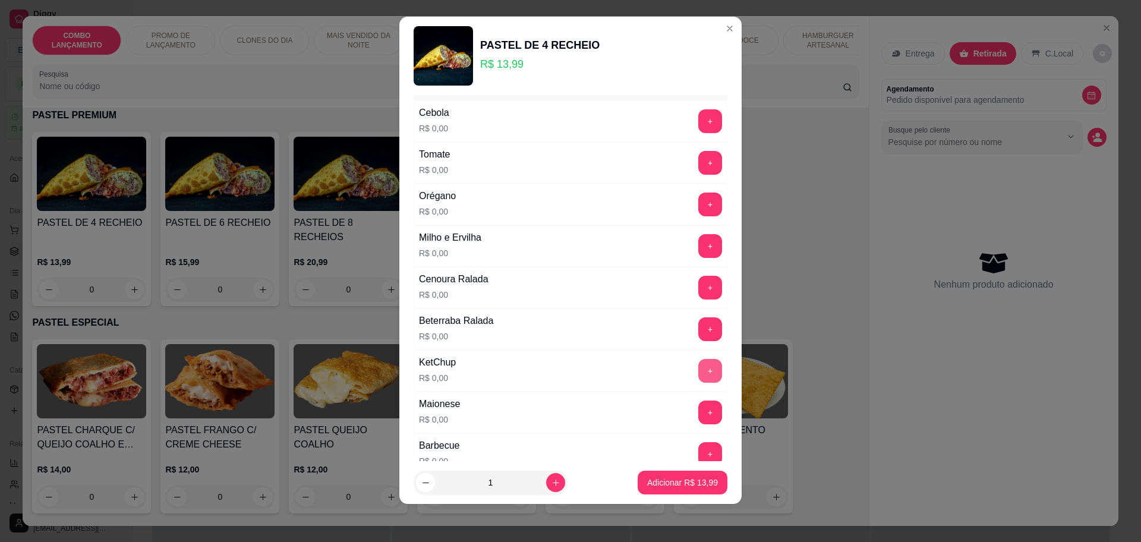
click at [699, 361] on button "+" at bounding box center [711, 371] width 24 height 24
click at [677, 482] on p "Adicionar R$ 13,99" at bounding box center [683, 482] width 69 height 11
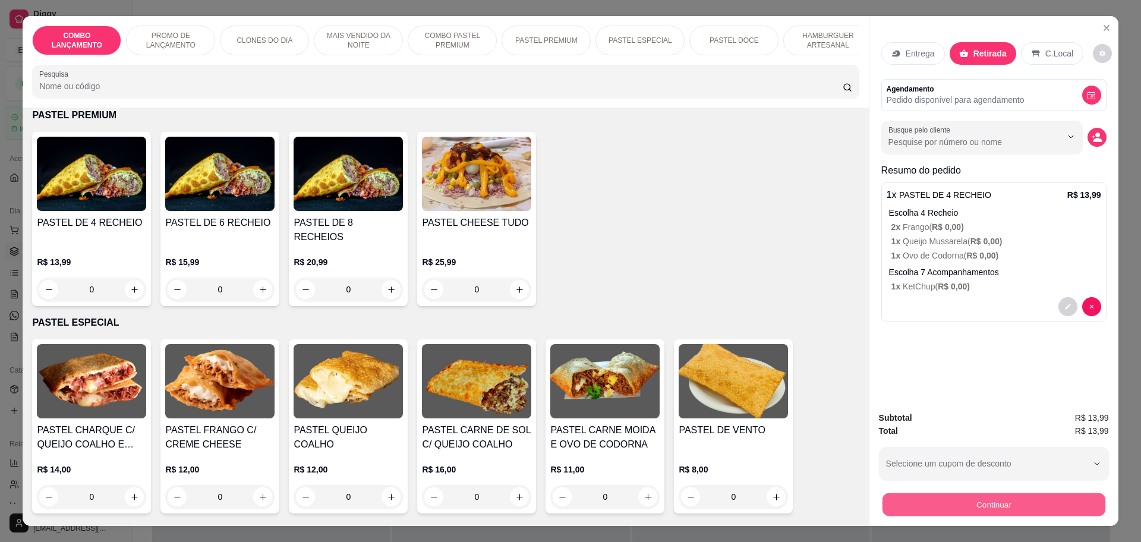
click at [1013, 499] on button "Continuar" at bounding box center [993, 504] width 223 height 23
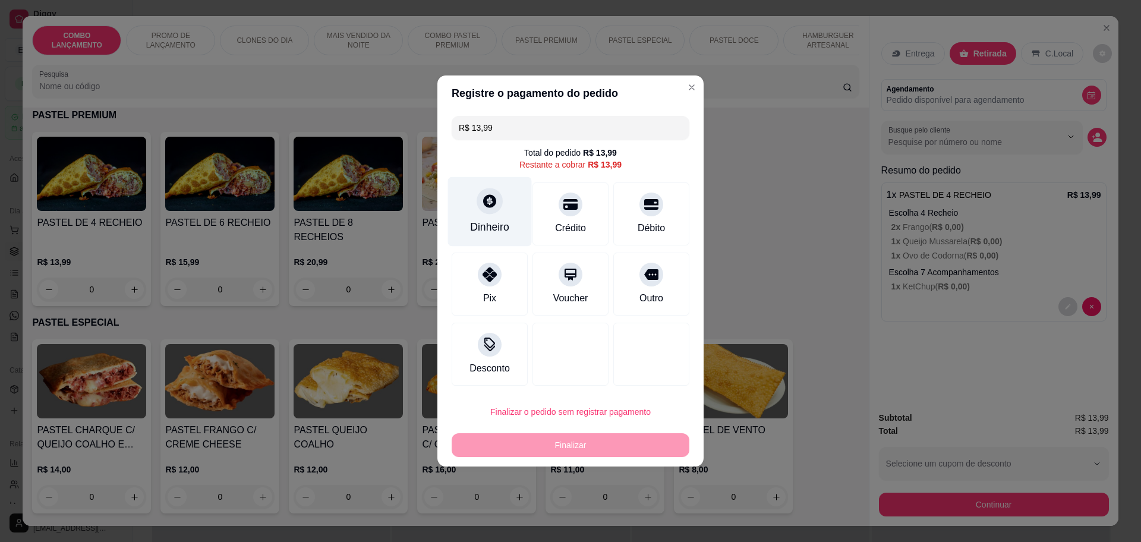
click at [507, 222] on div "Dinheiro" at bounding box center [489, 226] width 39 height 15
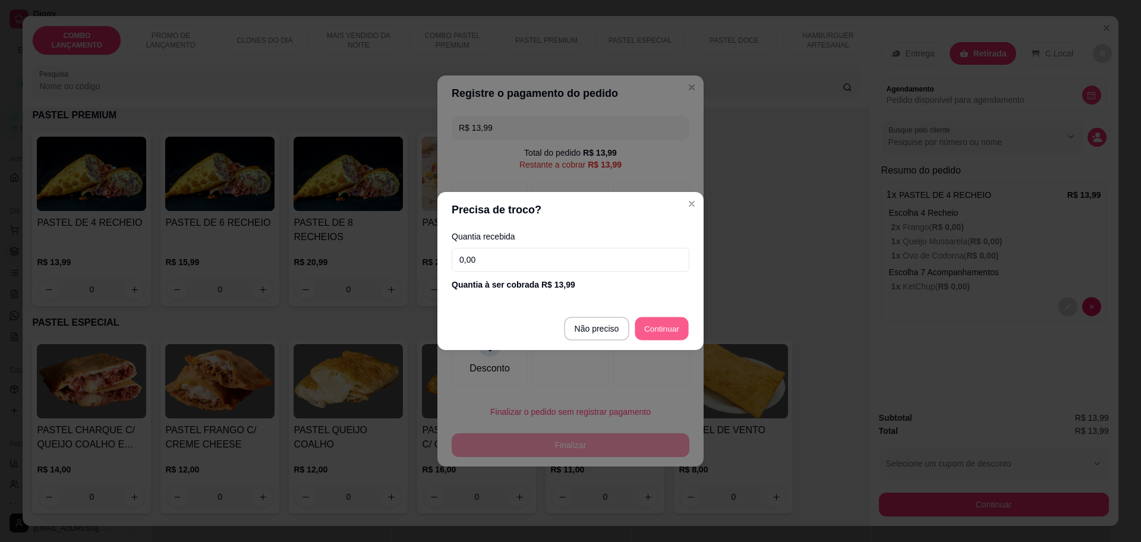
type input "R$ 0,00"
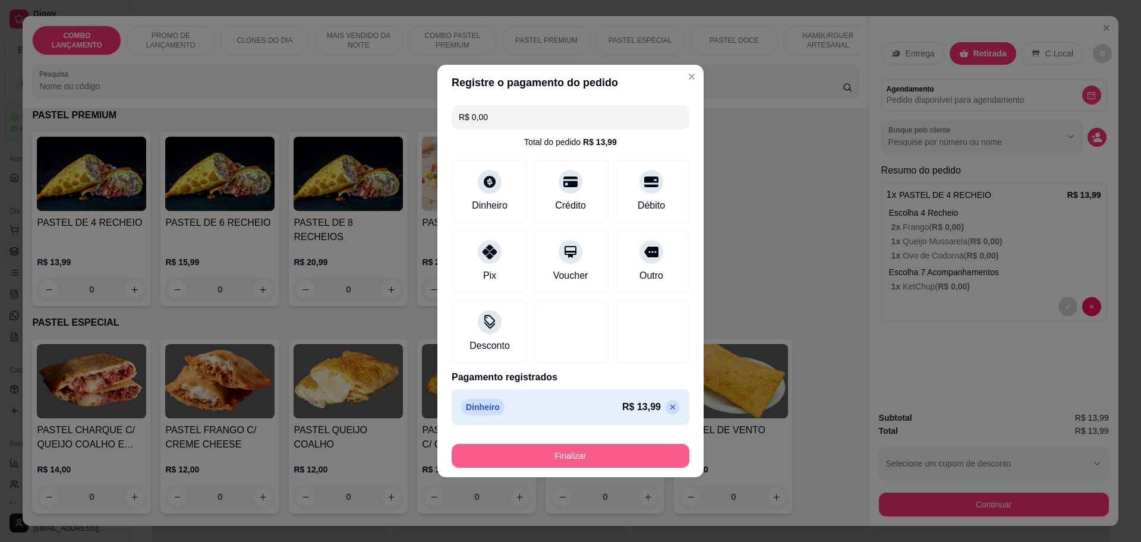
click at [649, 455] on button "Finalizar" at bounding box center [571, 456] width 238 height 24
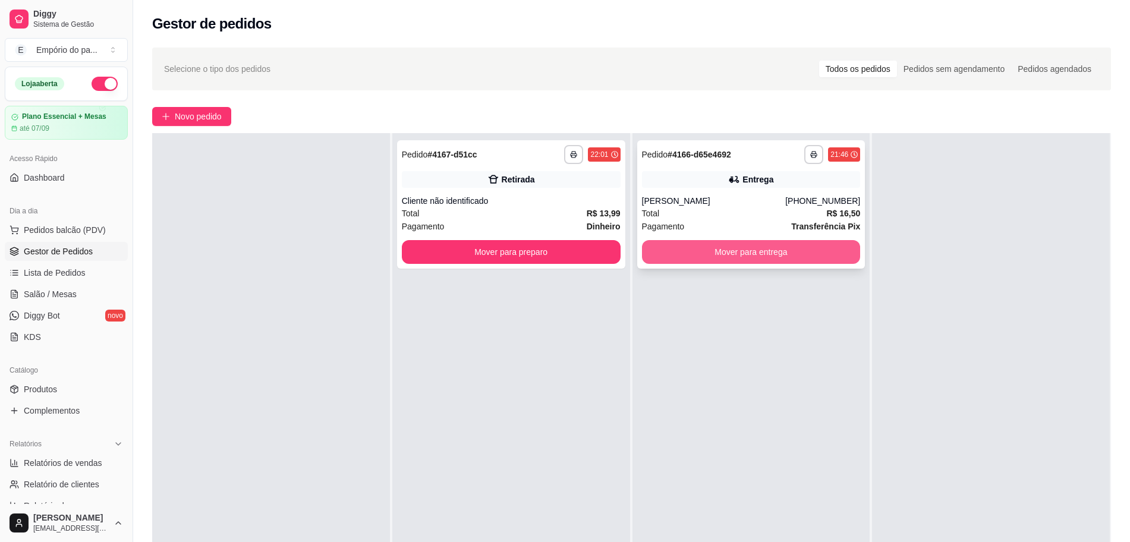
click at [712, 246] on button "Mover para entrega" at bounding box center [751, 252] width 219 height 24
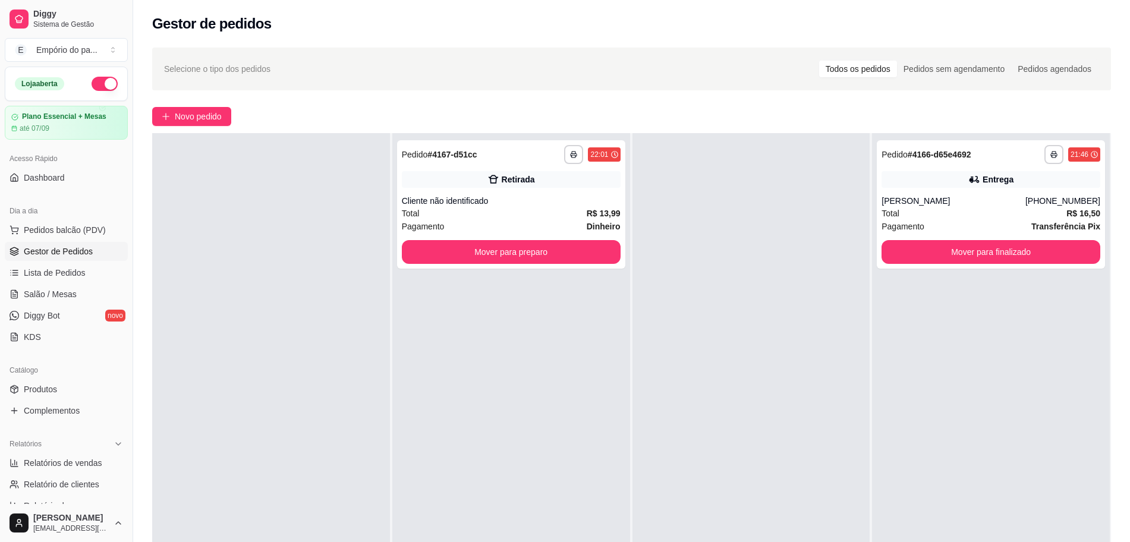
click at [562, 261] on button "Mover para preparo" at bounding box center [511, 252] width 219 height 24
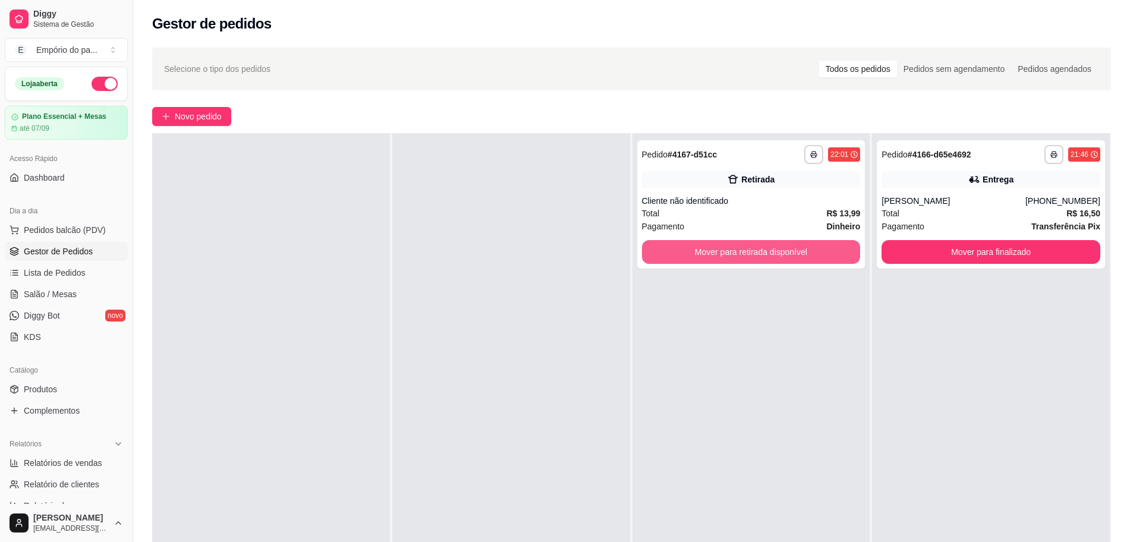
click at [781, 253] on button "Mover para retirada disponível" at bounding box center [751, 252] width 219 height 24
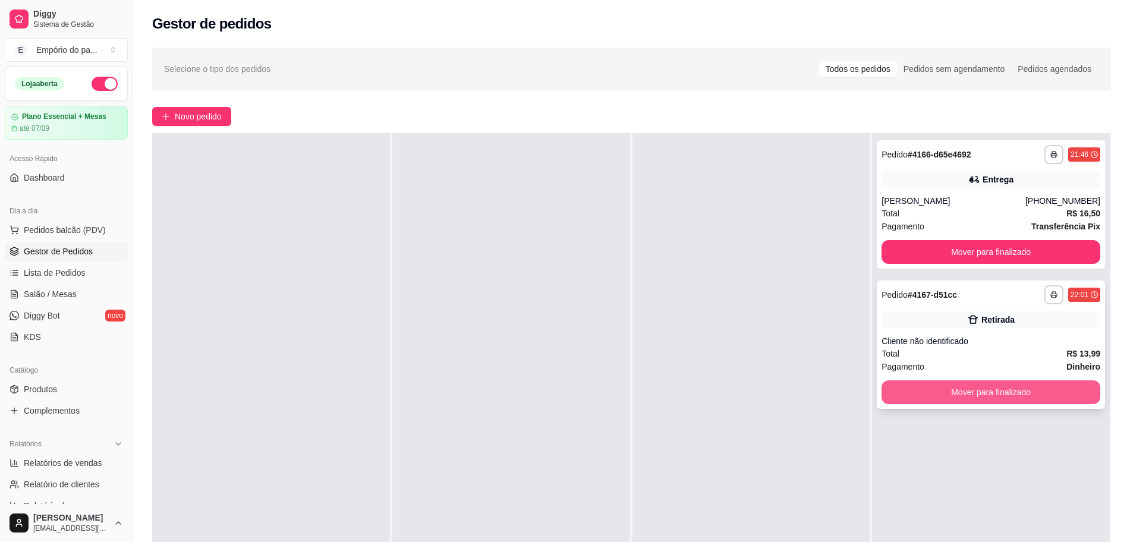
click at [1036, 387] on button "Mover para finalizado" at bounding box center [991, 392] width 219 height 24
